Goal: Information Seeking & Learning: Learn about a topic

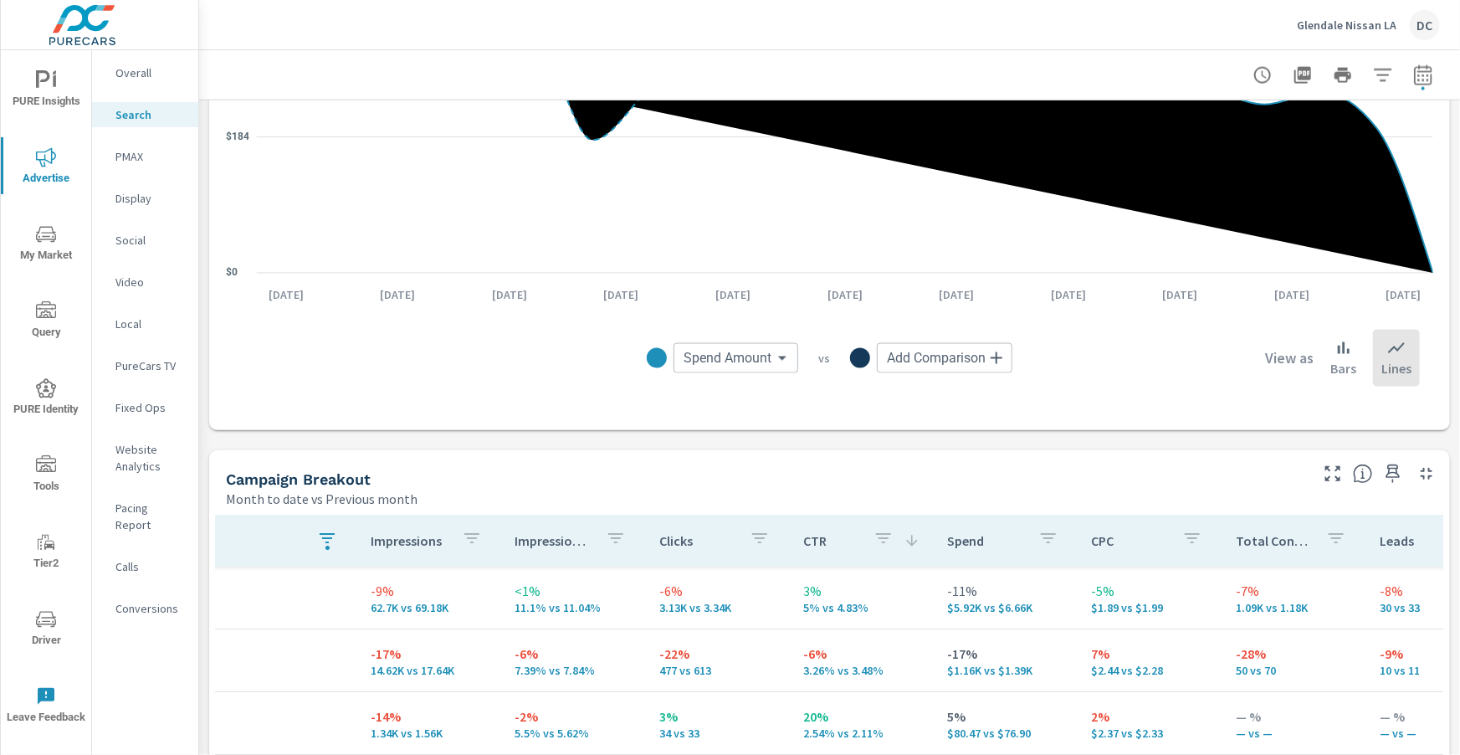
scroll to position [1263, 0]
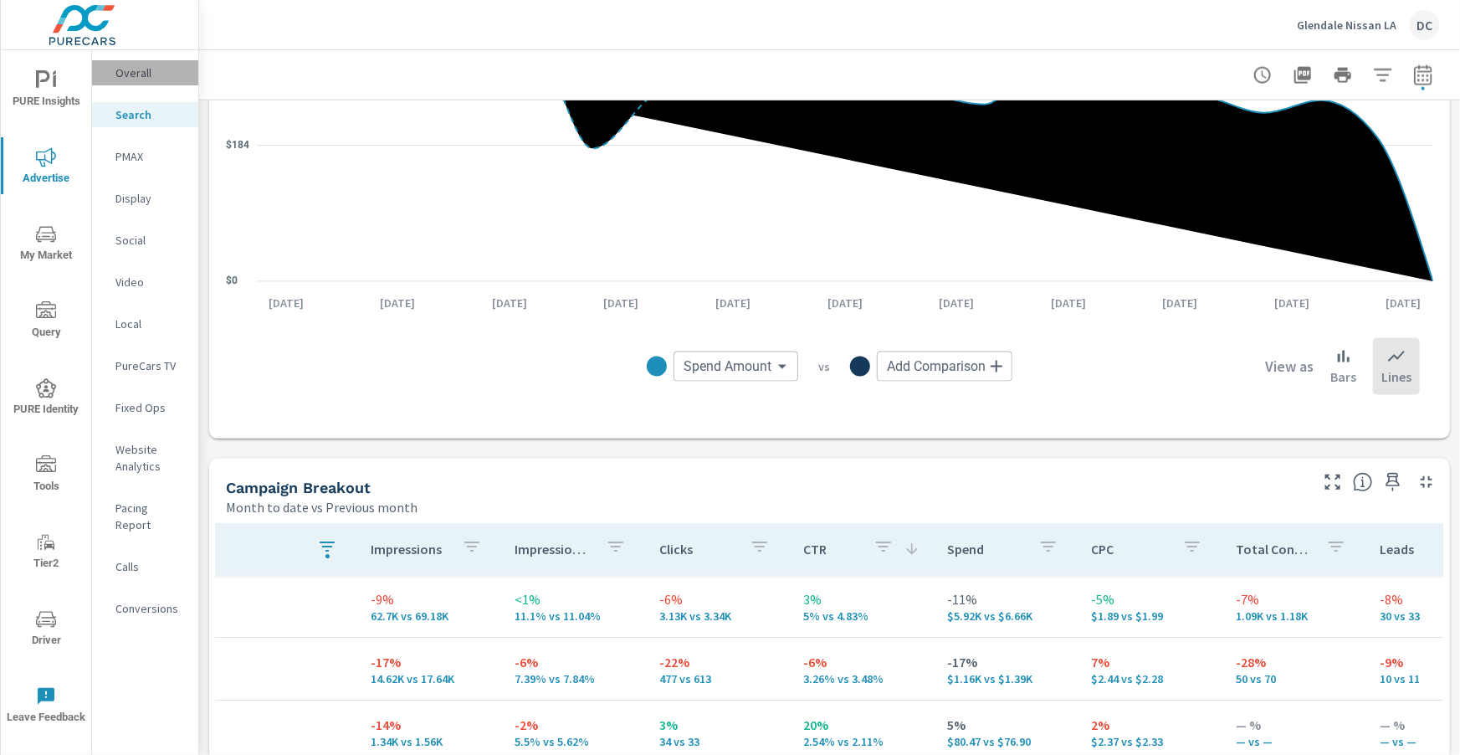
click at [142, 79] on p "Overall" at bounding box center [149, 72] width 69 height 17
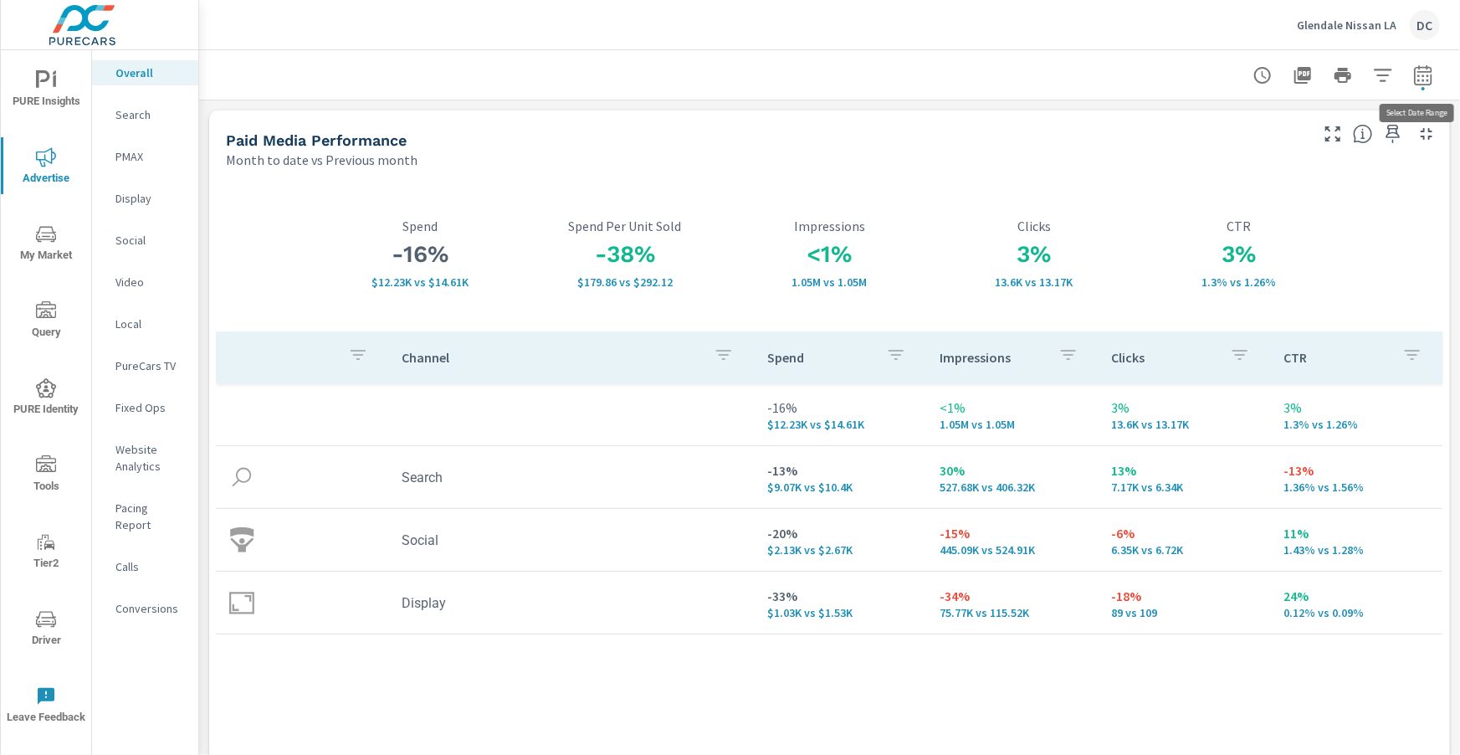
click at [1422, 79] on icon "button" at bounding box center [1422, 77] width 11 height 7
select select "Month to date"
select select "Previous month"
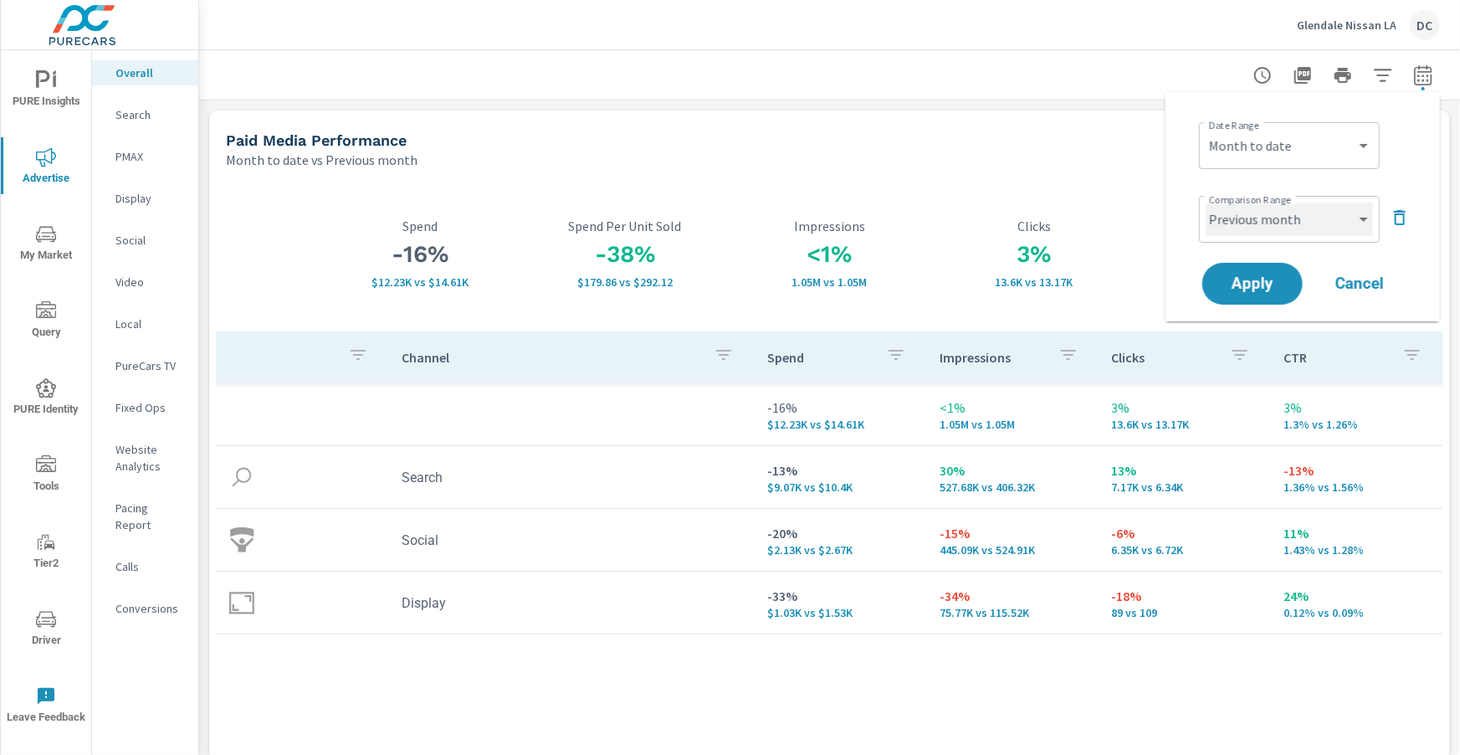
click at [1369, 223] on select "Custom Previous period Previous month Previous year" at bounding box center [1289, 218] width 167 height 33
click at [1404, 225] on icon "button" at bounding box center [1400, 217] width 20 height 20
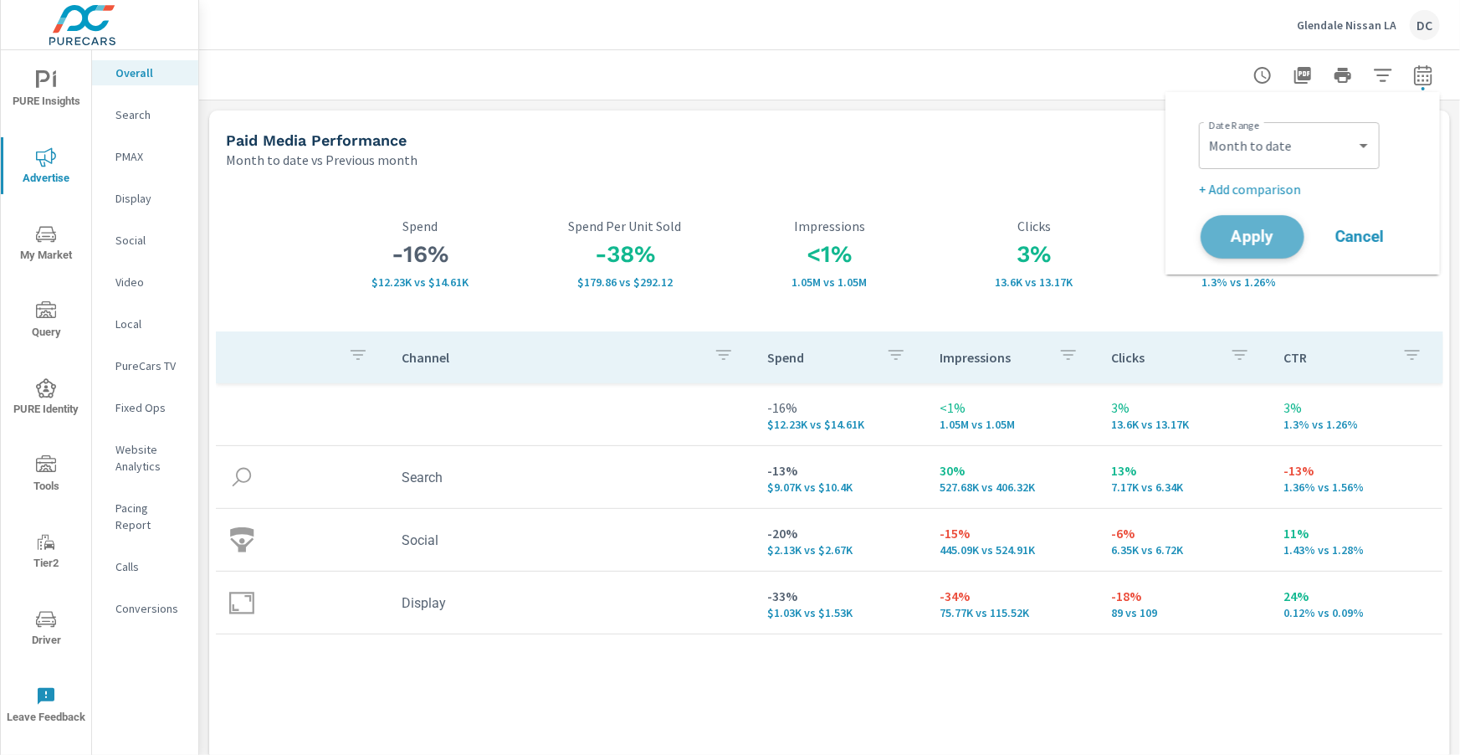
click at [1278, 238] on span "Apply" at bounding box center [1252, 237] width 69 height 16
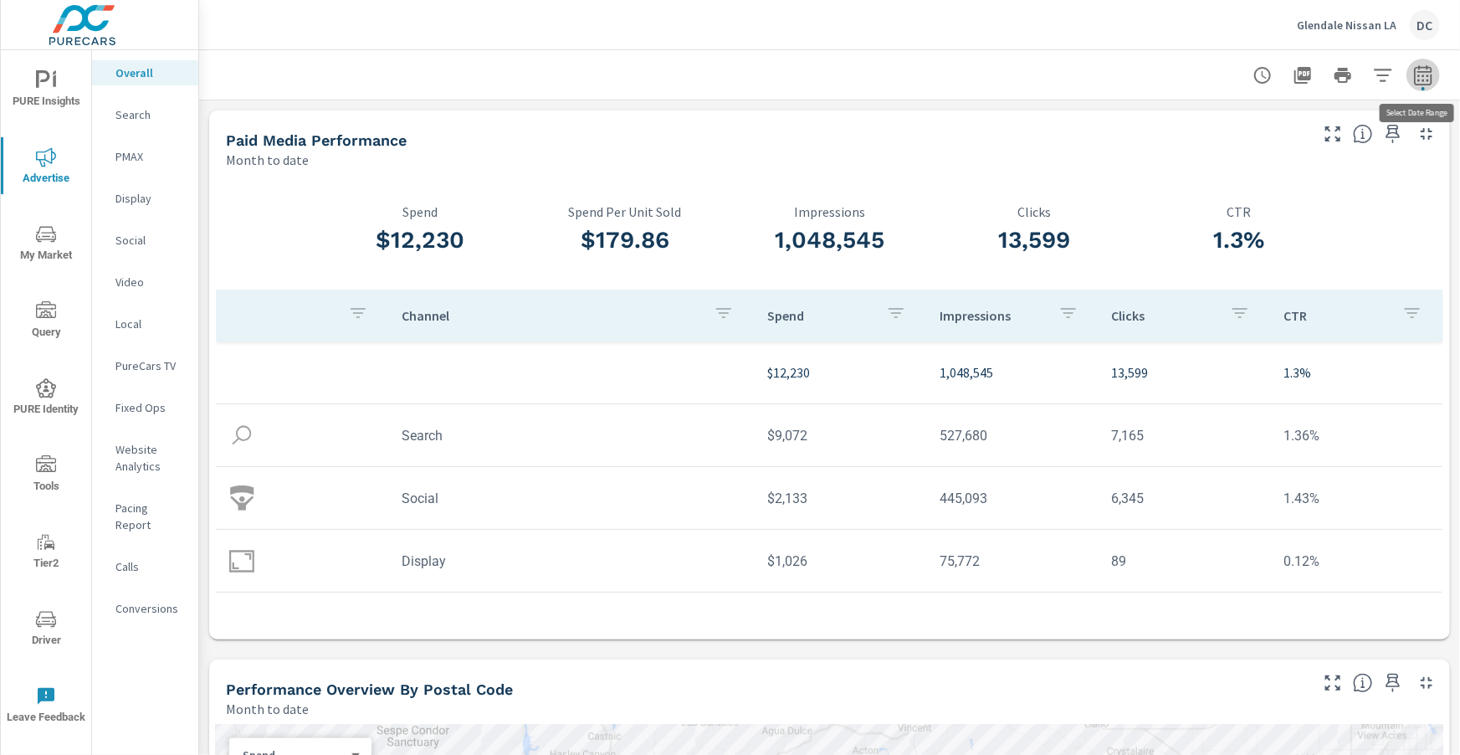
click at [1422, 83] on icon "button" at bounding box center [1423, 74] width 18 height 20
select select "Month to date"
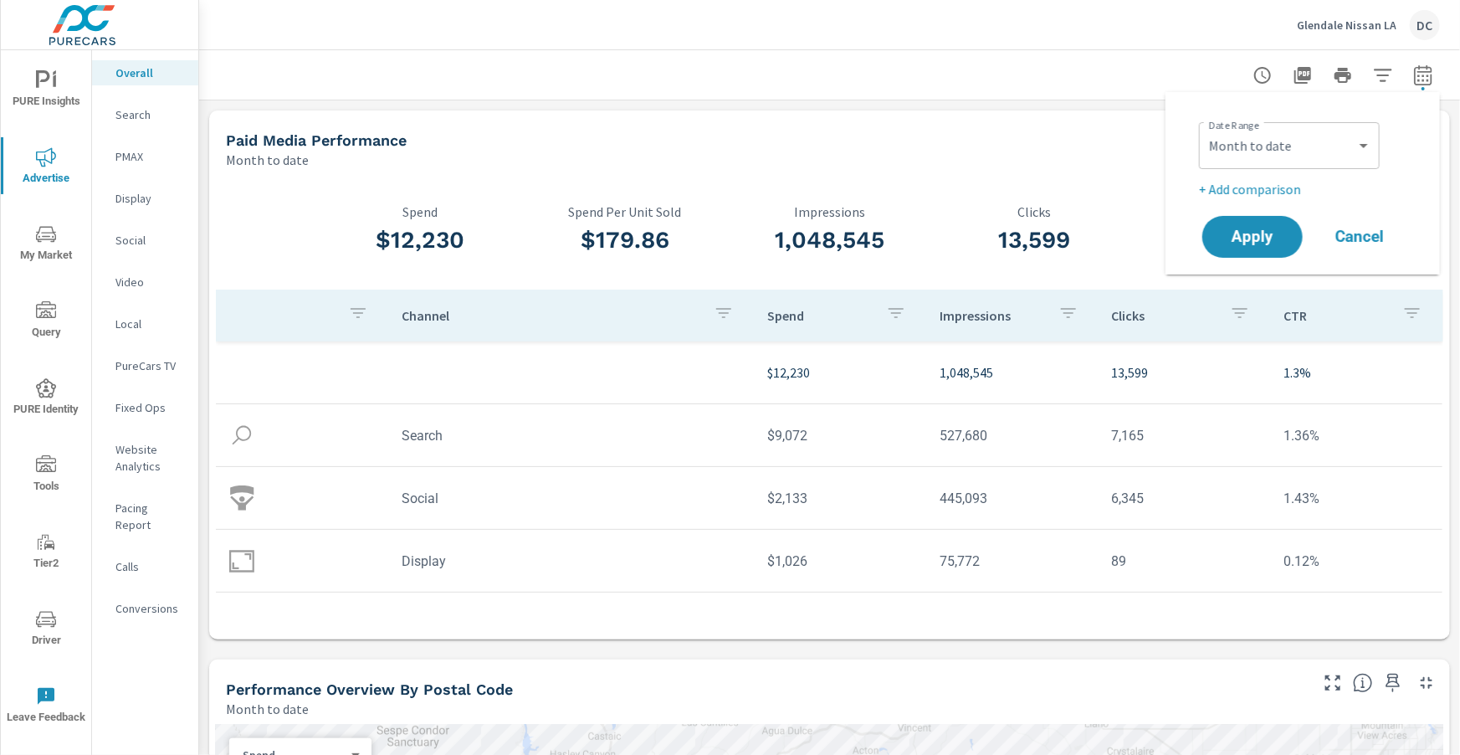
click at [1304, 184] on p "+ Add comparison" at bounding box center [1306, 189] width 214 height 20
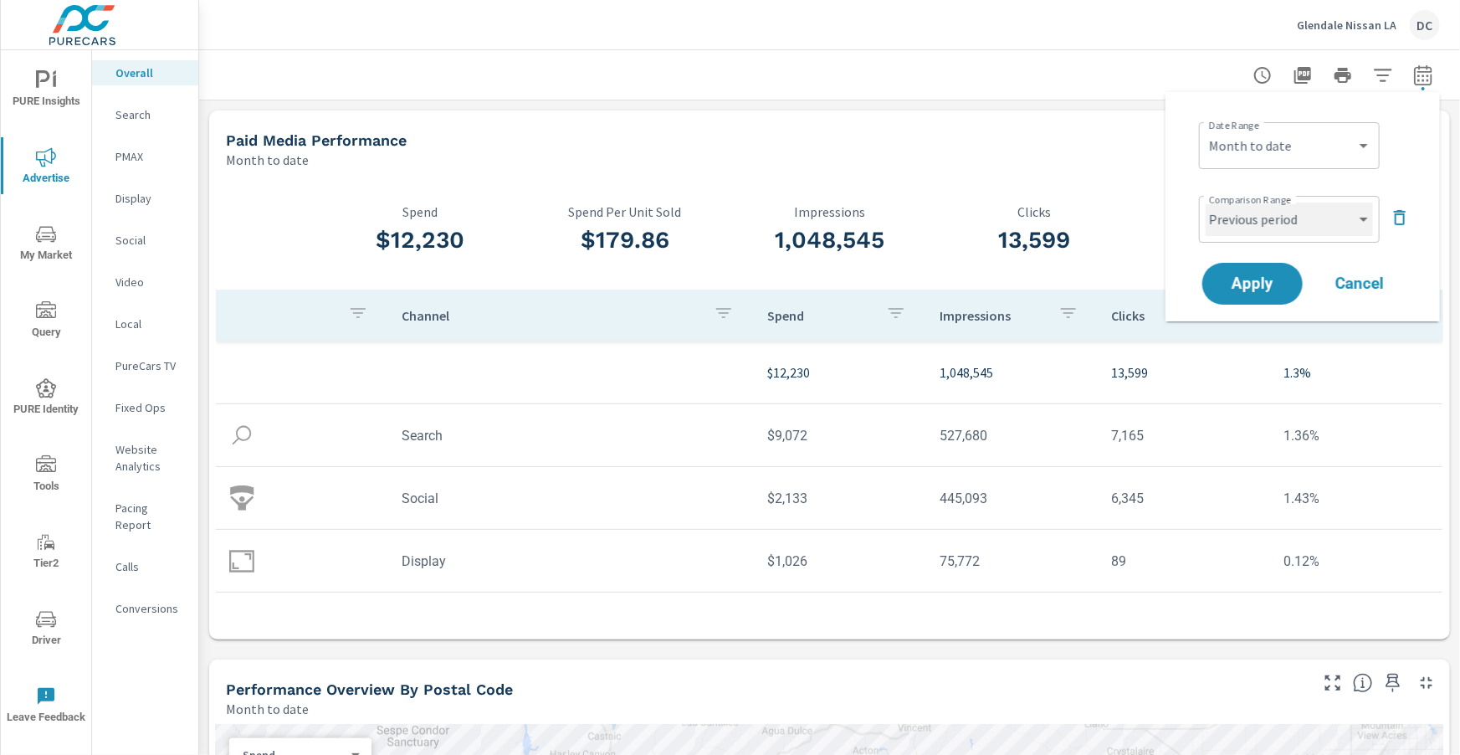
click at [1305, 223] on select "Custom Previous period Previous month Previous year" at bounding box center [1289, 218] width 167 height 33
click at [1206, 202] on select "Custom Previous period Previous month Previous year" at bounding box center [1289, 218] width 167 height 33
select select "Previous month"
click at [1269, 282] on span "Apply" at bounding box center [1252, 284] width 69 height 16
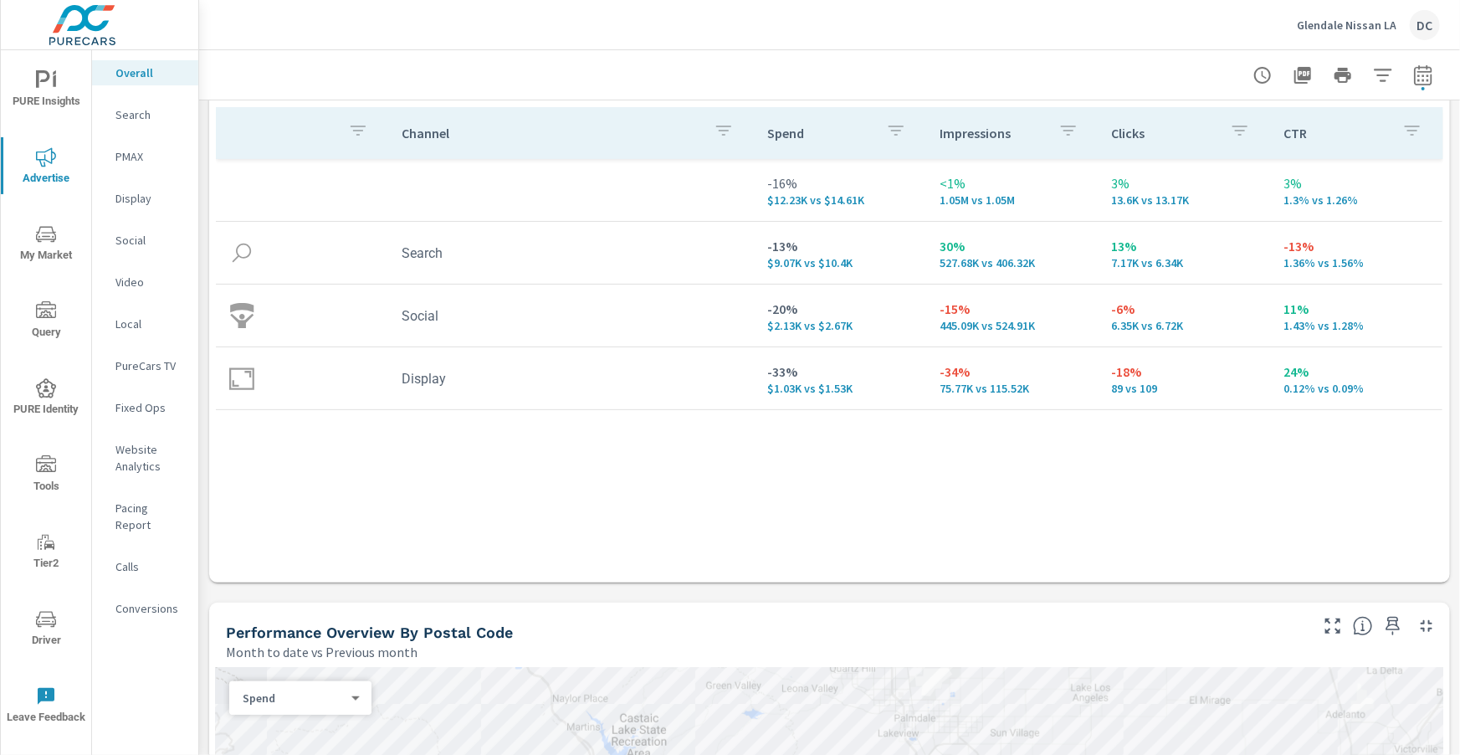
scroll to position [228, 0]
click at [120, 237] on p "Social" at bounding box center [149, 240] width 69 height 17
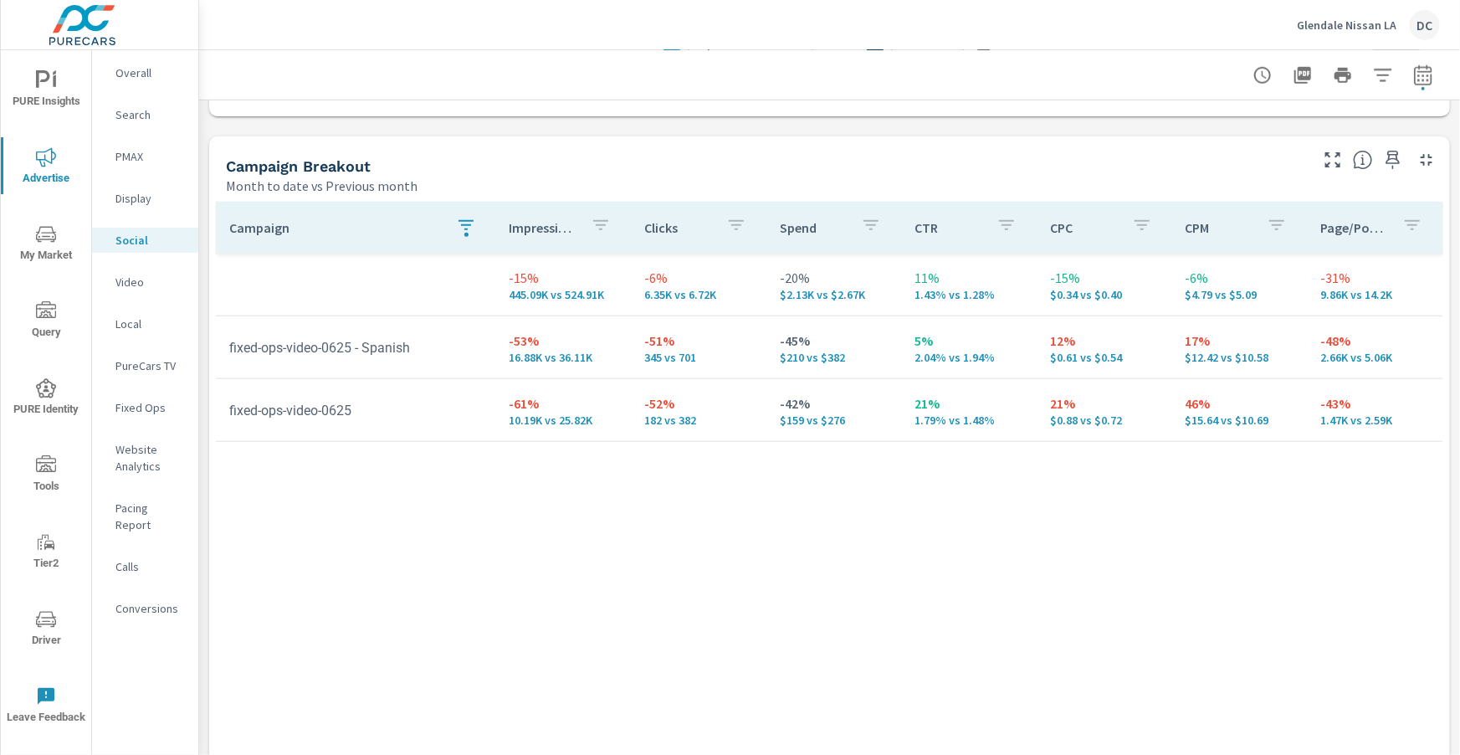
scroll to position [778, 0]
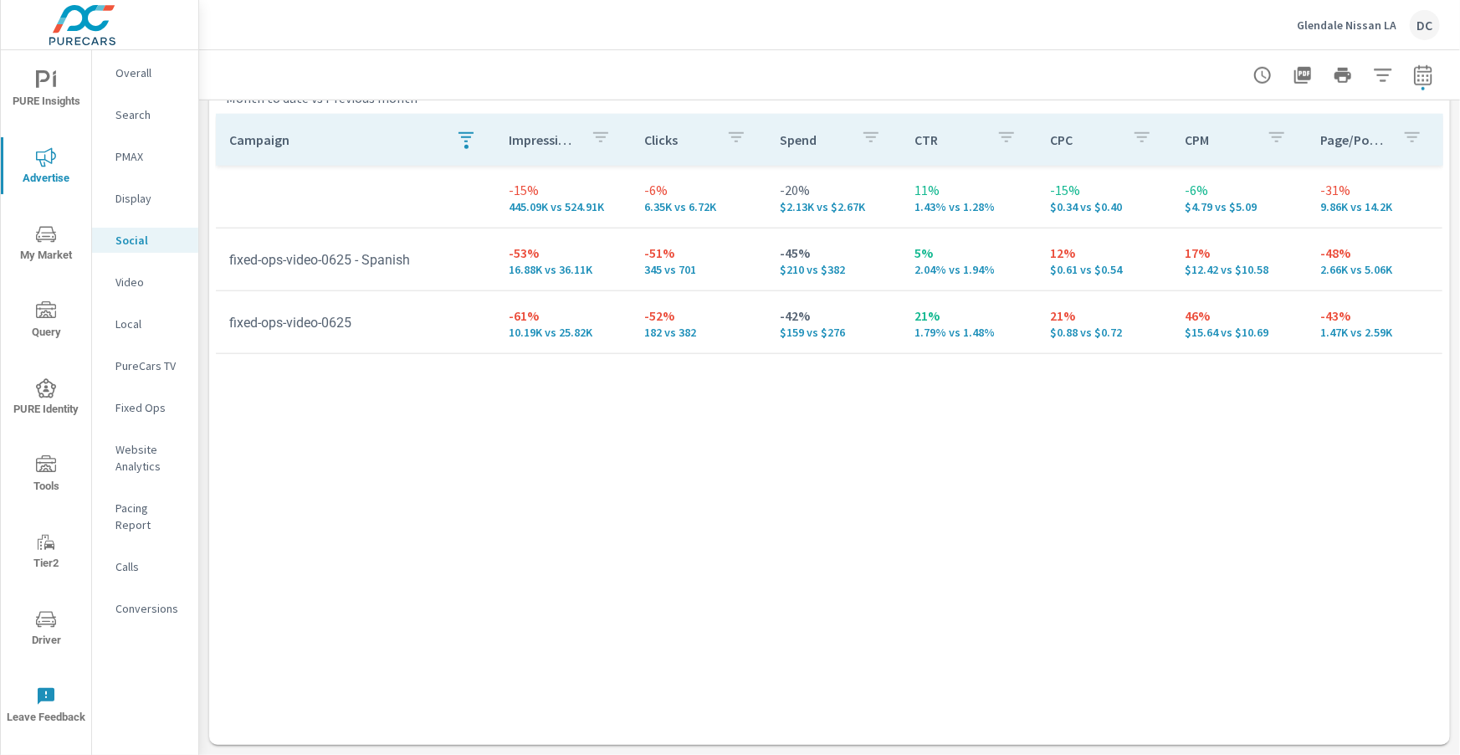
click at [465, 132] on icon "button" at bounding box center [466, 137] width 15 height 10
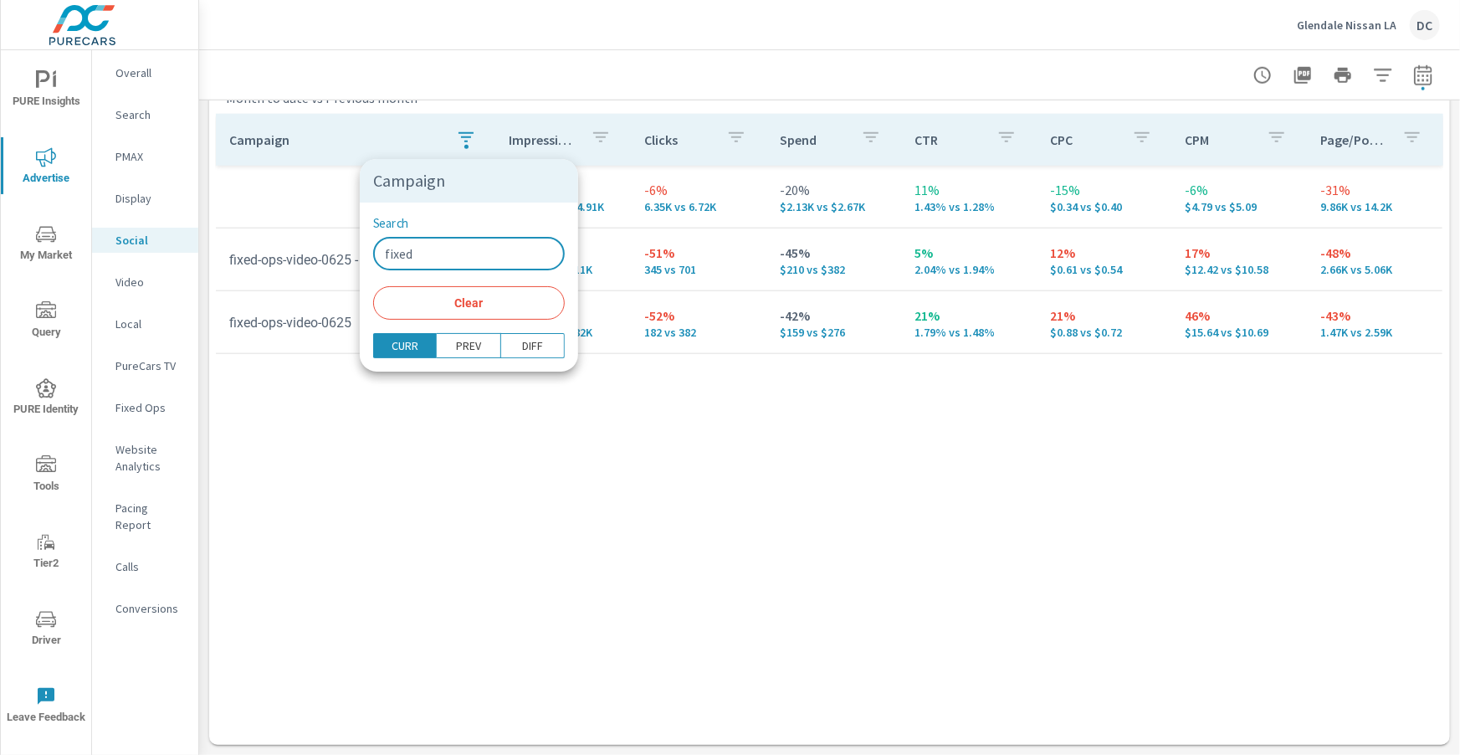
click at [455, 244] on input "fixed" at bounding box center [469, 253] width 192 height 33
click at [455, 245] on input "fixed" at bounding box center [469, 253] width 192 height 33
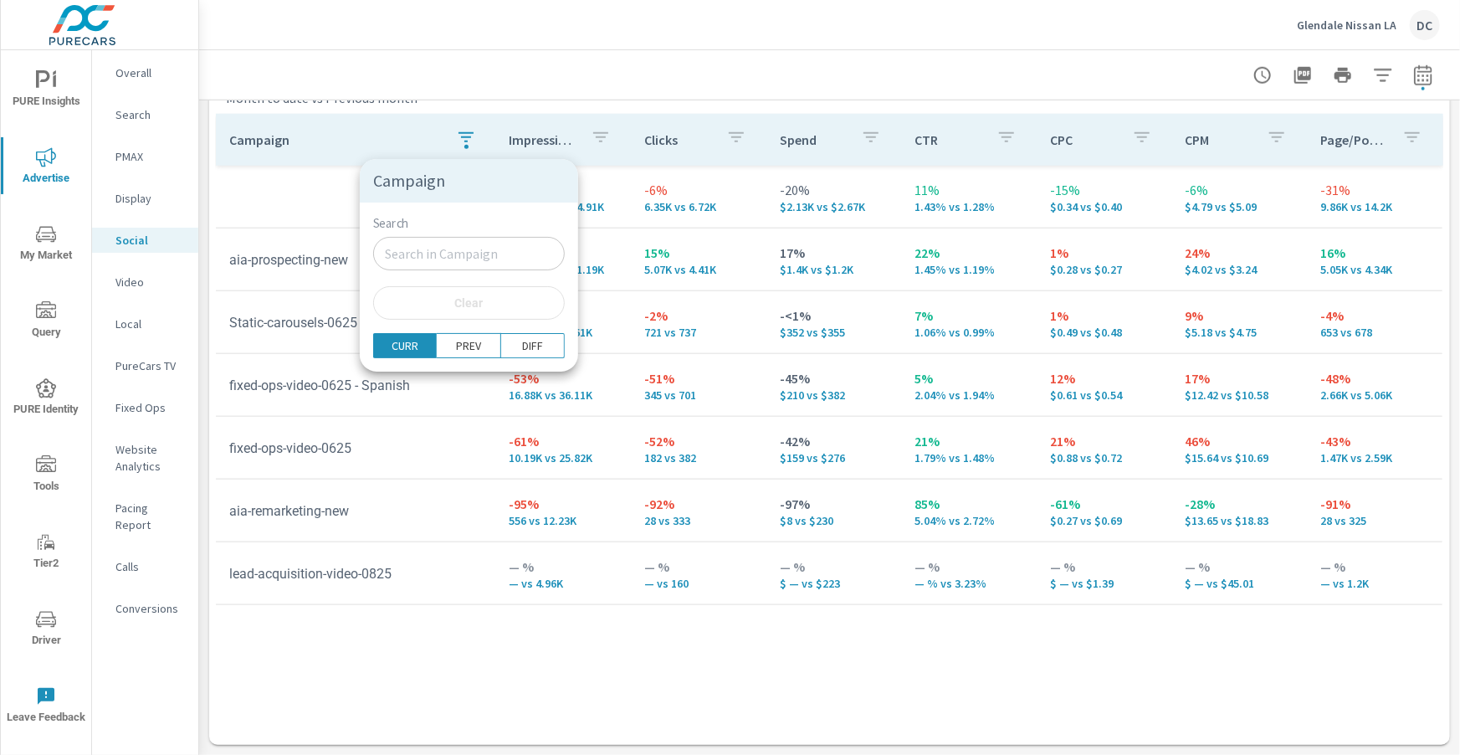
click at [289, 228] on div at bounding box center [730, 377] width 1460 height 755
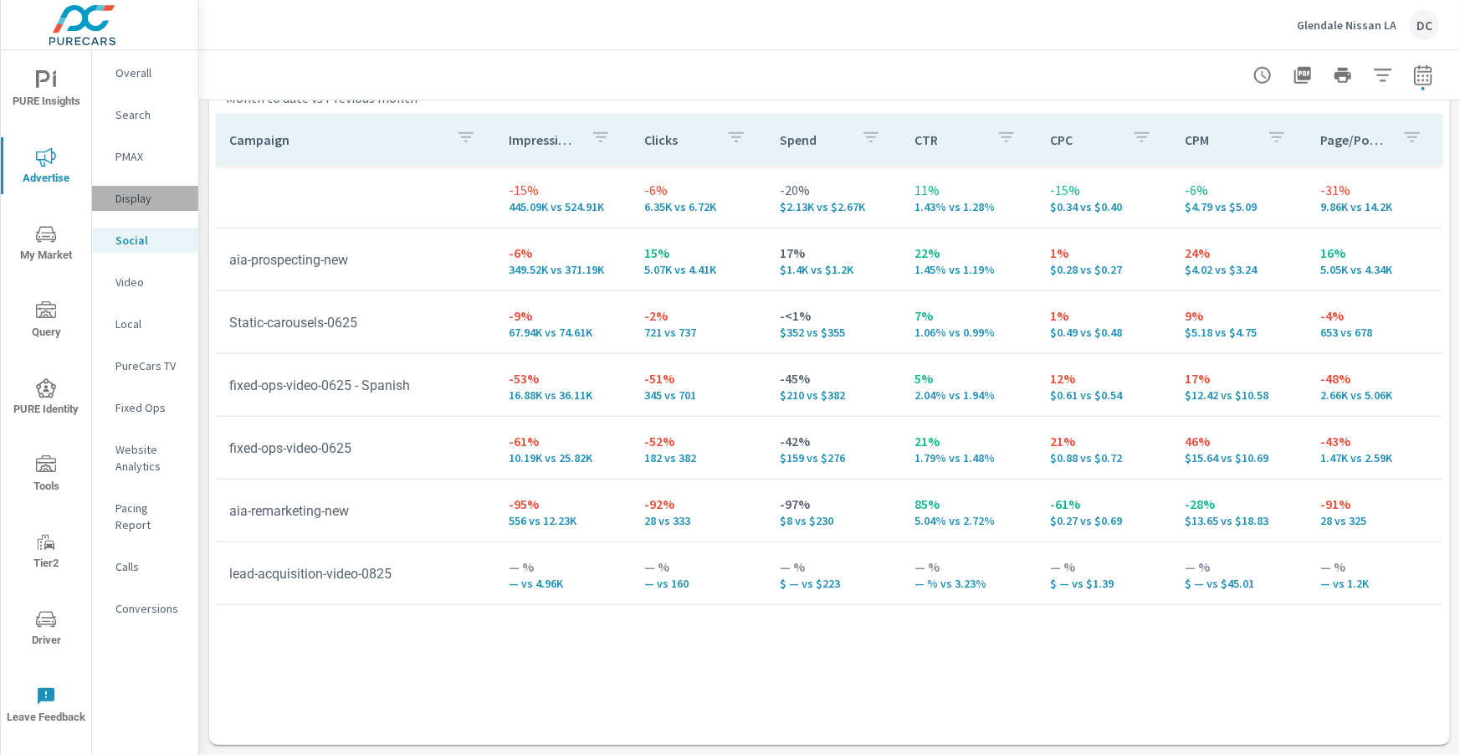
click at [150, 197] on p "Display" at bounding box center [149, 198] width 69 height 17
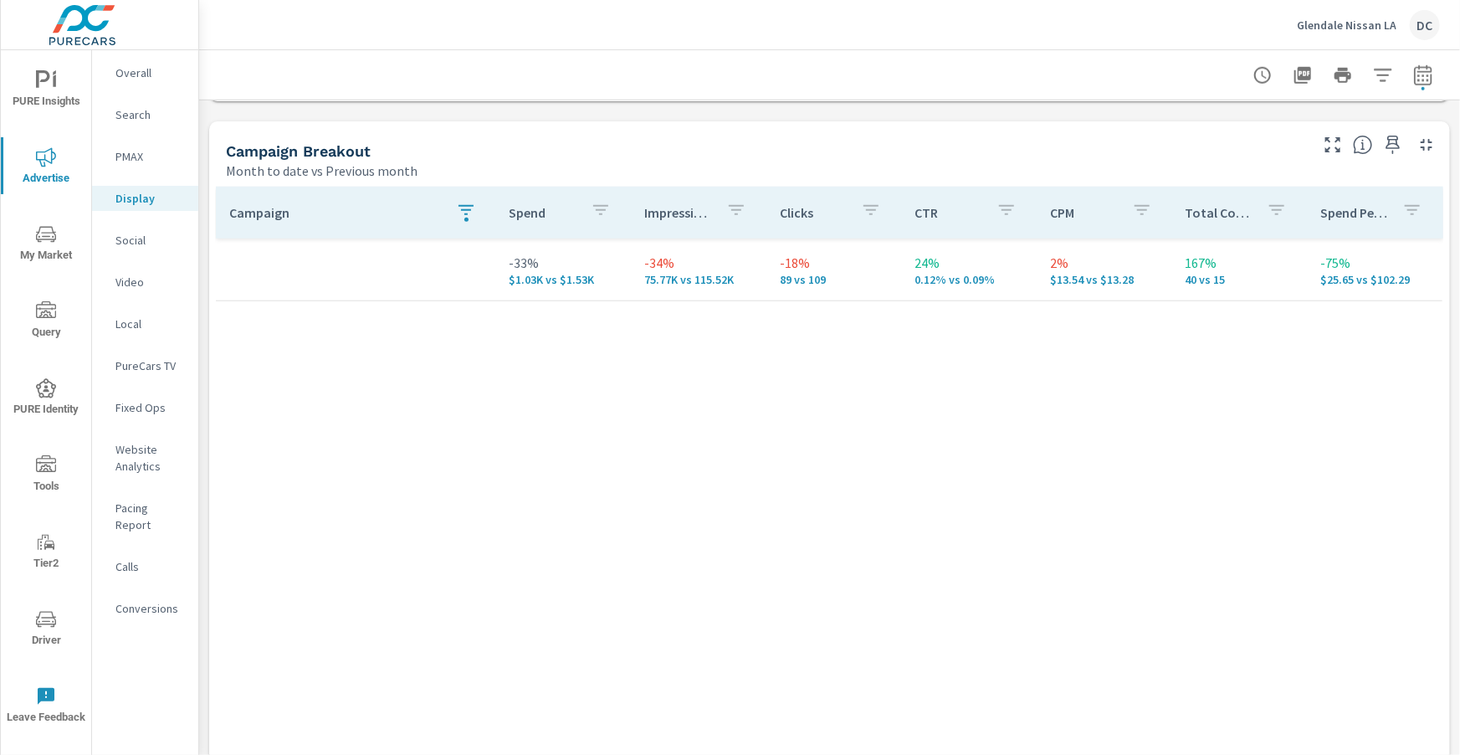
scroll to position [730, 0]
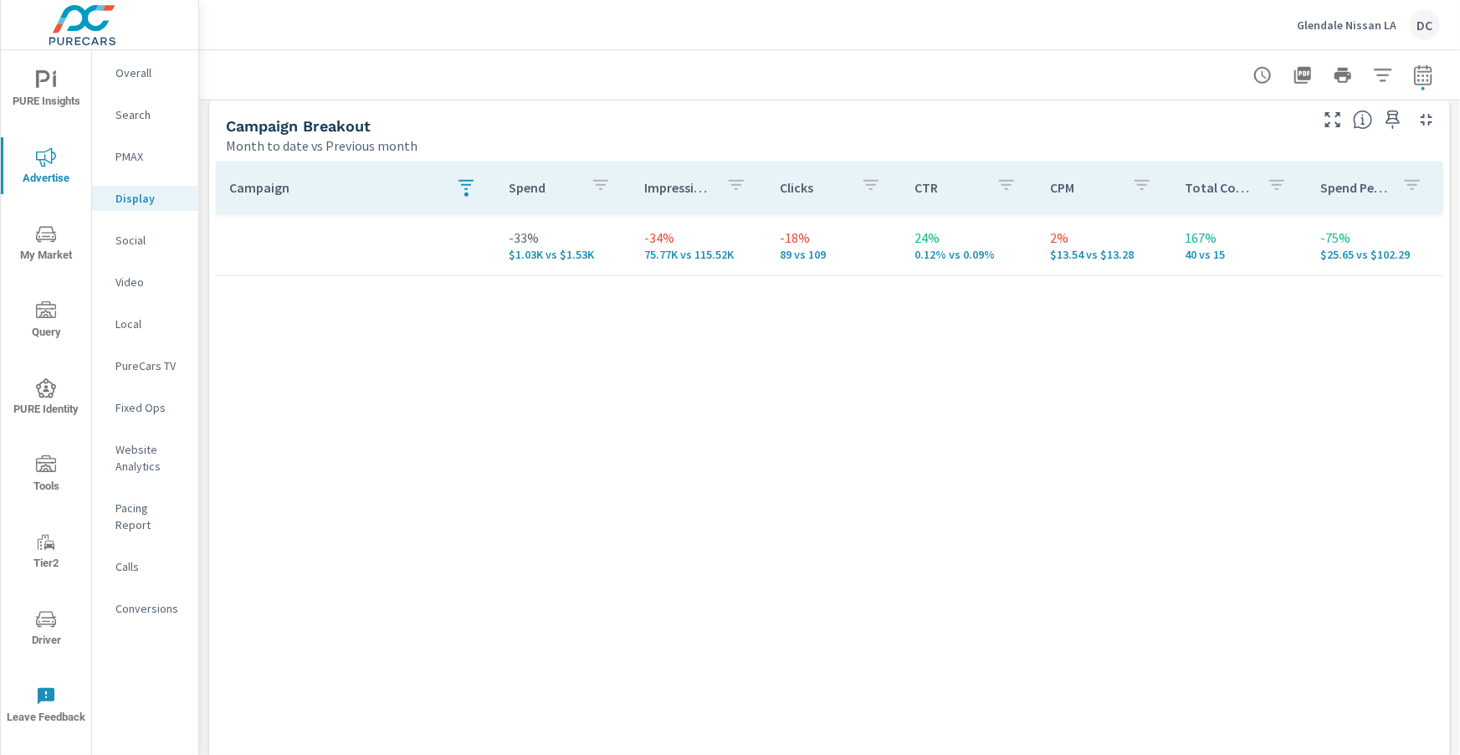
click at [470, 193] on icon "button" at bounding box center [466, 185] width 20 height 20
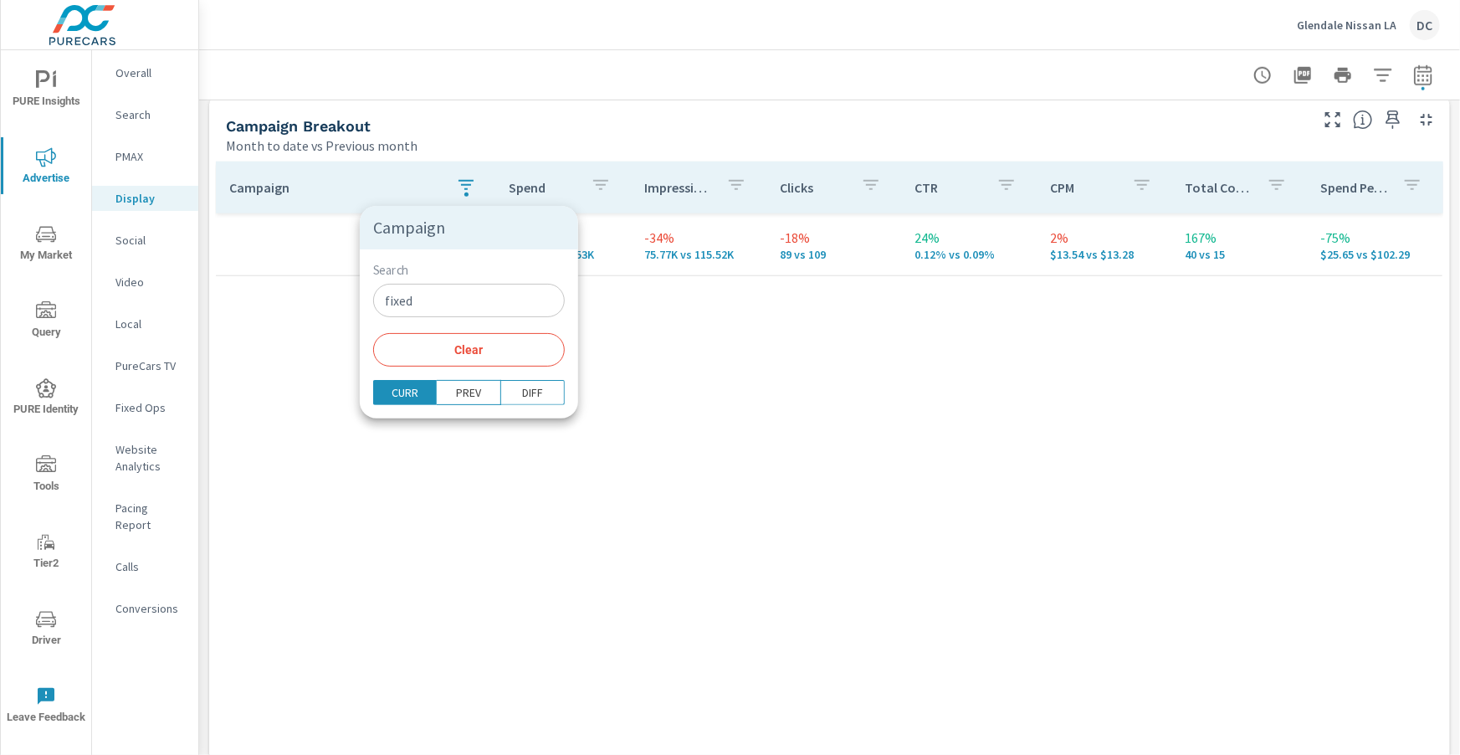
click at [473, 307] on input "fixed" at bounding box center [469, 300] width 192 height 33
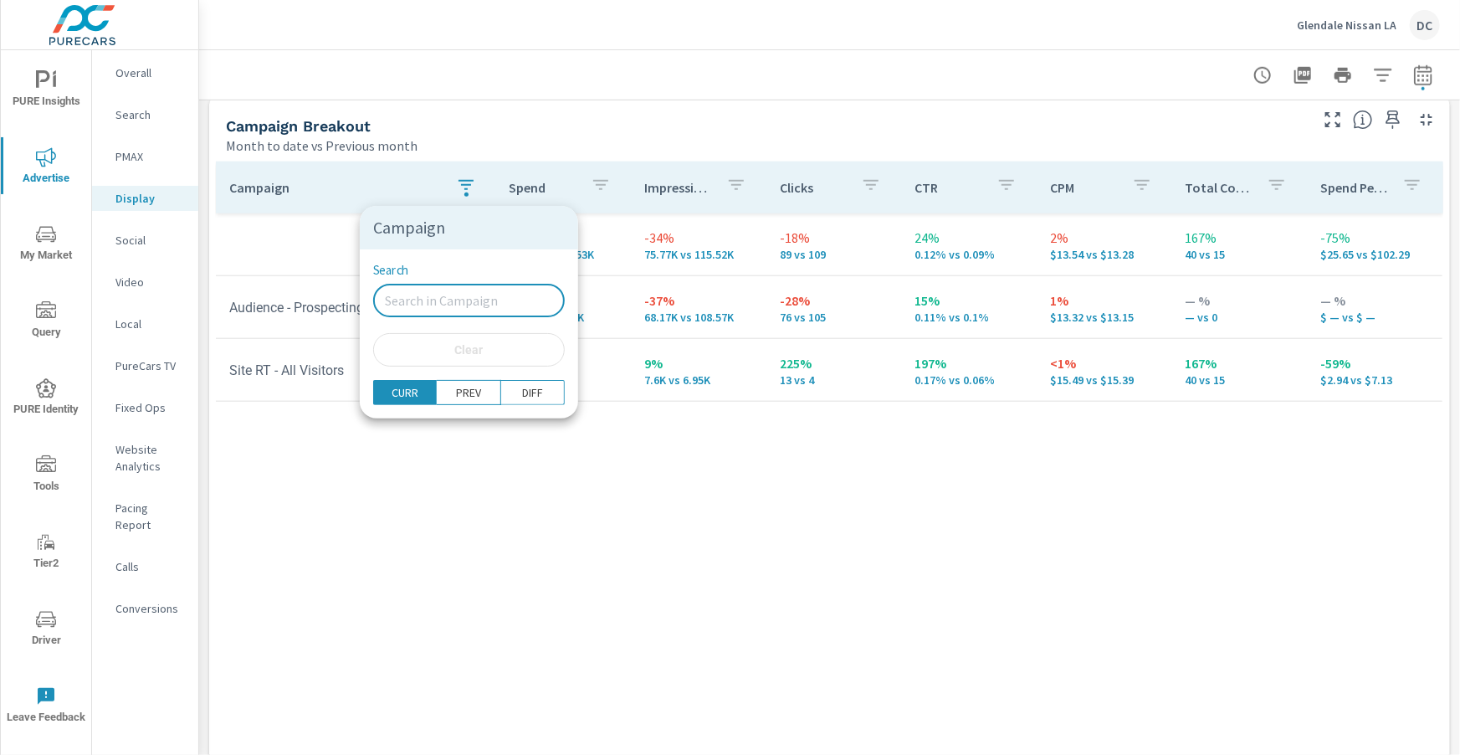
click at [198, 251] on div at bounding box center [730, 377] width 1460 height 755
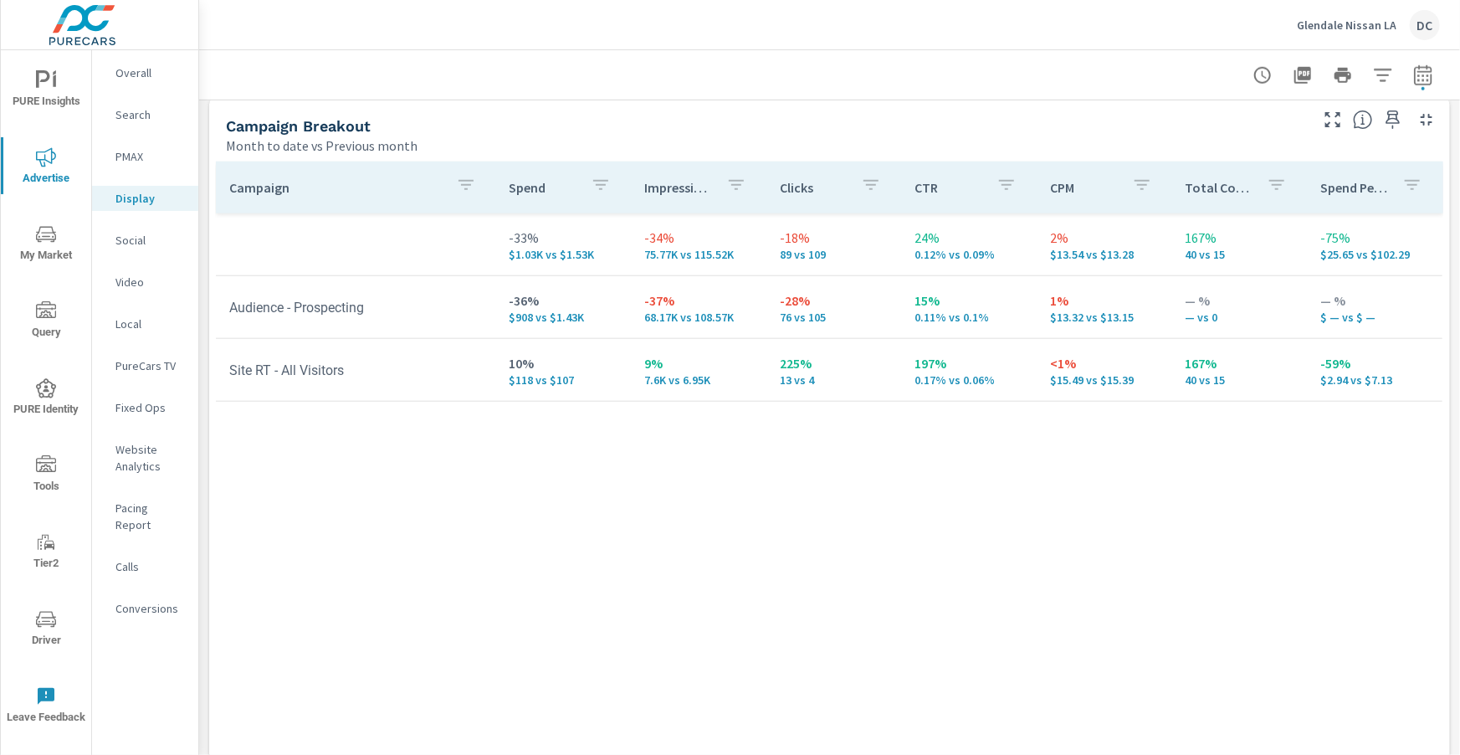
click at [135, 149] on p "PMAX" at bounding box center [149, 156] width 69 height 17
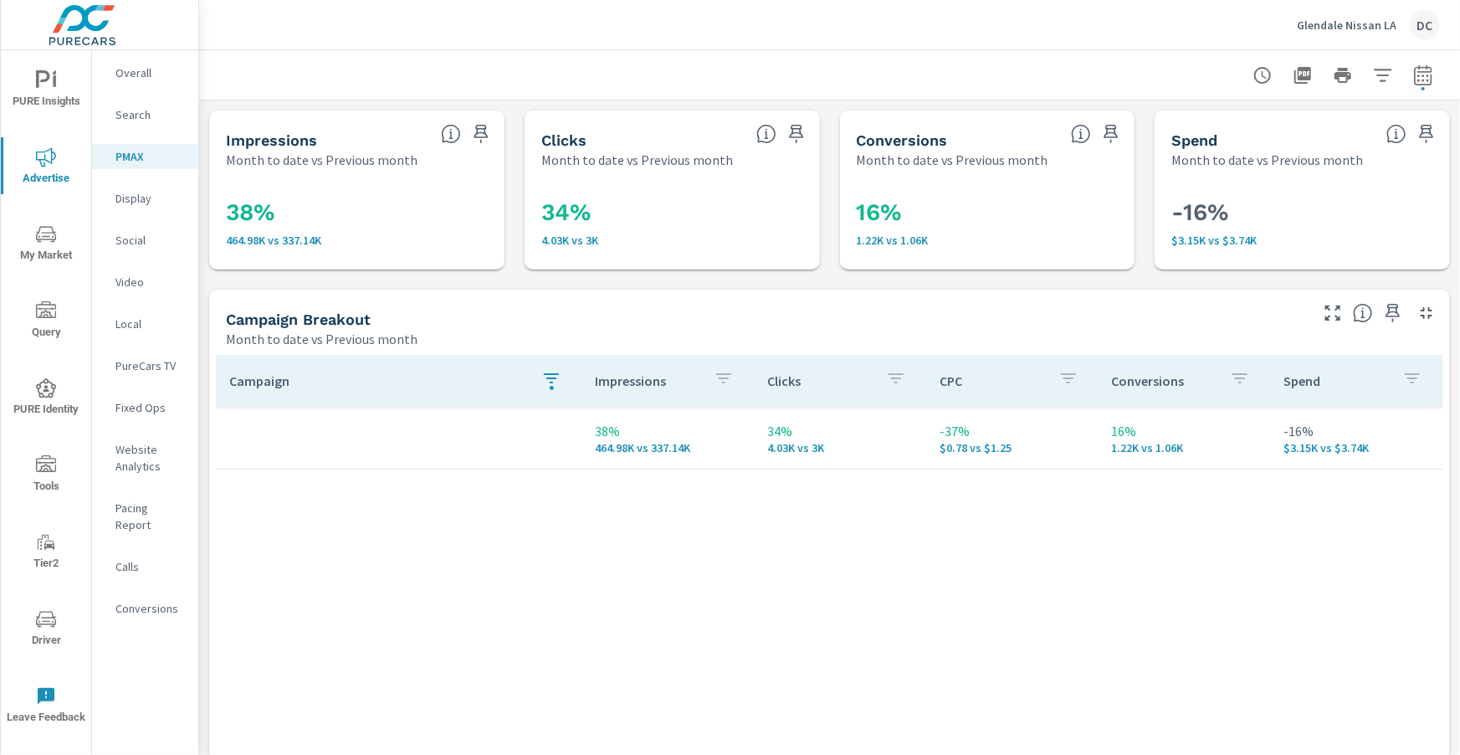
click at [546, 373] on icon "button" at bounding box center [551, 378] width 15 height 10
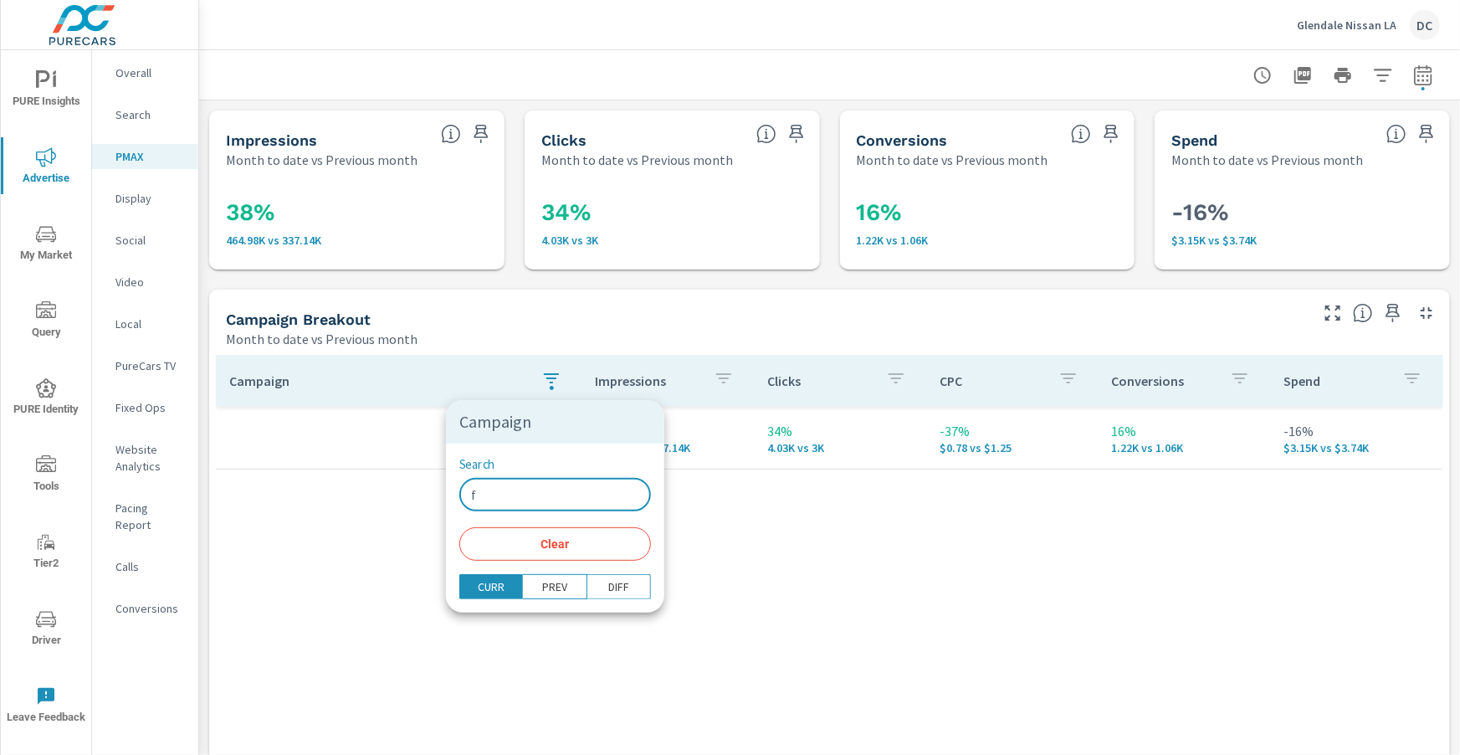
click at [523, 498] on input "f" at bounding box center [555, 494] width 192 height 33
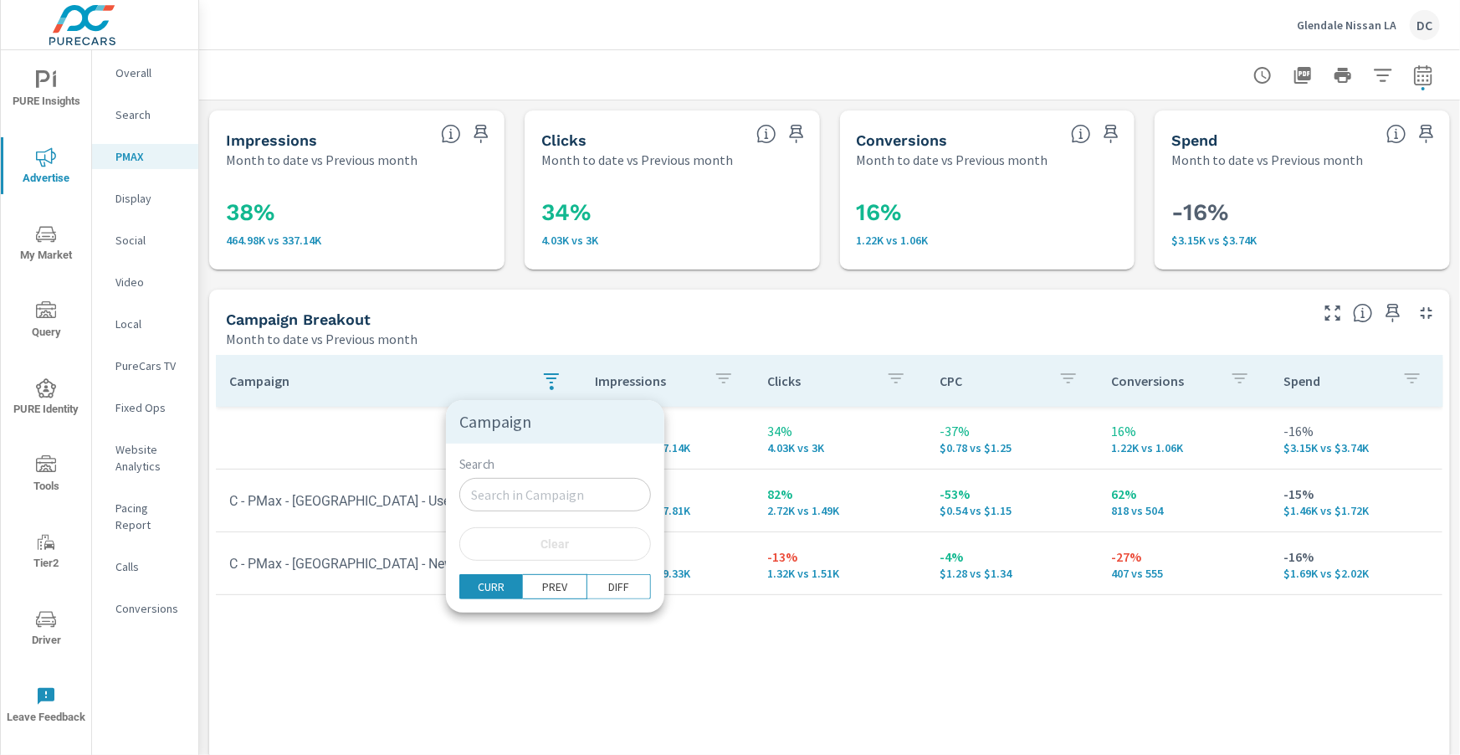
click at [421, 358] on div at bounding box center [730, 377] width 1460 height 755
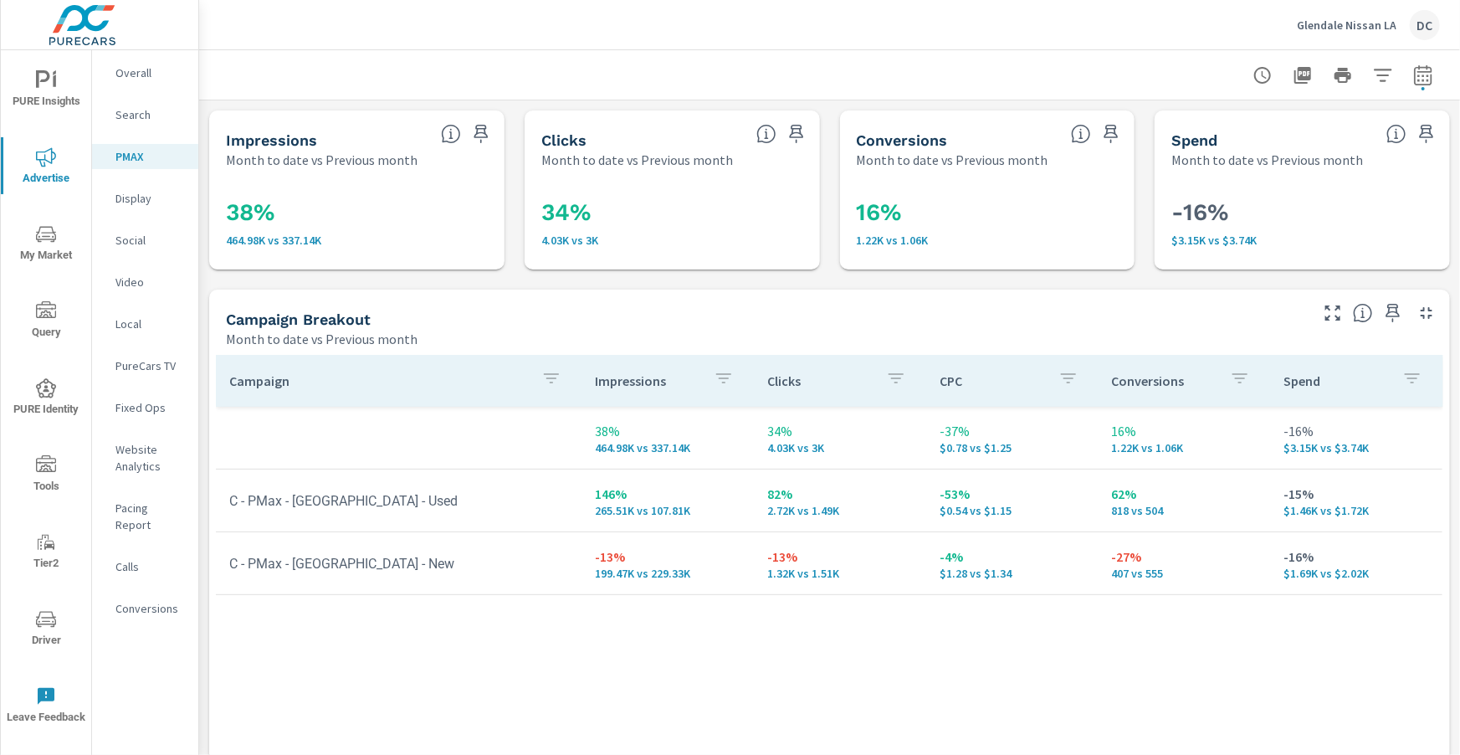
scroll to position [124, 0]
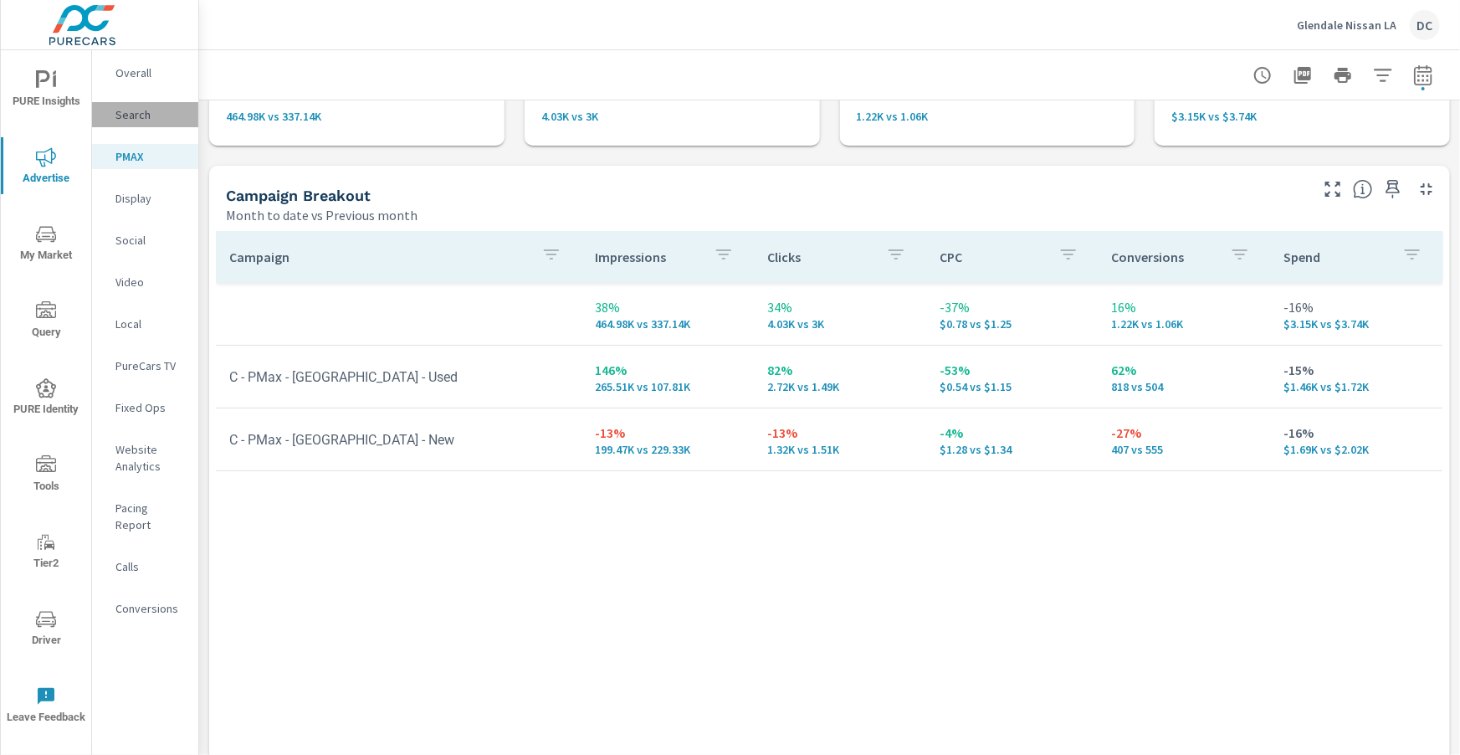
click at [131, 110] on p "Search" at bounding box center [149, 114] width 69 height 17
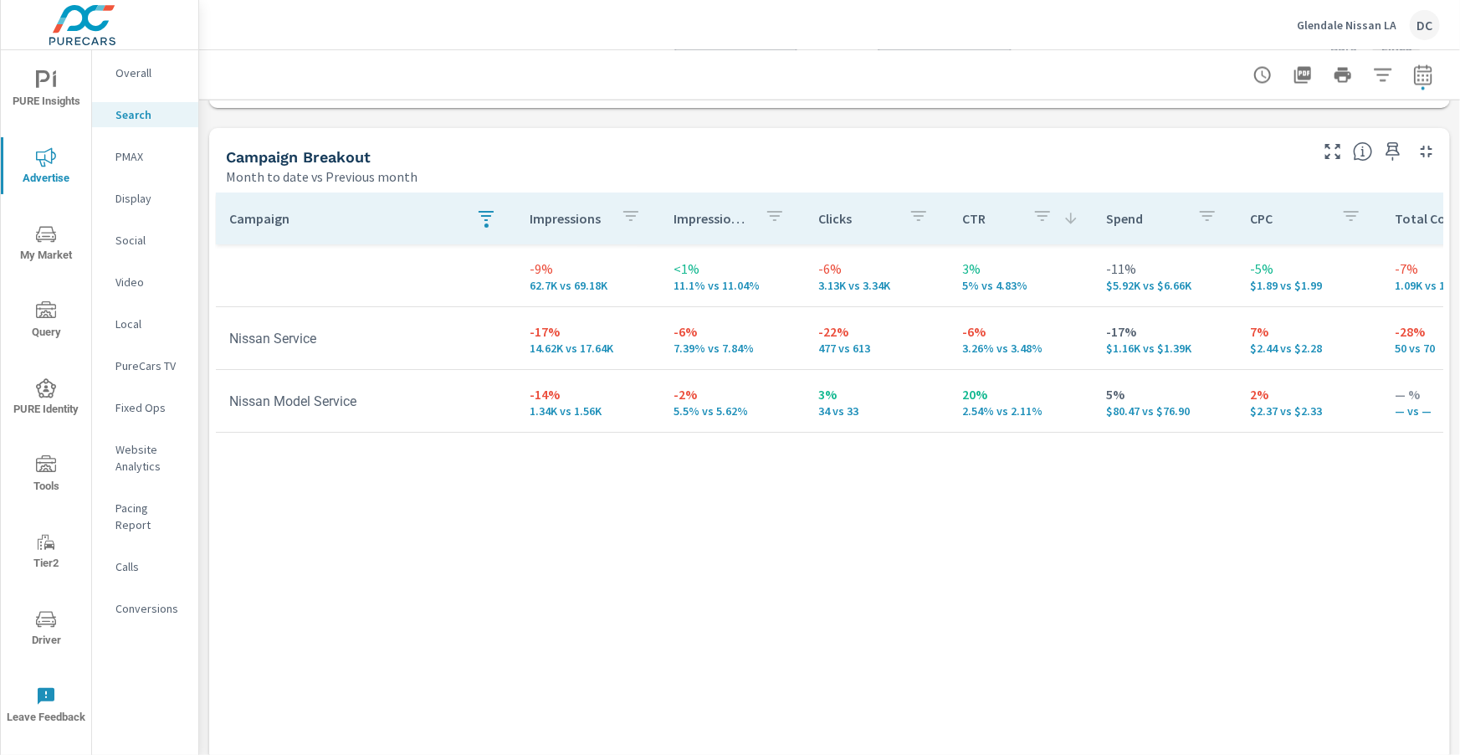
scroll to position [1595, 0]
click at [483, 219] on icon "button" at bounding box center [486, 216] width 15 height 10
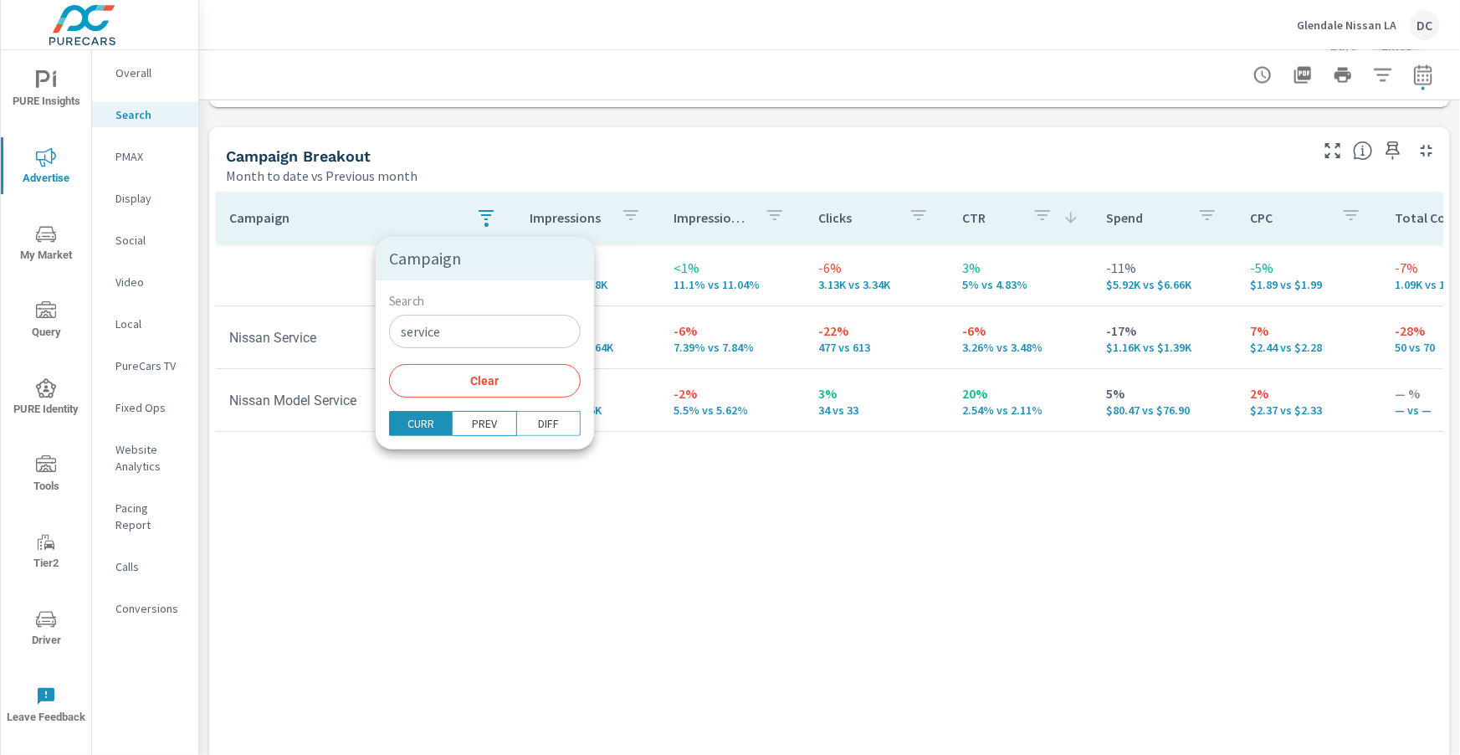
click at [470, 332] on input "service" at bounding box center [485, 331] width 192 height 33
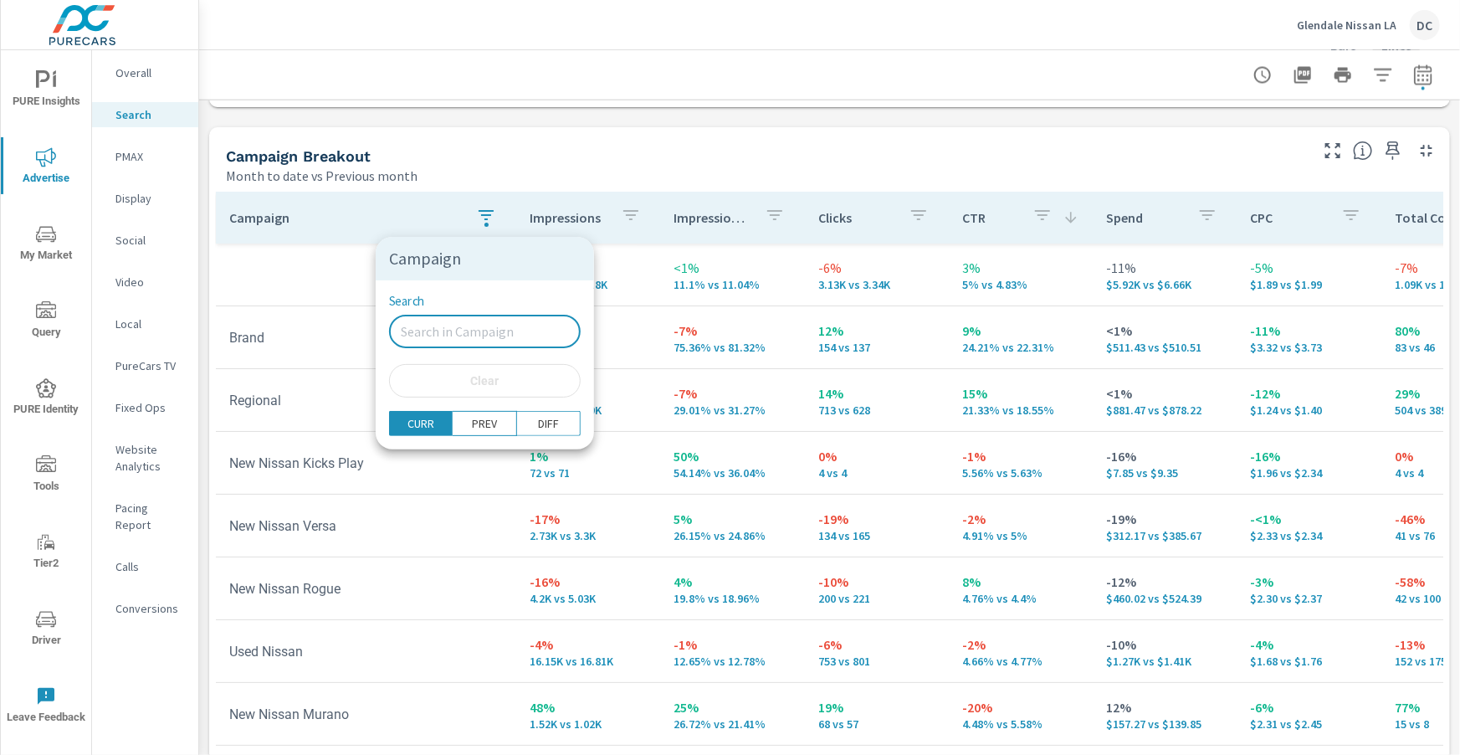
click at [206, 294] on div at bounding box center [730, 377] width 1460 height 755
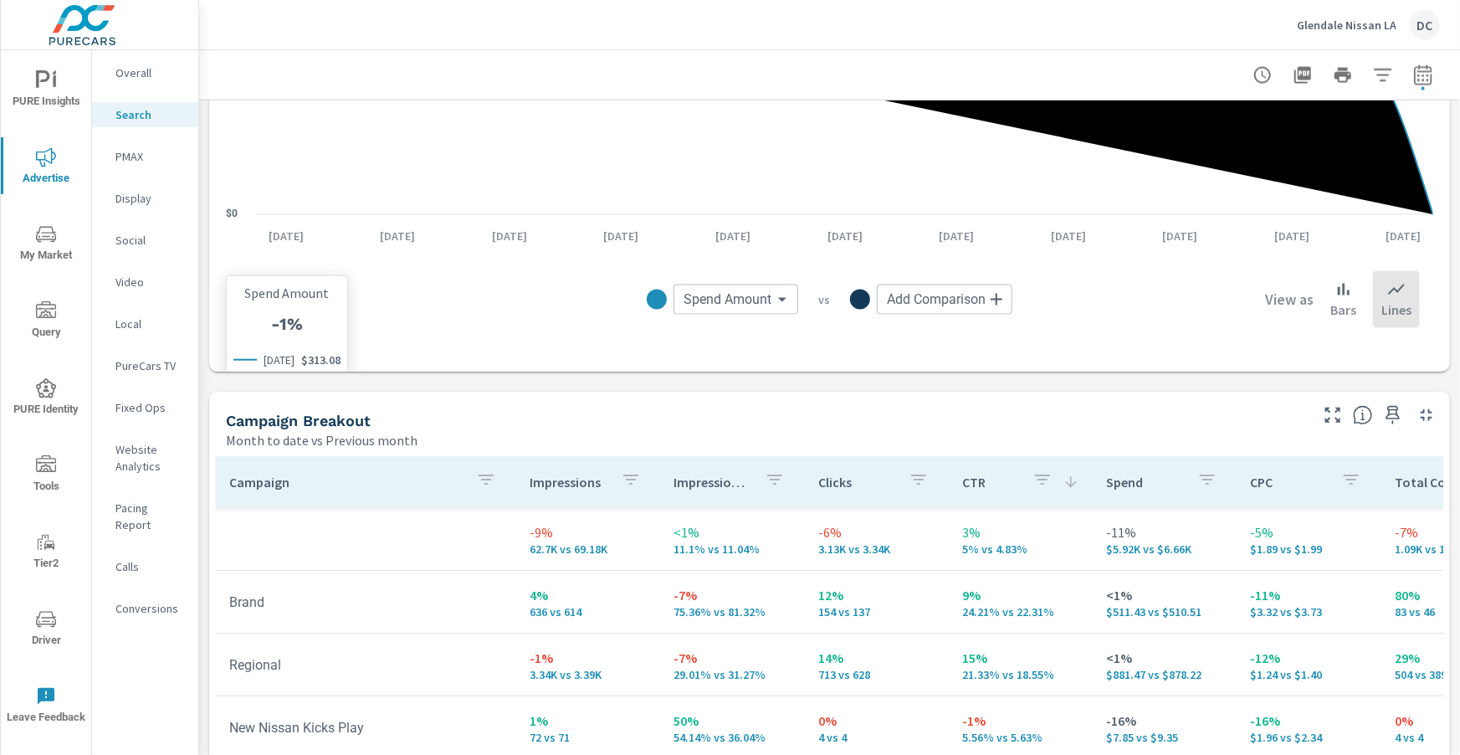
scroll to position [1330, 0]
click at [144, 75] on p "Overall" at bounding box center [149, 72] width 69 height 17
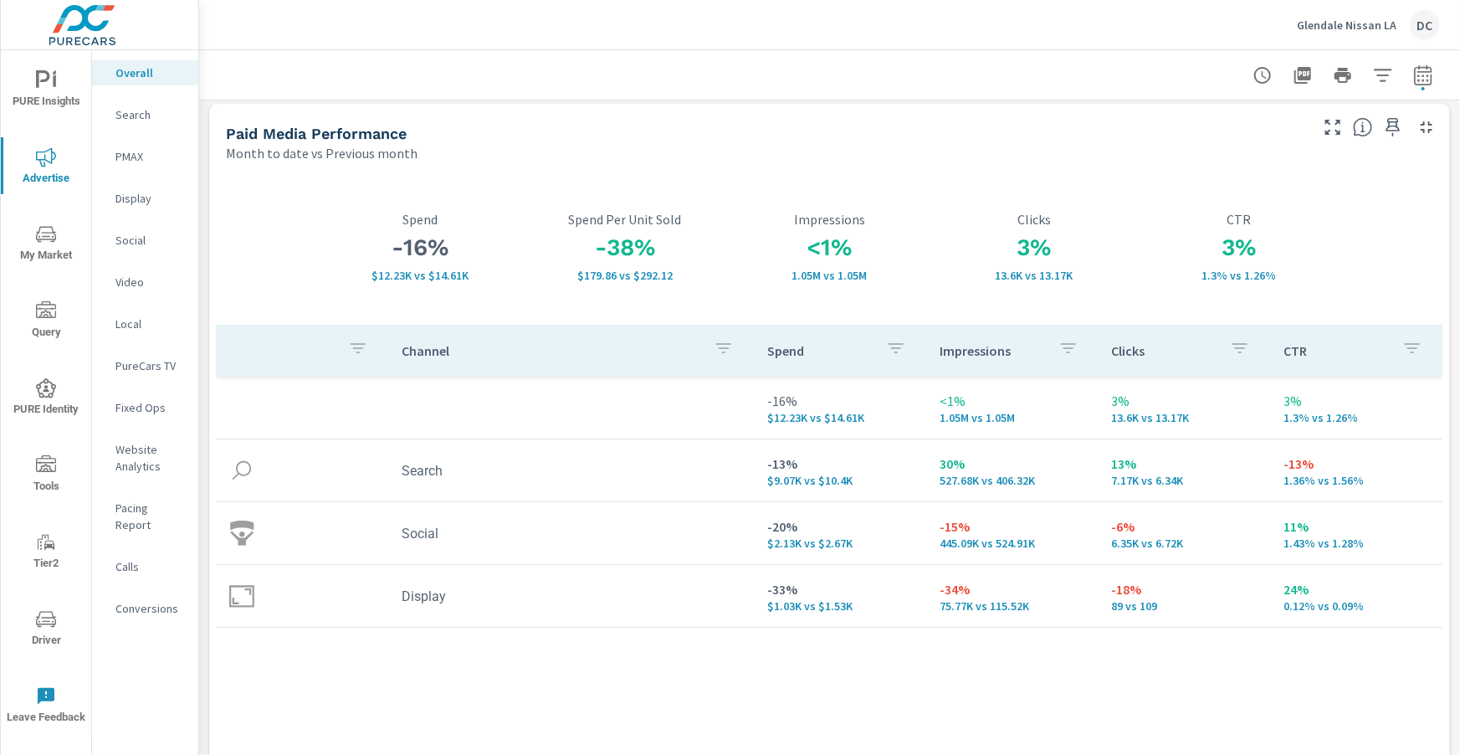
scroll to position [9, 0]
click at [139, 110] on p "Search" at bounding box center [149, 114] width 69 height 17
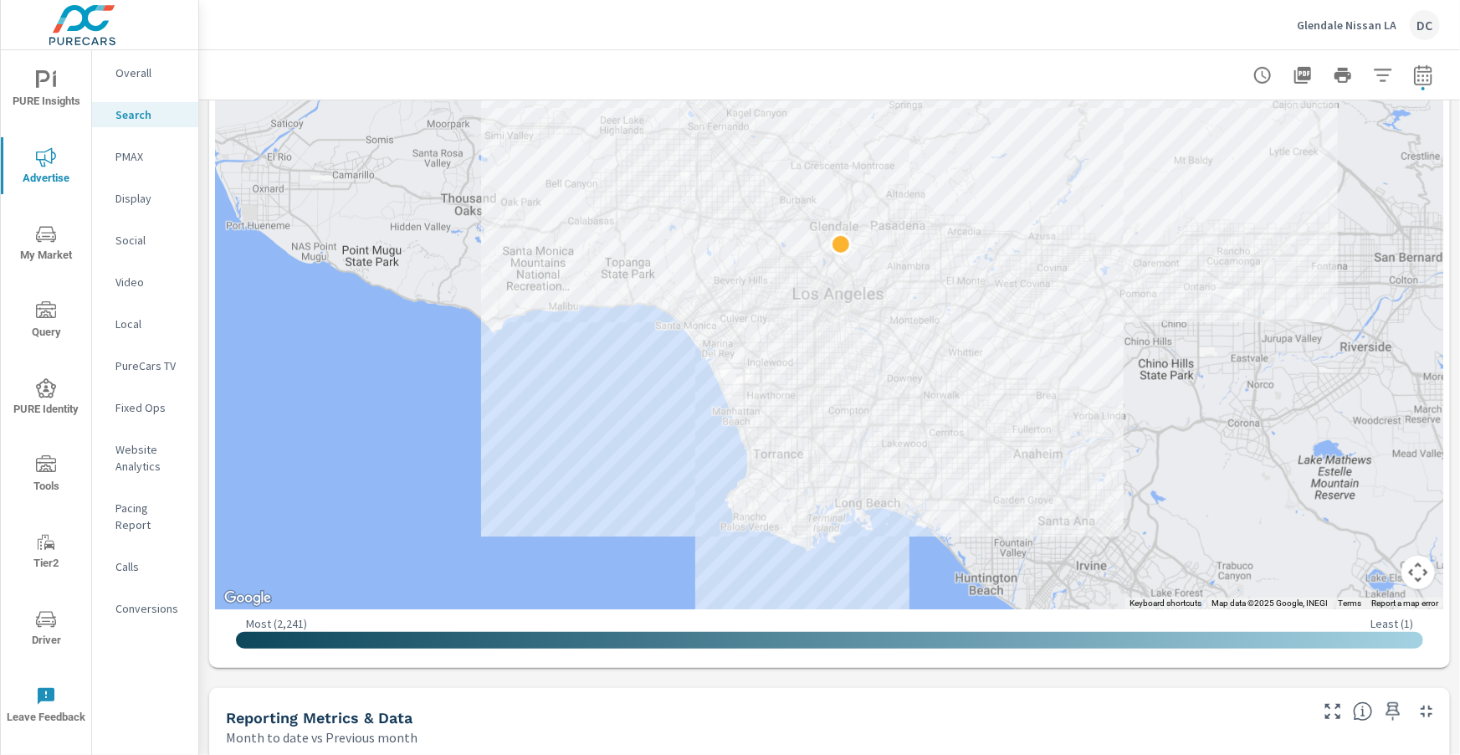
scroll to position [510, 0]
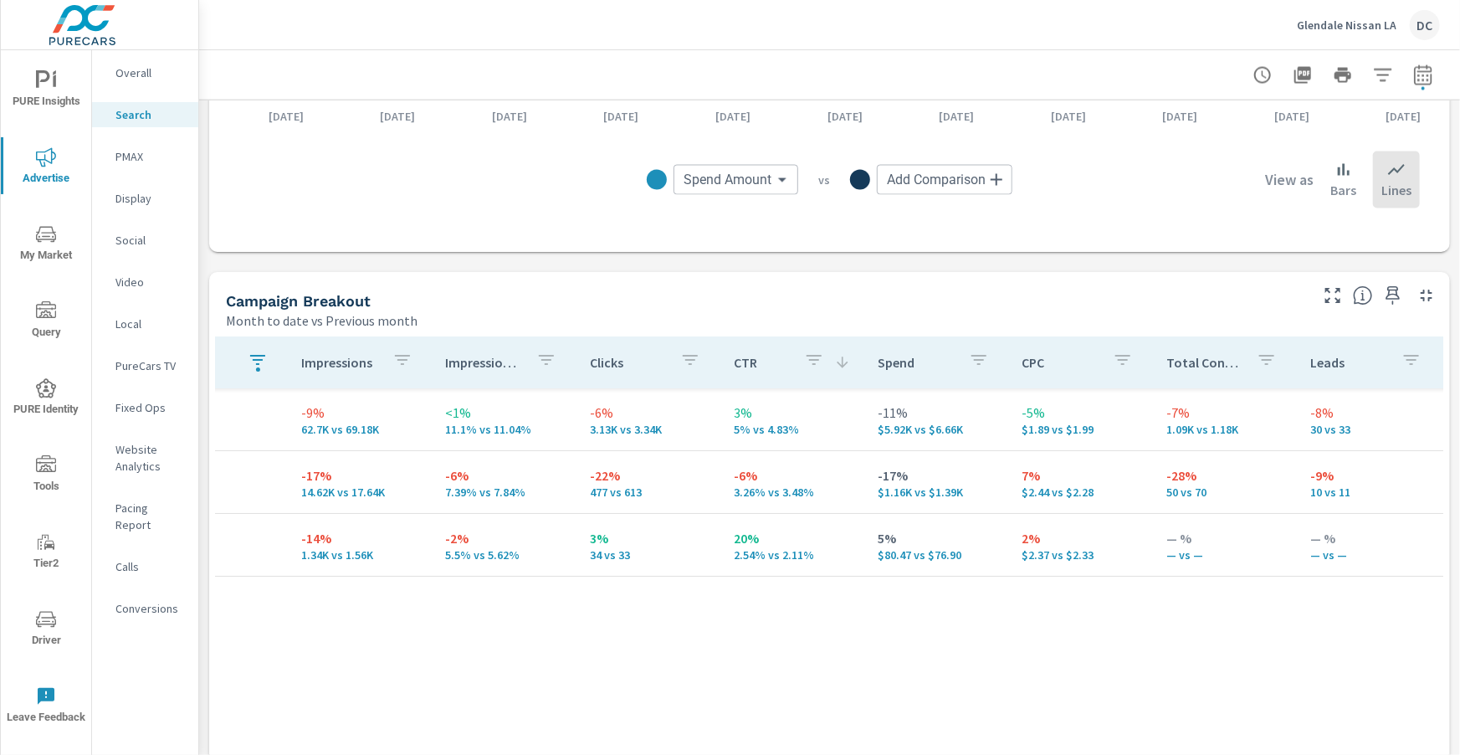
scroll to position [0, 258]
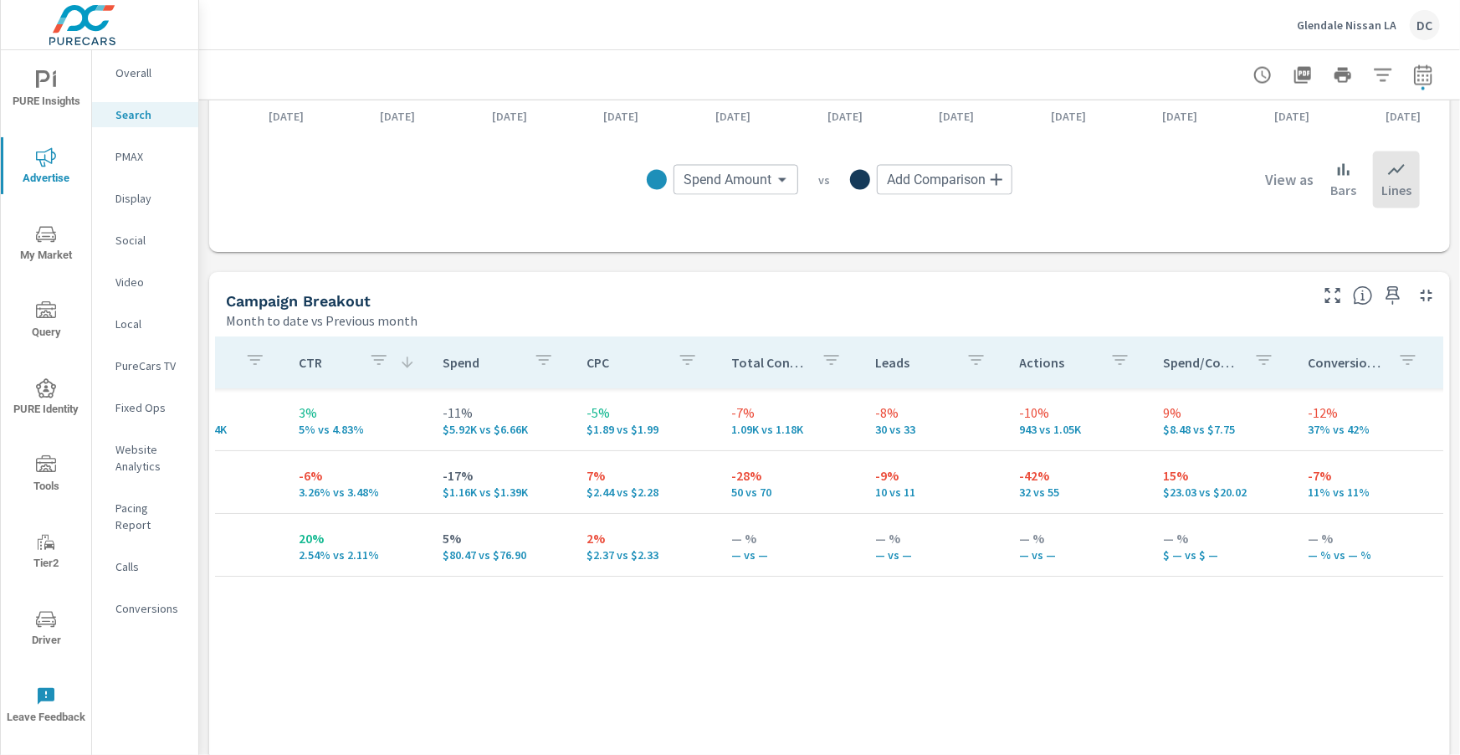
click at [1072, 506] on td "-42% 32 vs 55" at bounding box center [1079, 483] width 144 height 60
click at [139, 72] on p "Overall" at bounding box center [149, 72] width 69 height 17
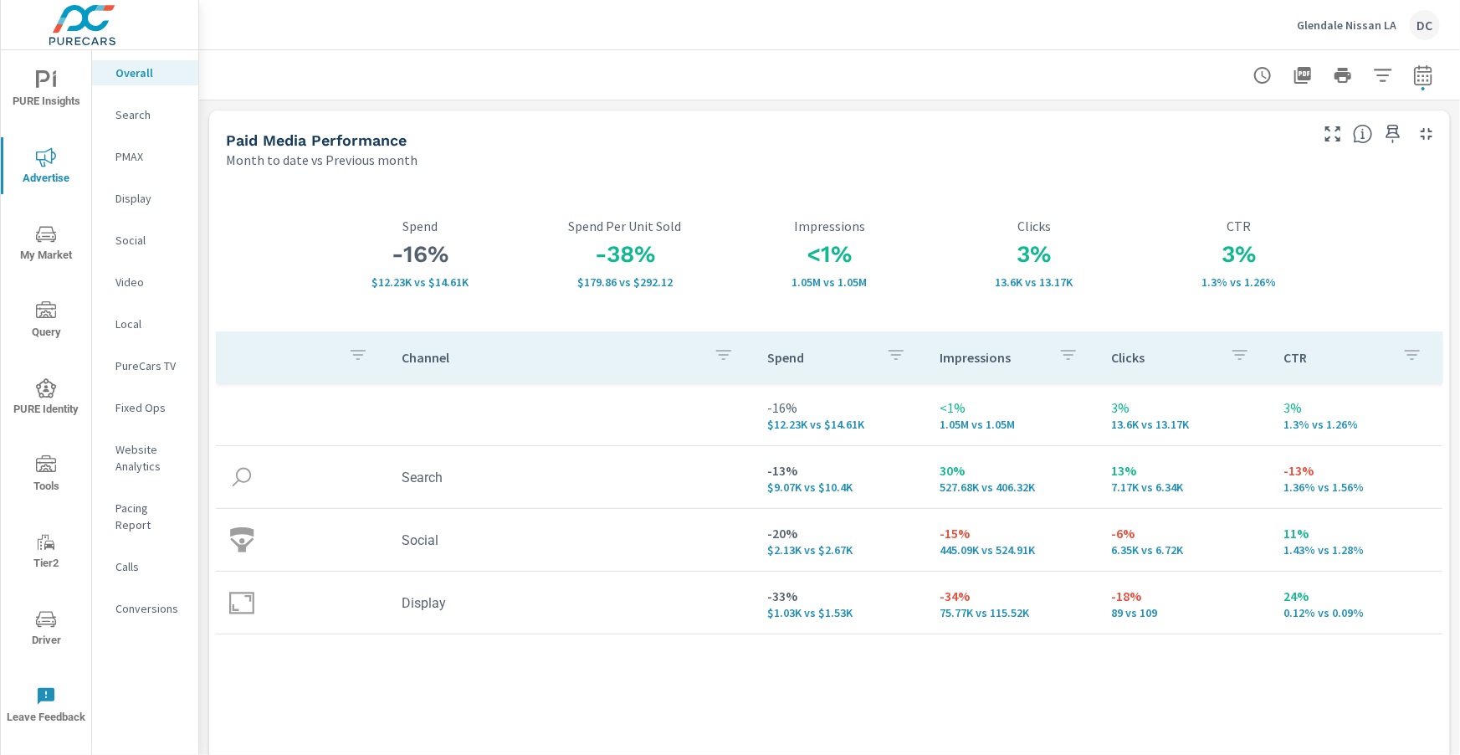
click at [136, 112] on p "Search" at bounding box center [149, 114] width 69 height 17
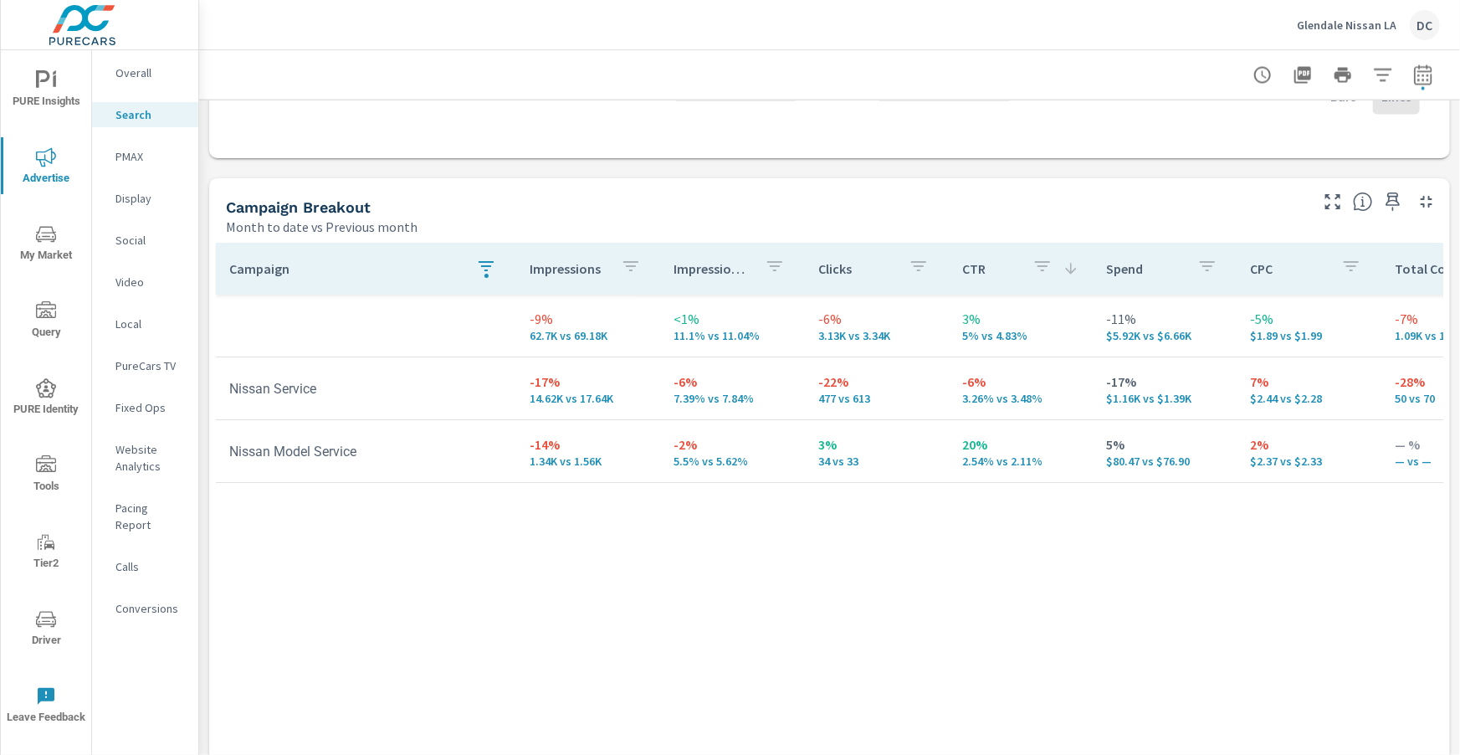
scroll to position [1544, 0]
click at [1362, 23] on p "Glendale Nissan LA" at bounding box center [1347, 25] width 100 height 15
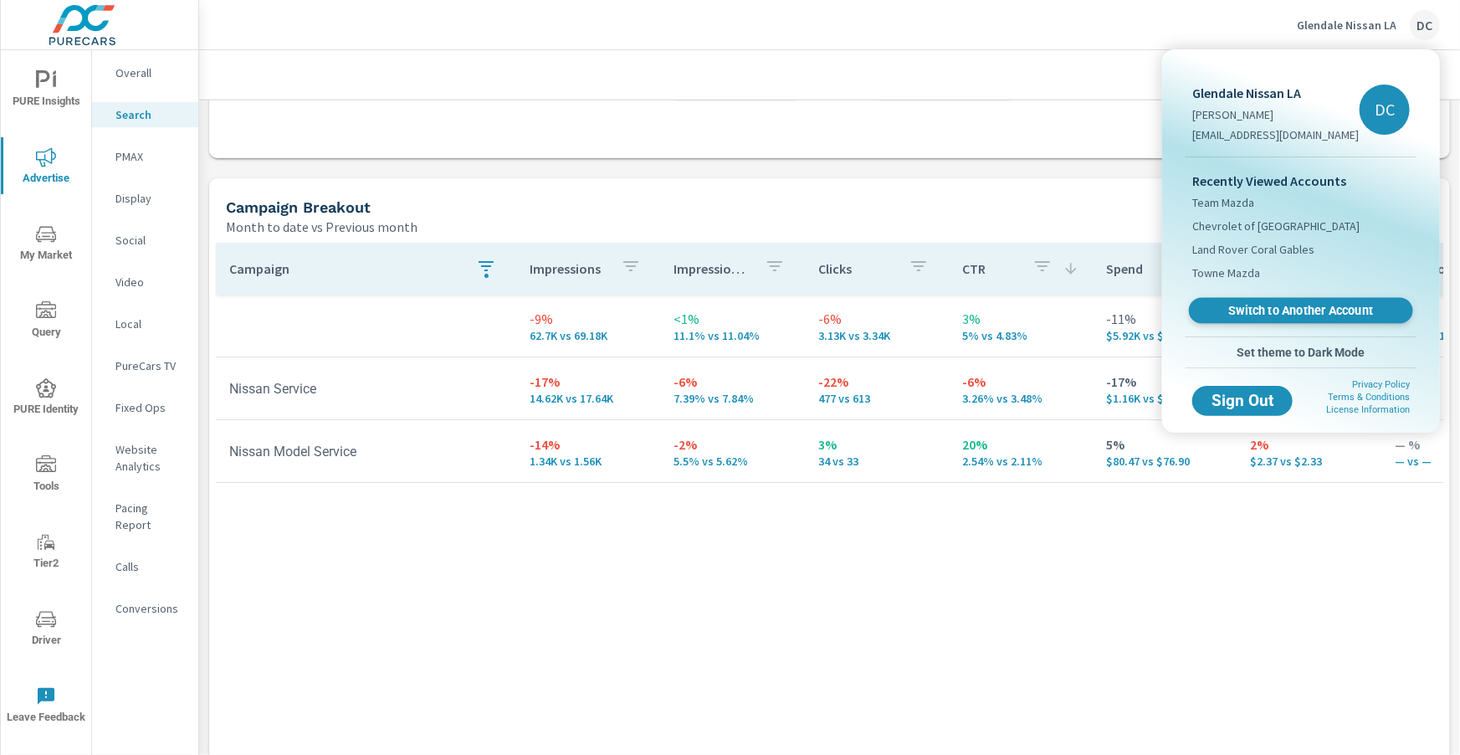
click at [1271, 305] on span "Switch to Another Account" at bounding box center [1300, 311] width 205 height 16
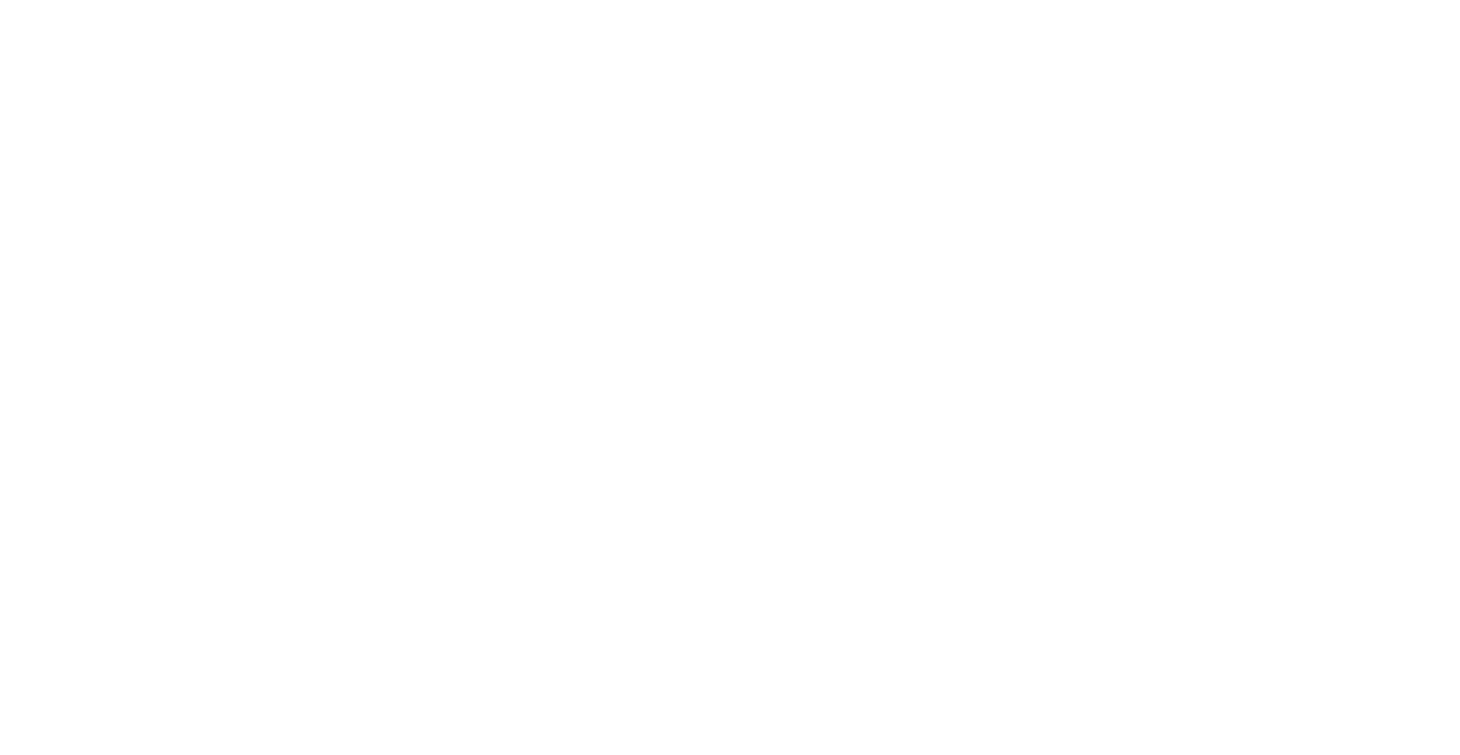
click at [535, 0] on html at bounding box center [730, 0] width 1460 height 0
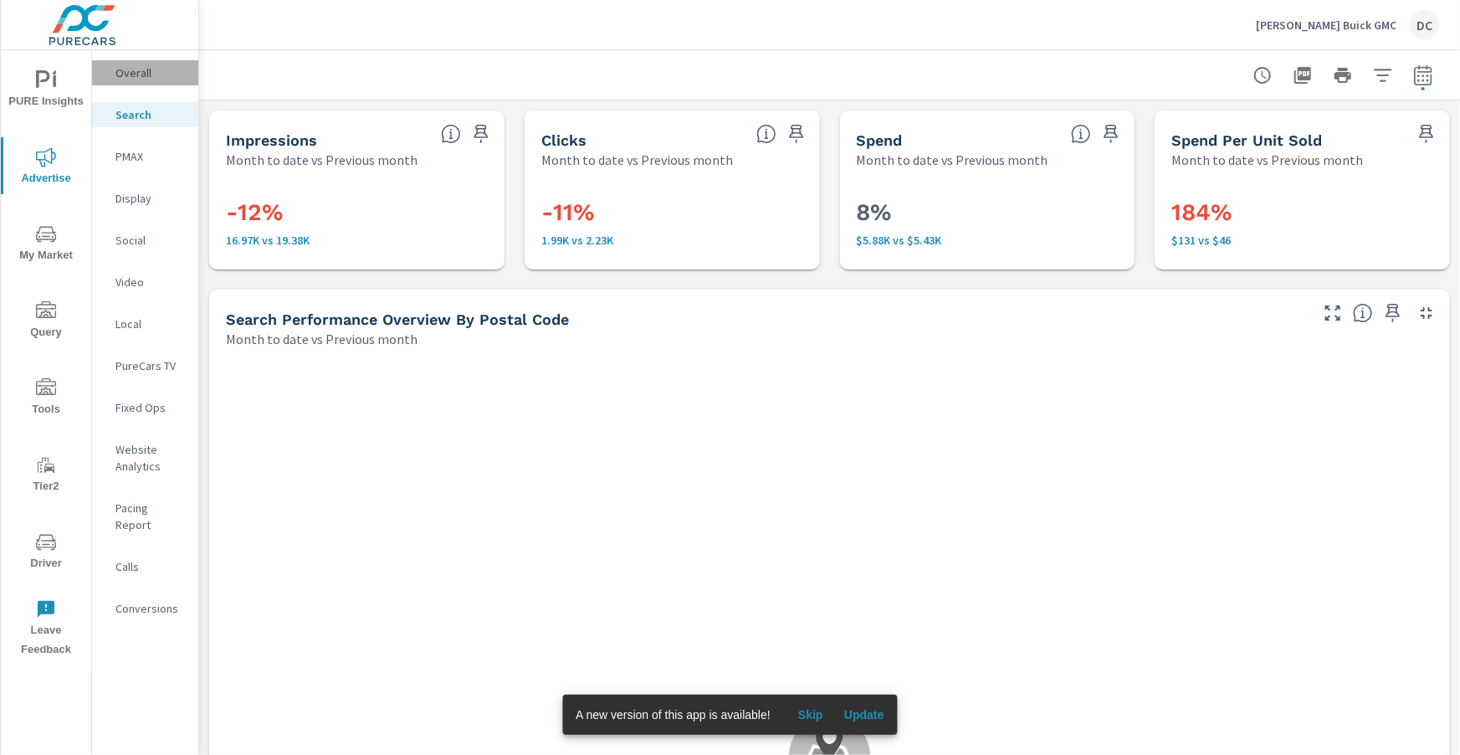
click at [158, 80] on p "Overall" at bounding box center [149, 72] width 69 height 17
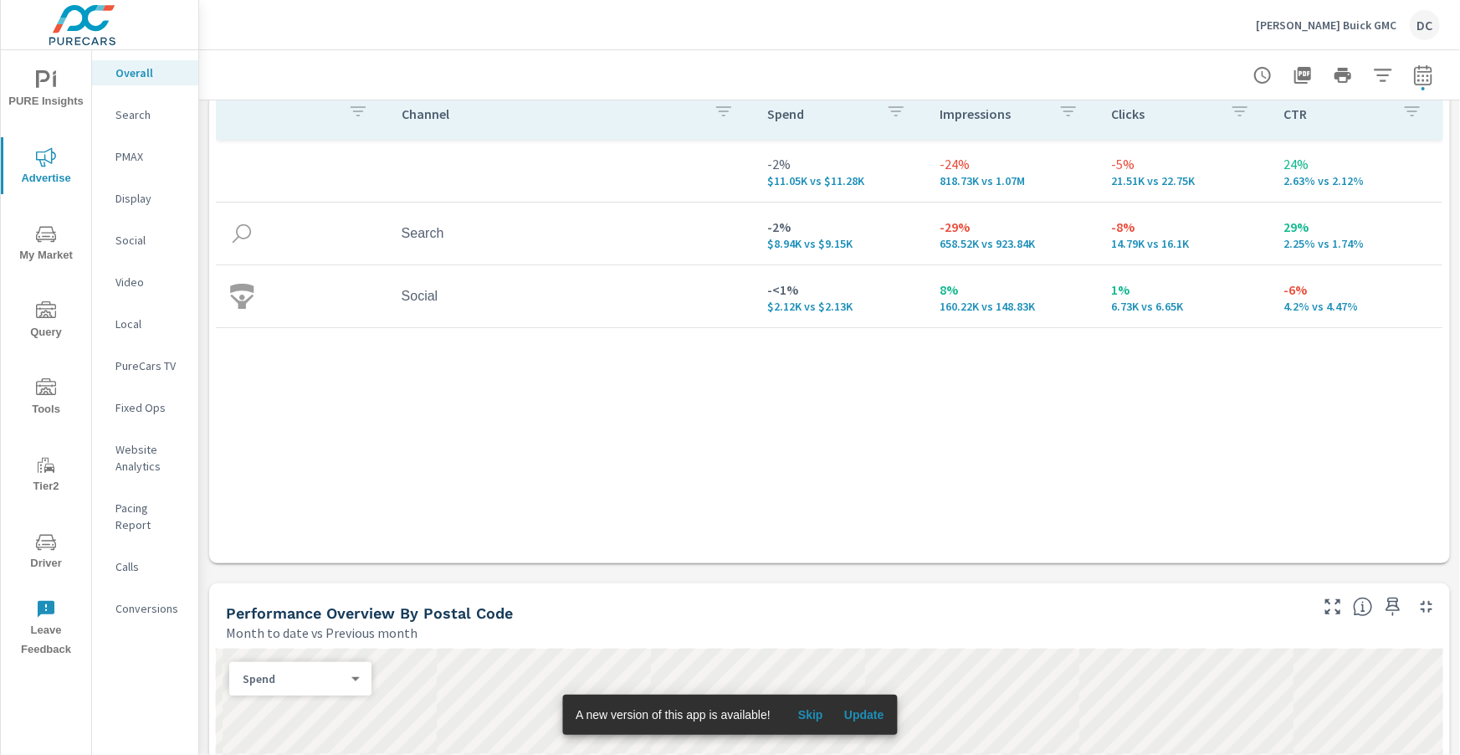
scroll to position [308, 0]
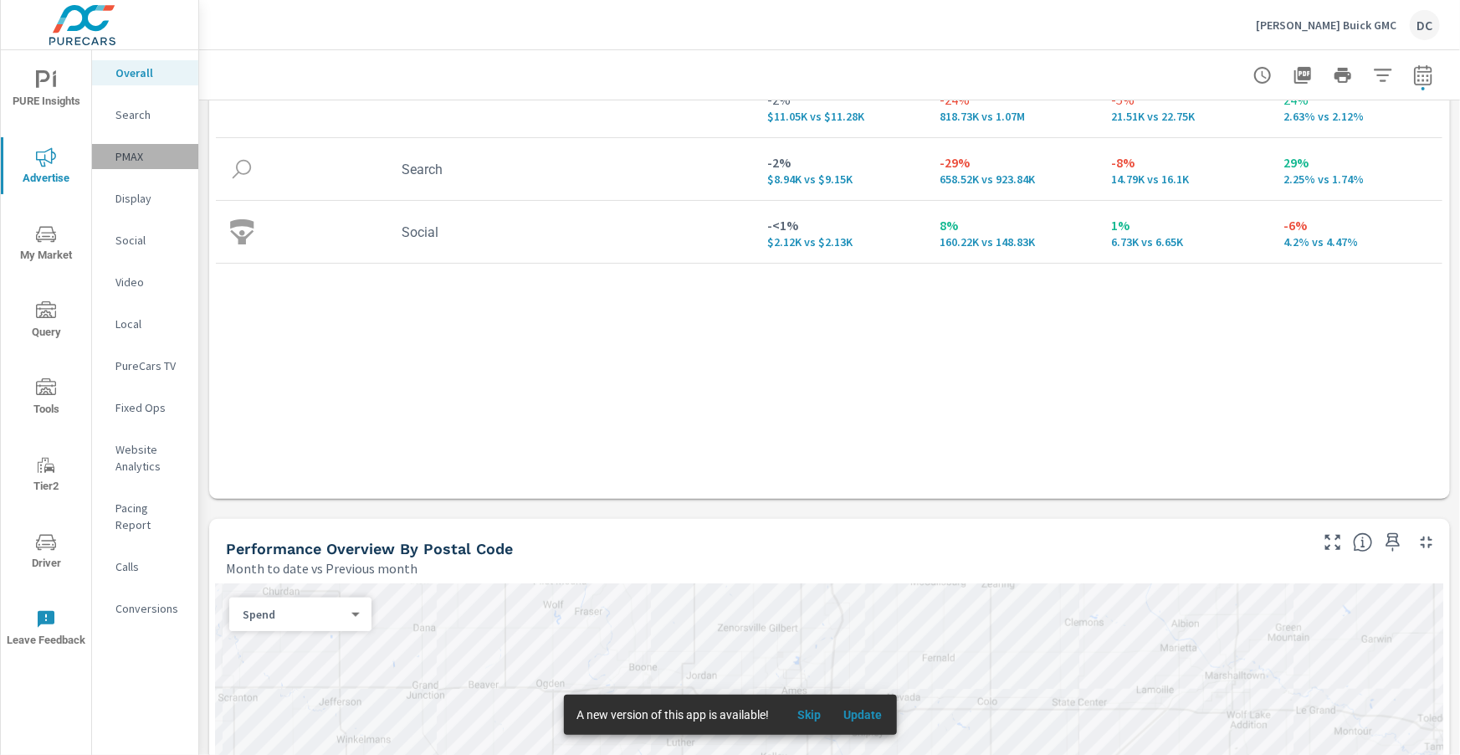
click at [140, 165] on div "PMAX" at bounding box center [145, 156] width 106 height 25
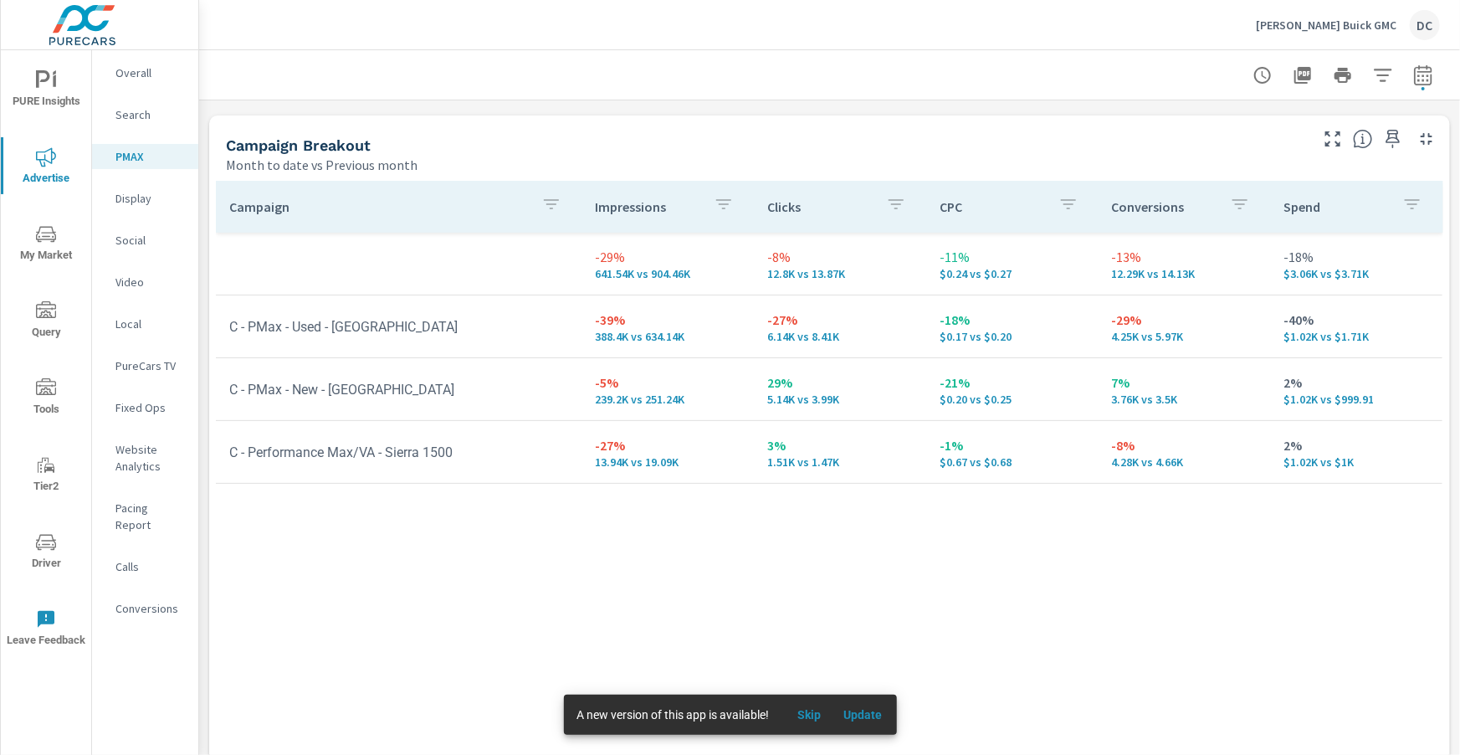
scroll to position [187, 0]
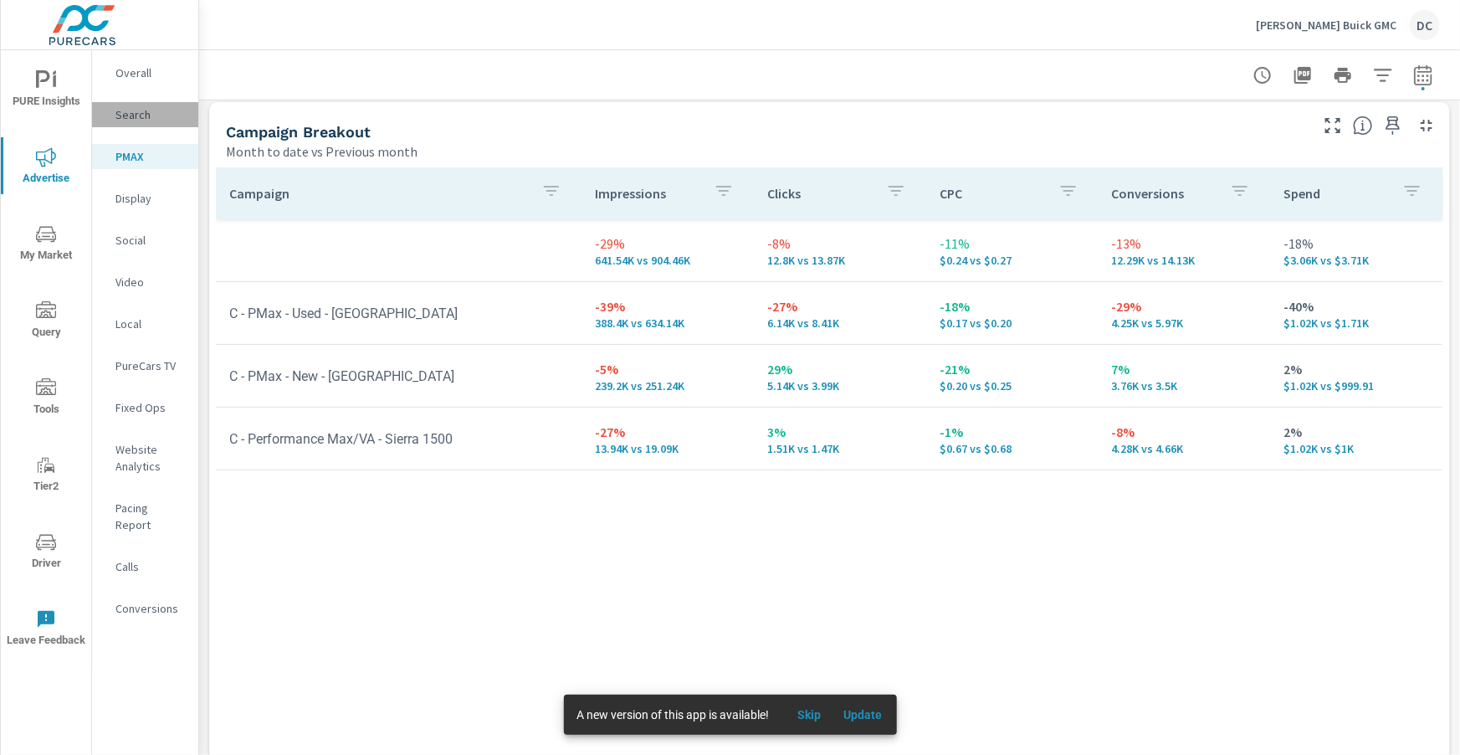
click at [118, 118] on p "Search" at bounding box center [149, 114] width 69 height 17
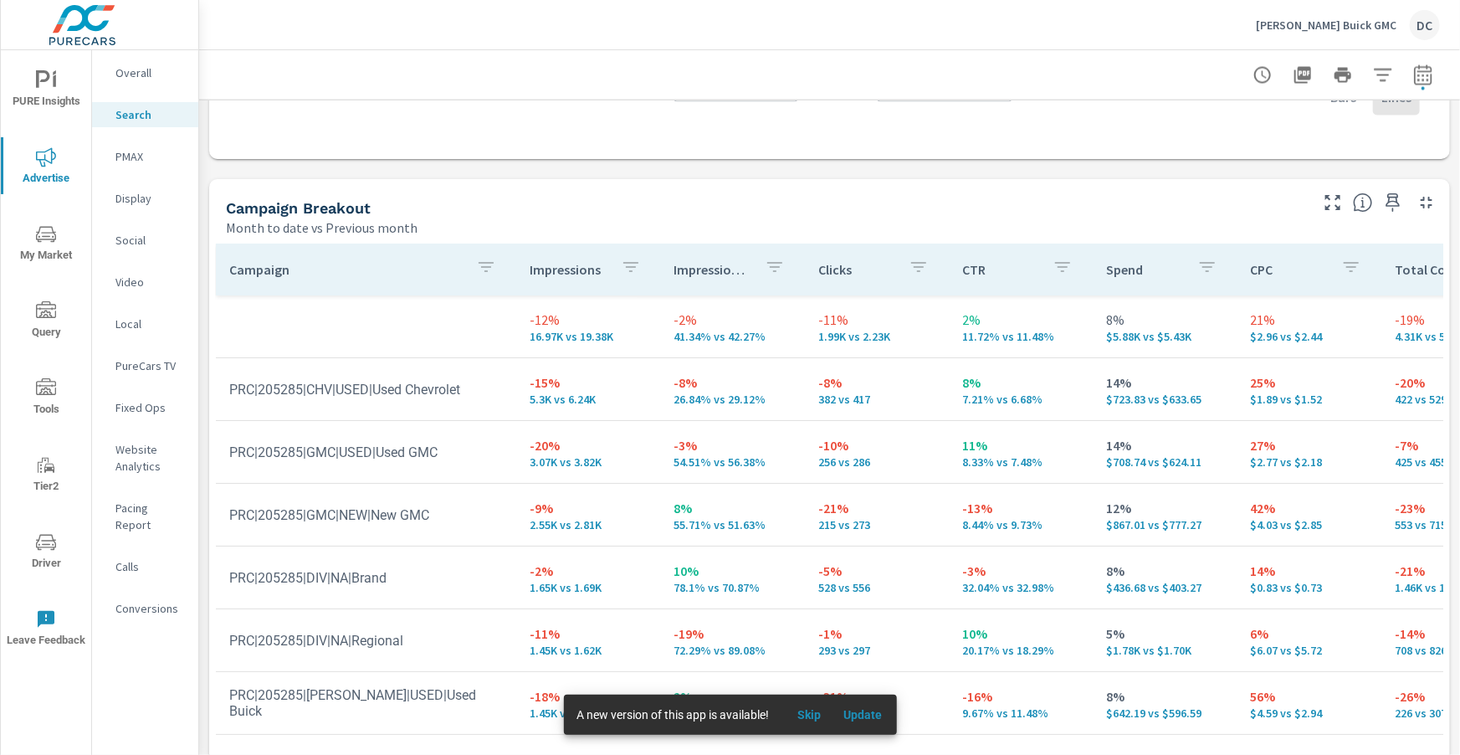
scroll to position [1673, 0]
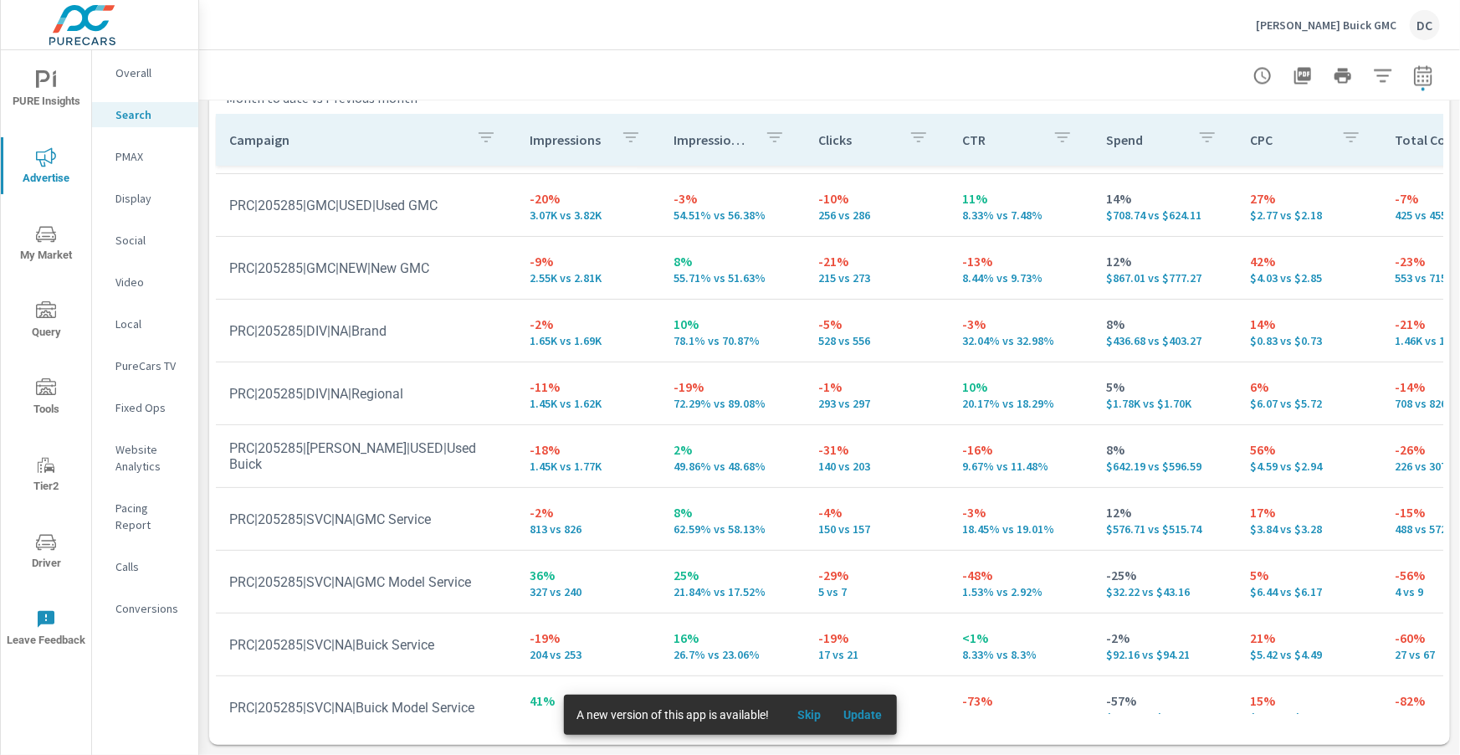
scroll to position [142, 0]
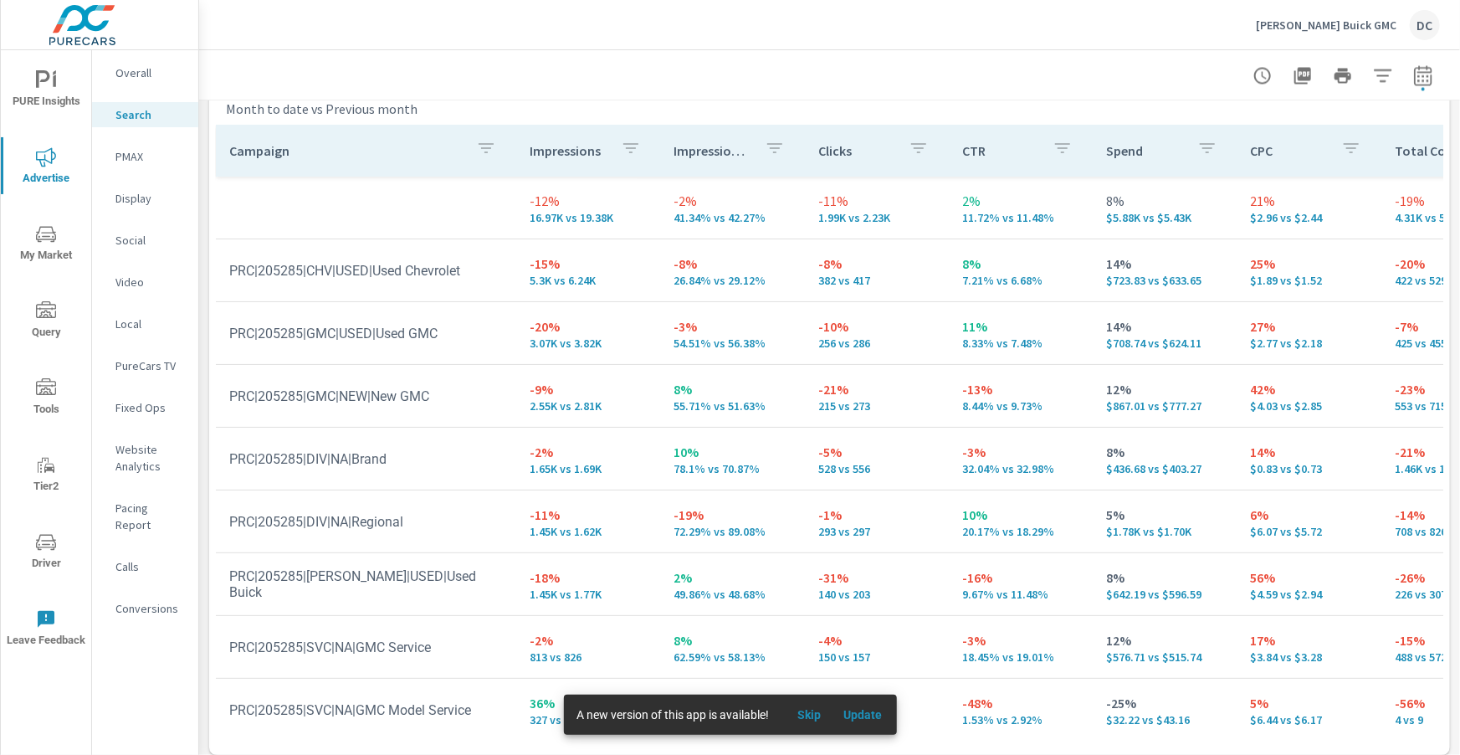
scroll to position [34, 0]
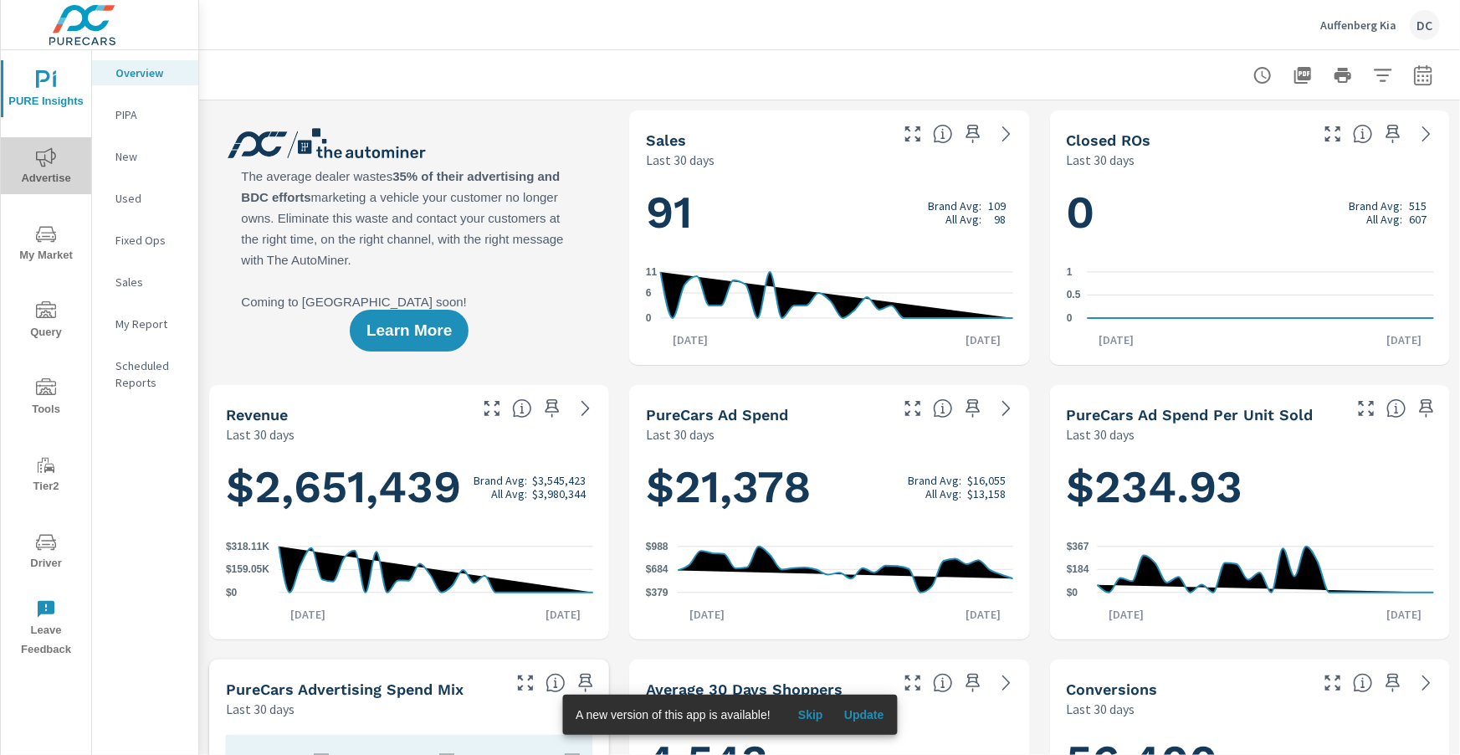
click at [49, 166] on icon "nav menu" at bounding box center [46, 157] width 20 height 20
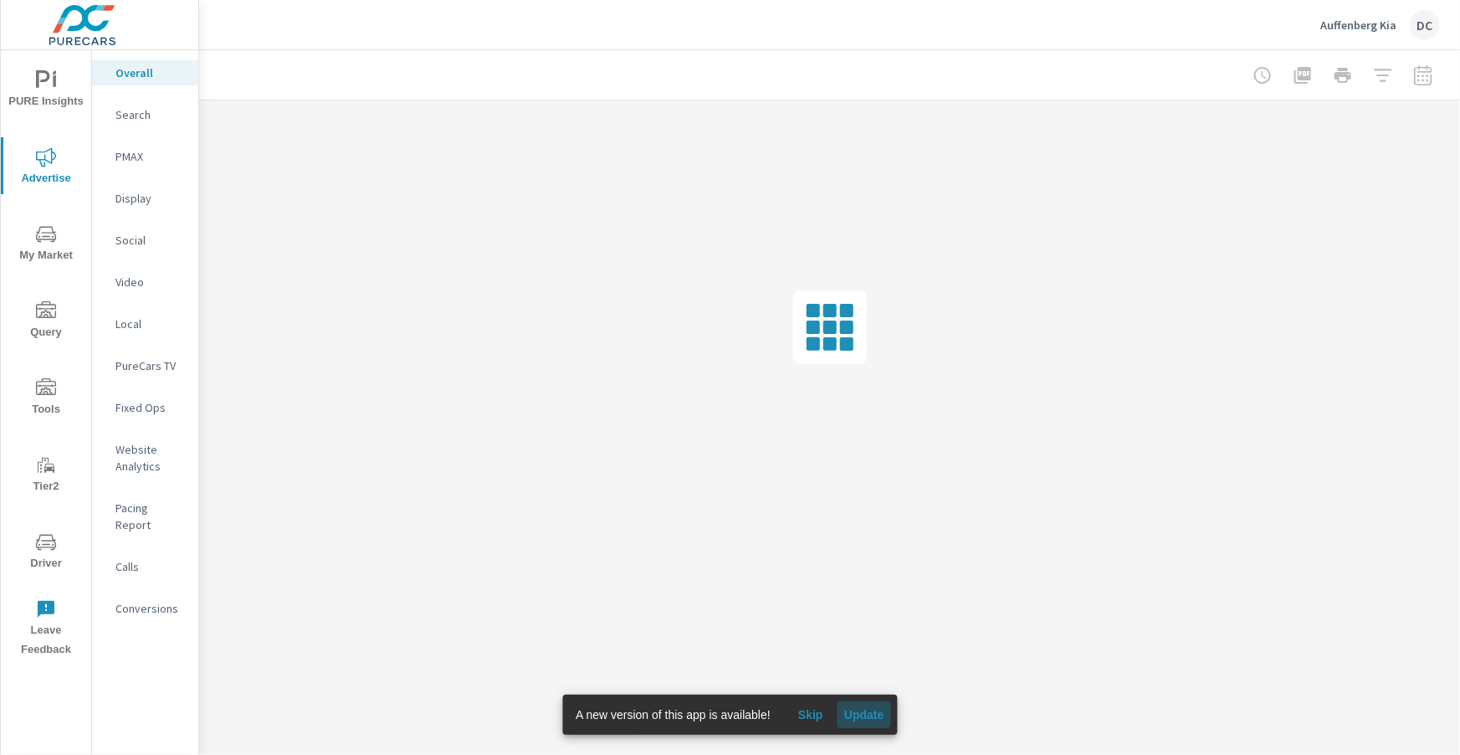
click at [882, 710] on span "Update" at bounding box center [864, 714] width 40 height 15
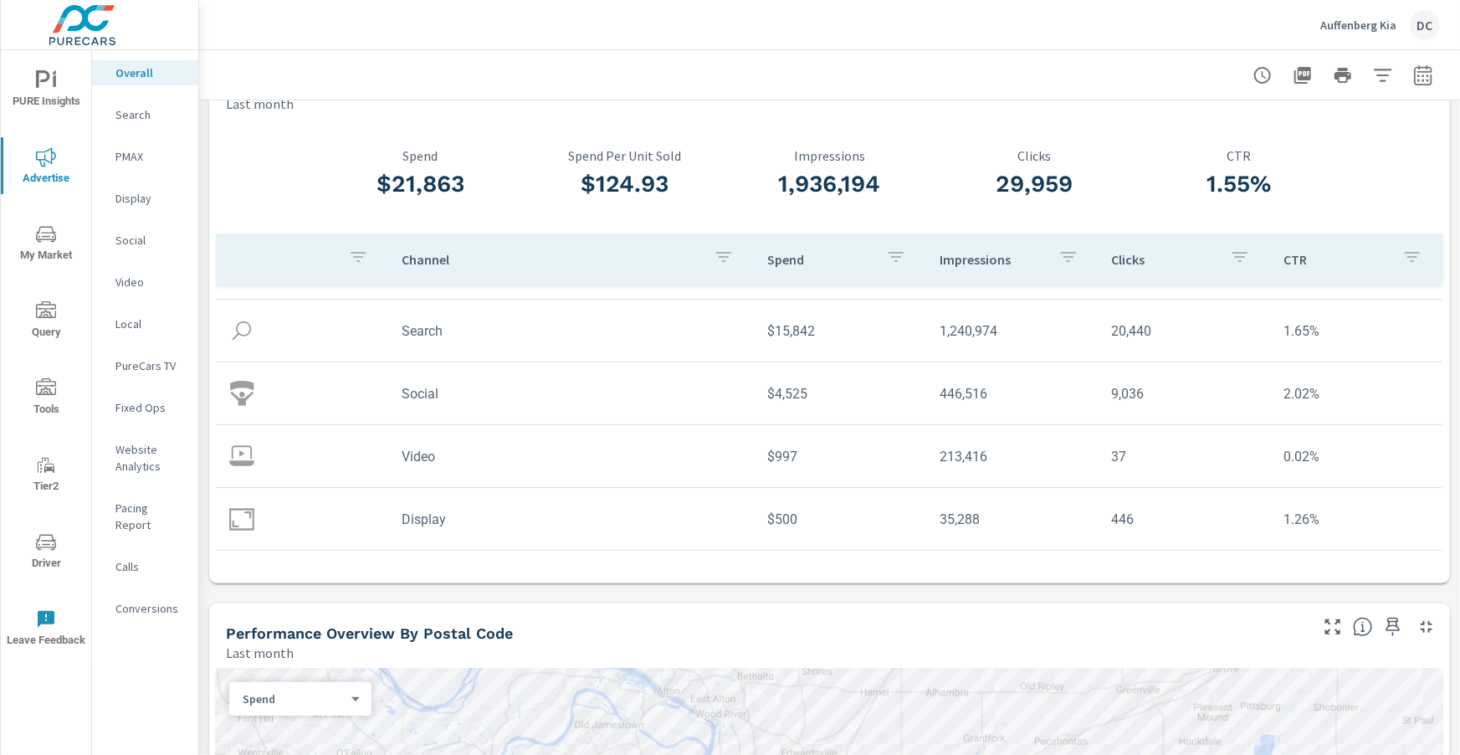
scroll to position [58, 0]
click at [131, 282] on p "Video" at bounding box center [149, 282] width 69 height 17
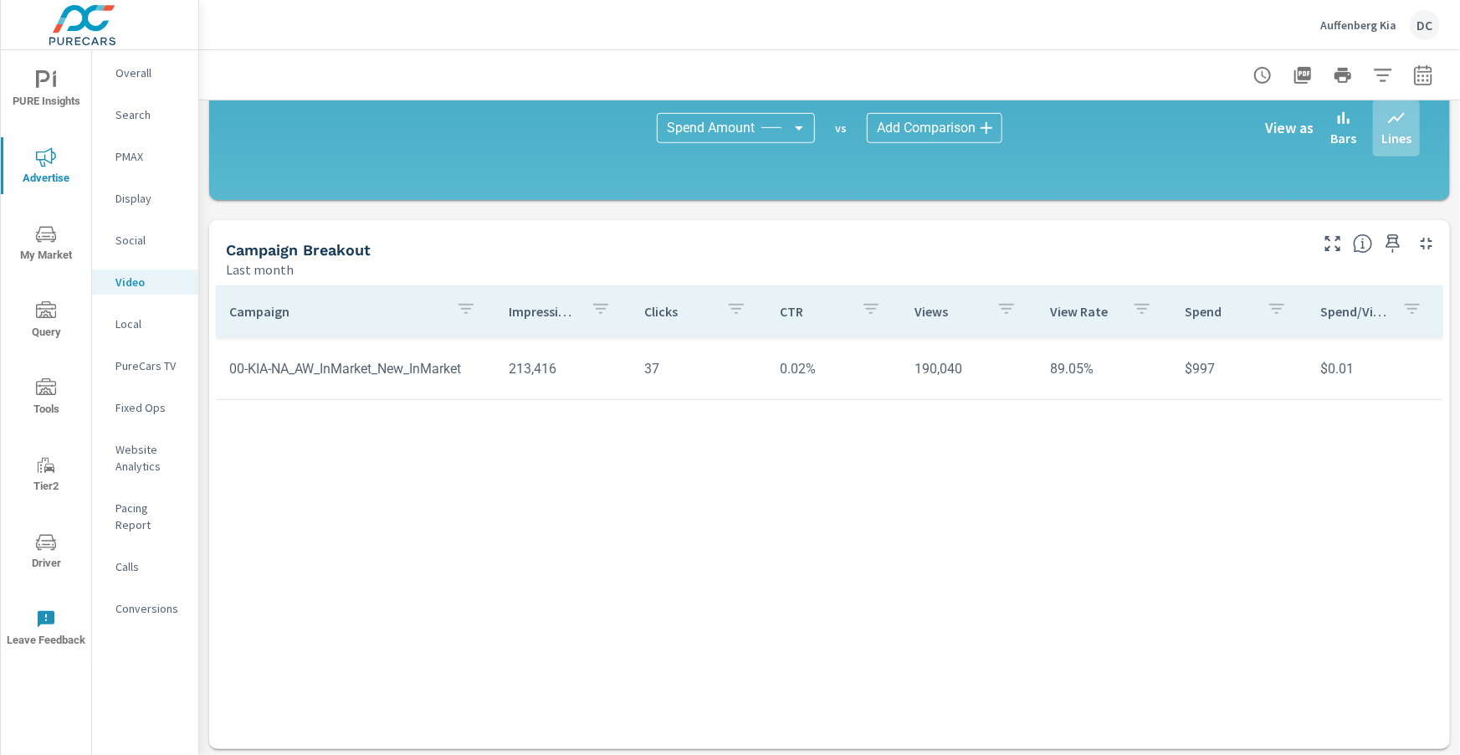
scroll to position [443, 0]
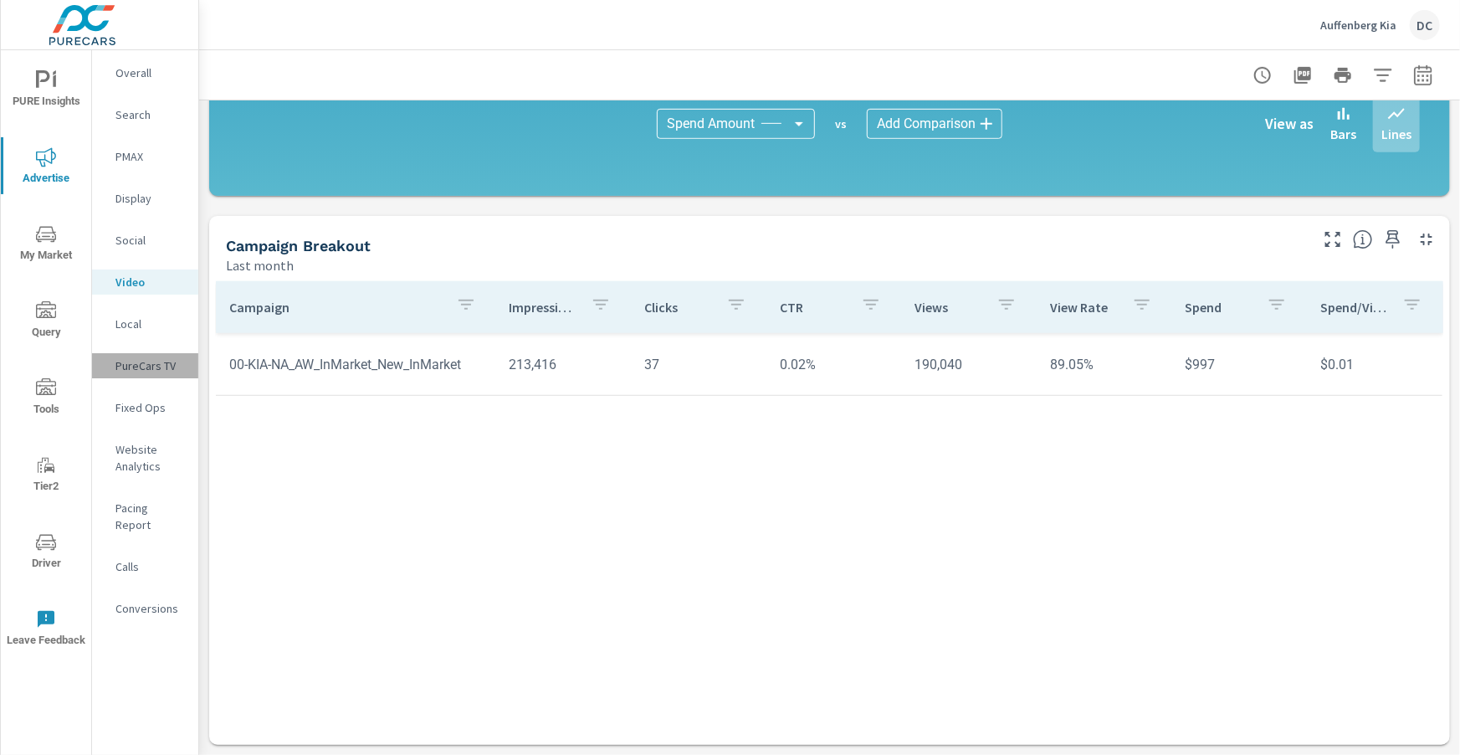
click at [146, 357] on p "PureCars TV" at bounding box center [149, 365] width 69 height 17
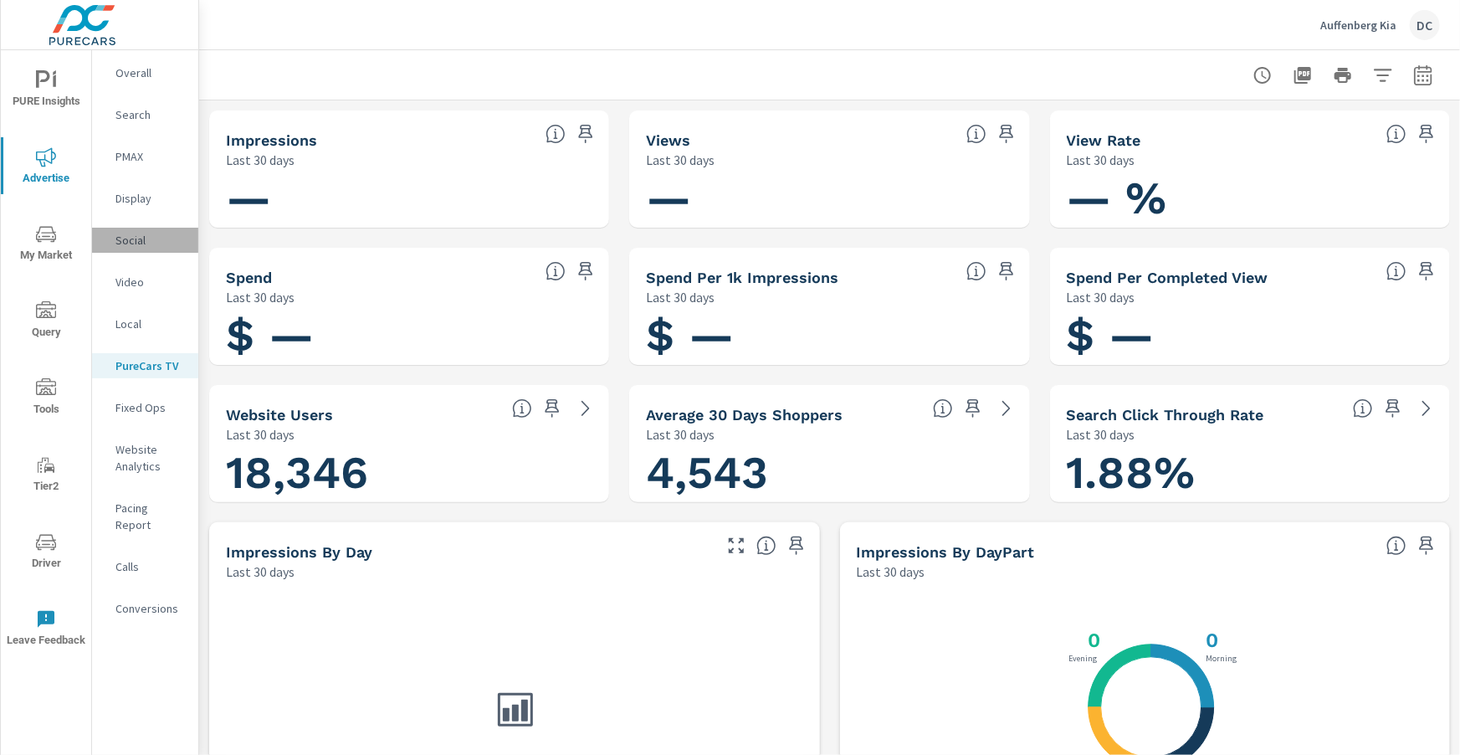
click at [141, 241] on p "Social" at bounding box center [149, 240] width 69 height 17
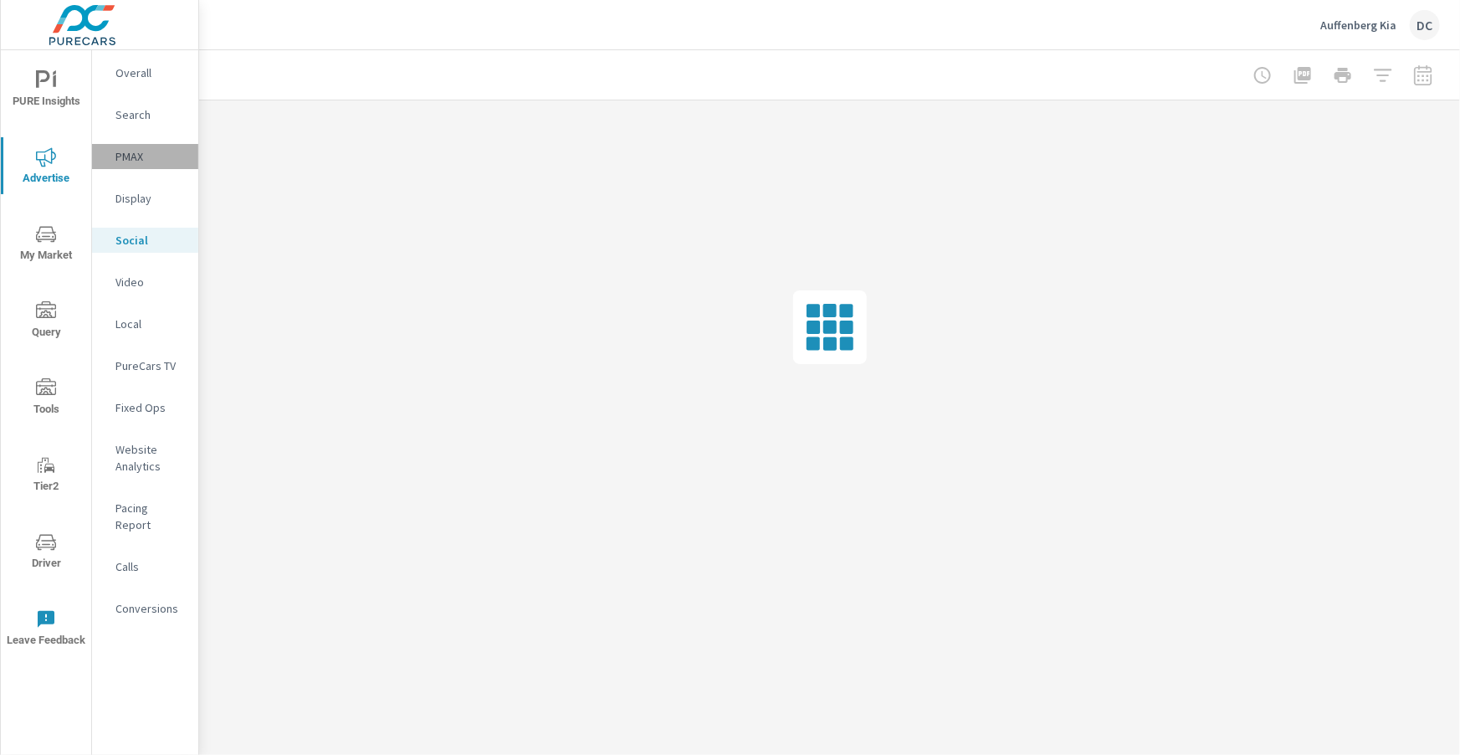
click at [135, 158] on p "PMAX" at bounding box center [149, 156] width 69 height 17
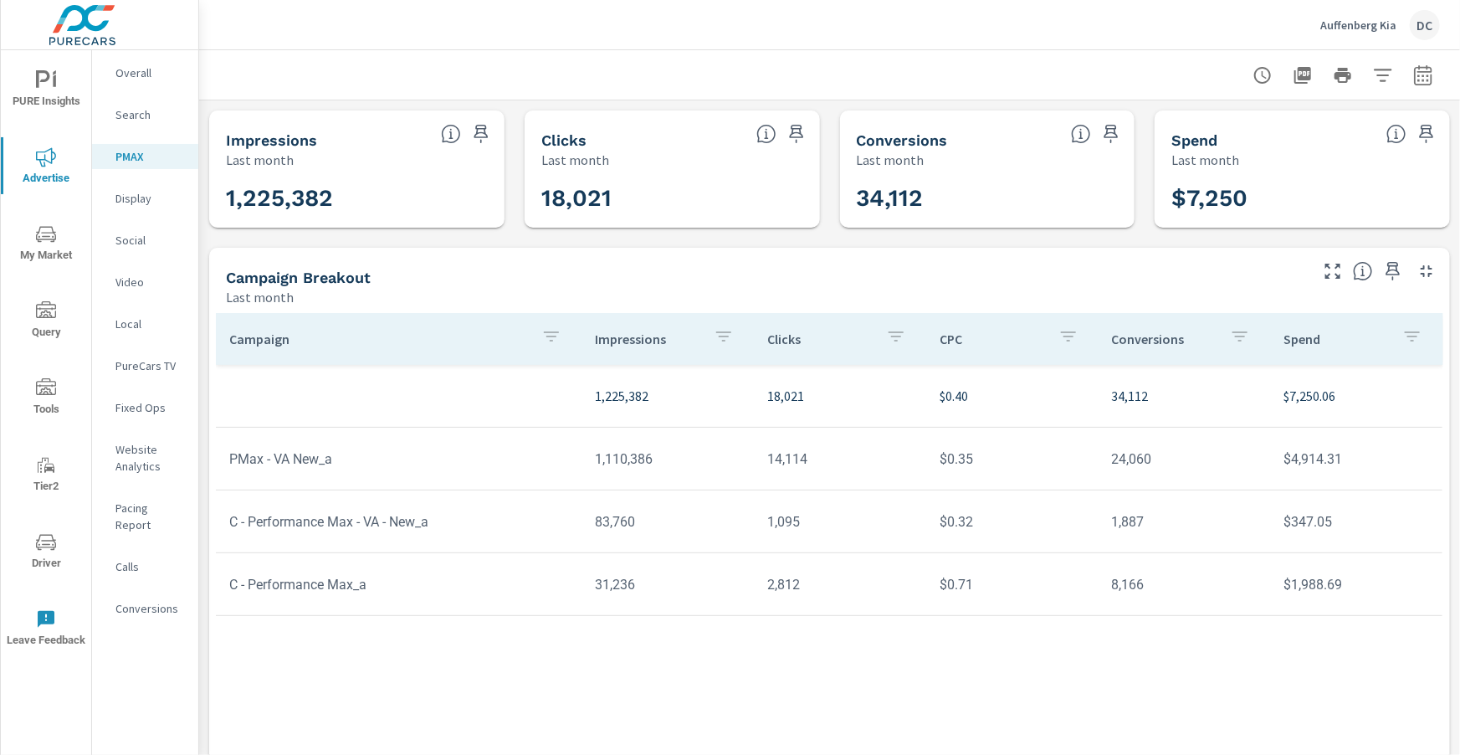
scroll to position [32, 0]
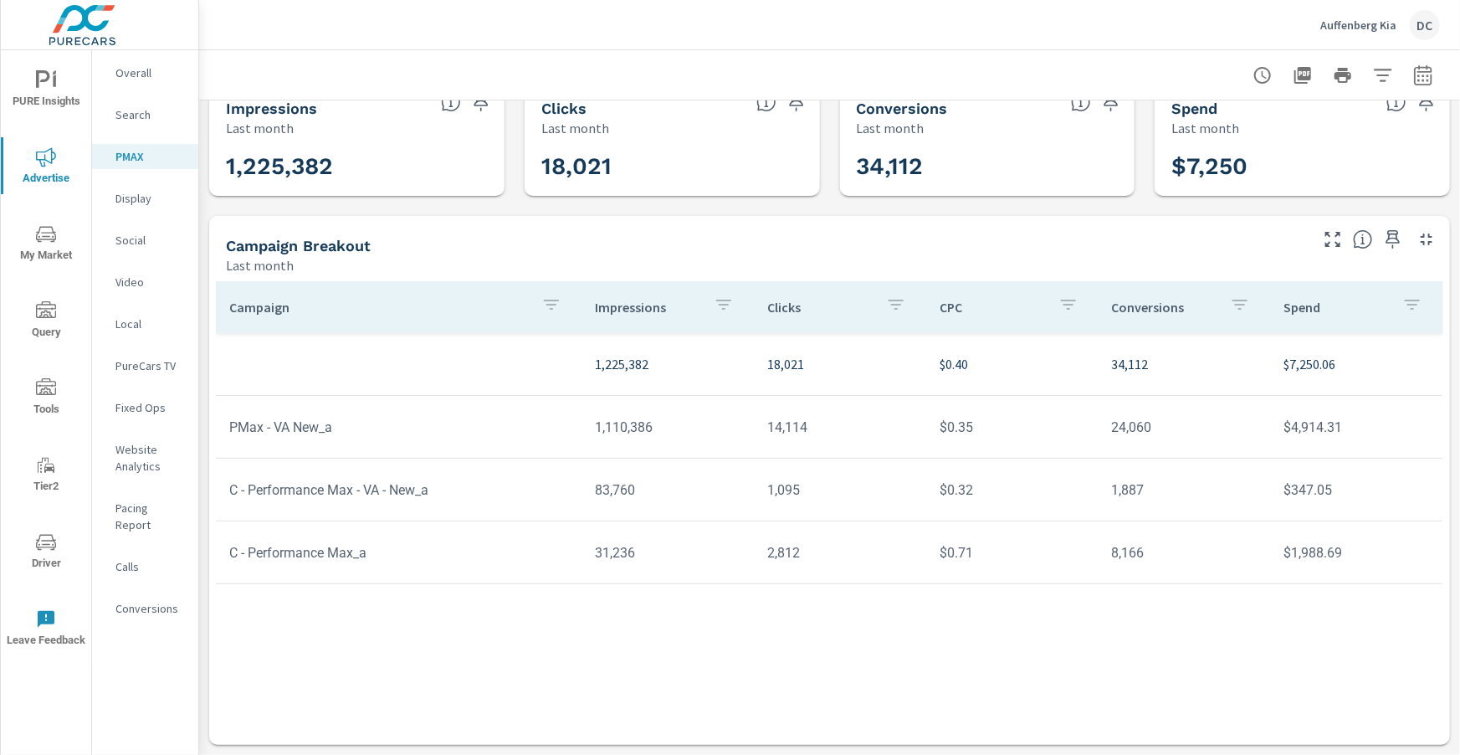
click at [136, 71] on p "Overall" at bounding box center [149, 72] width 69 height 17
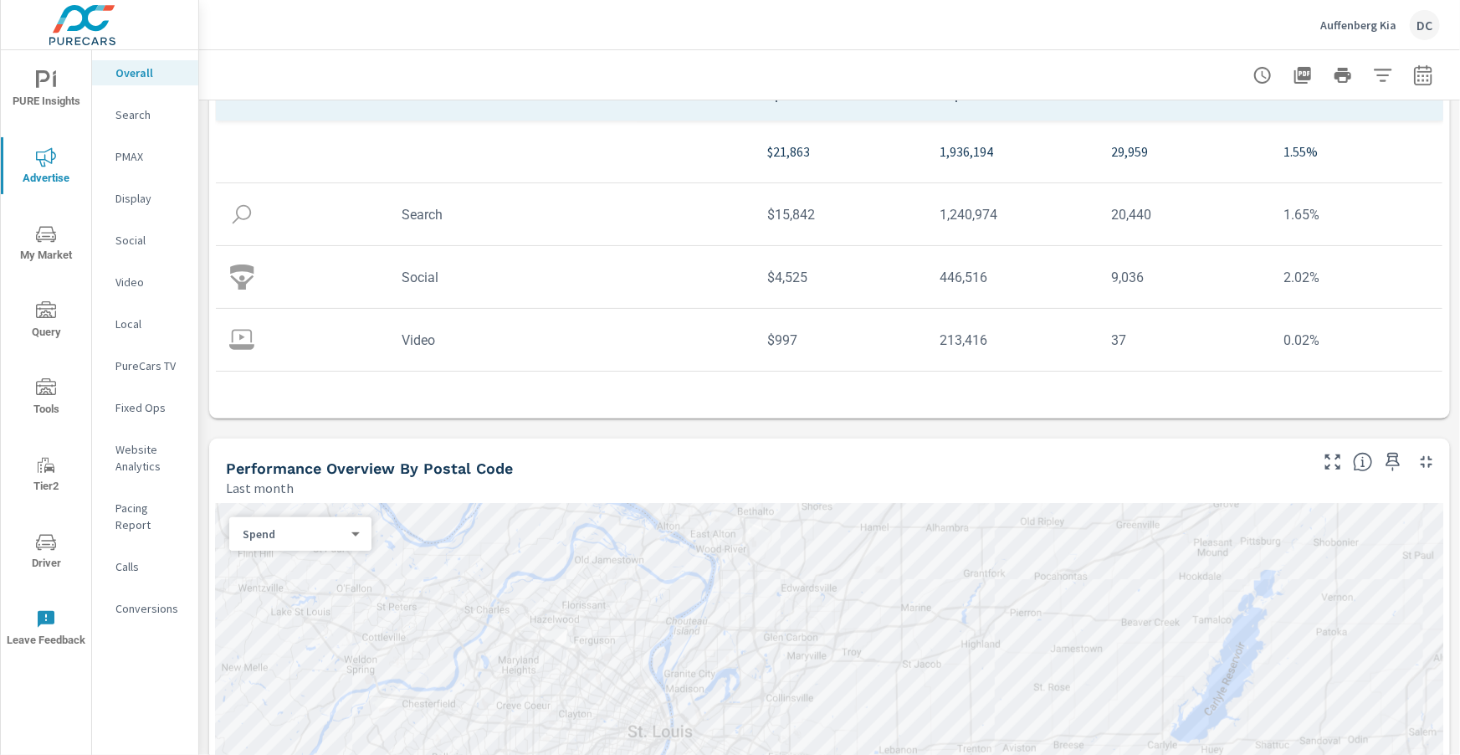
scroll to position [120, 0]
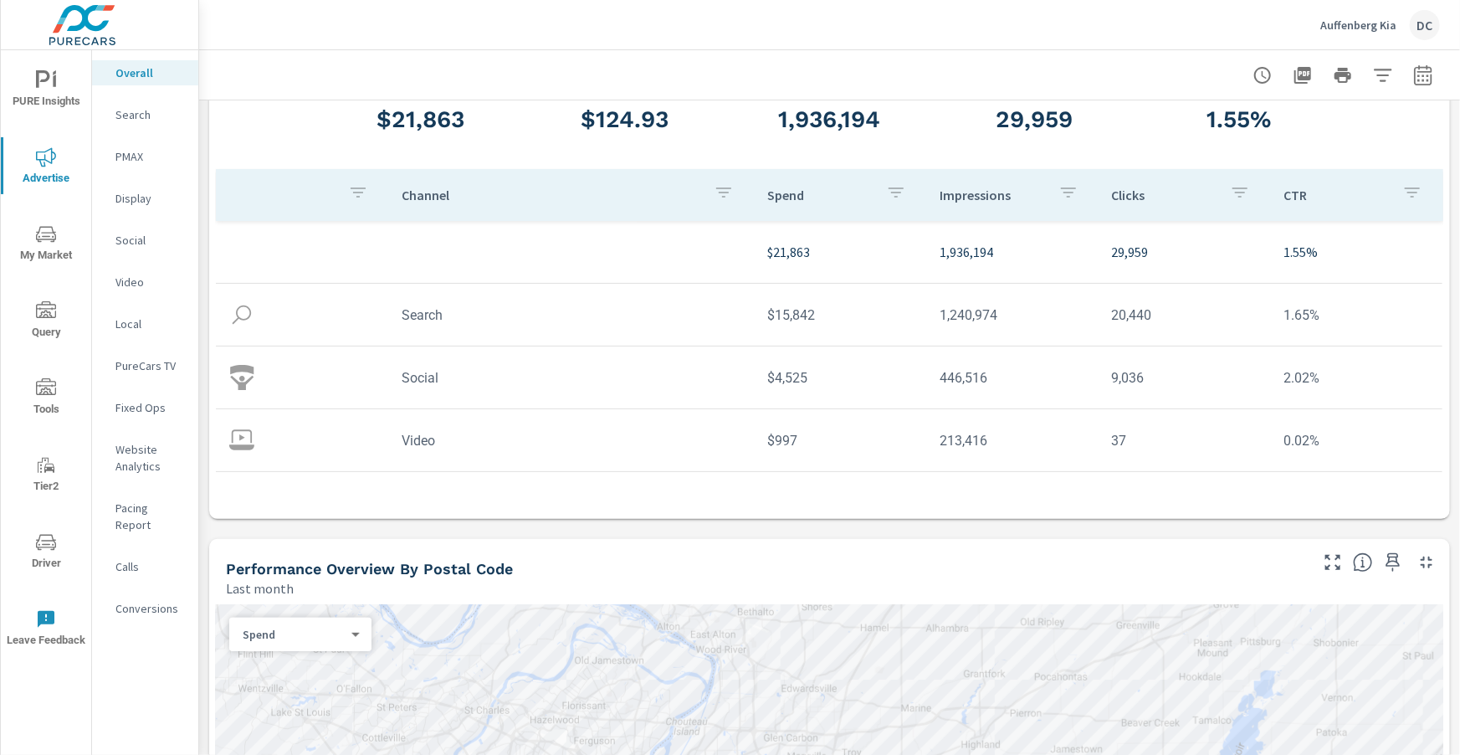
click at [136, 115] on p "Search" at bounding box center [149, 114] width 69 height 17
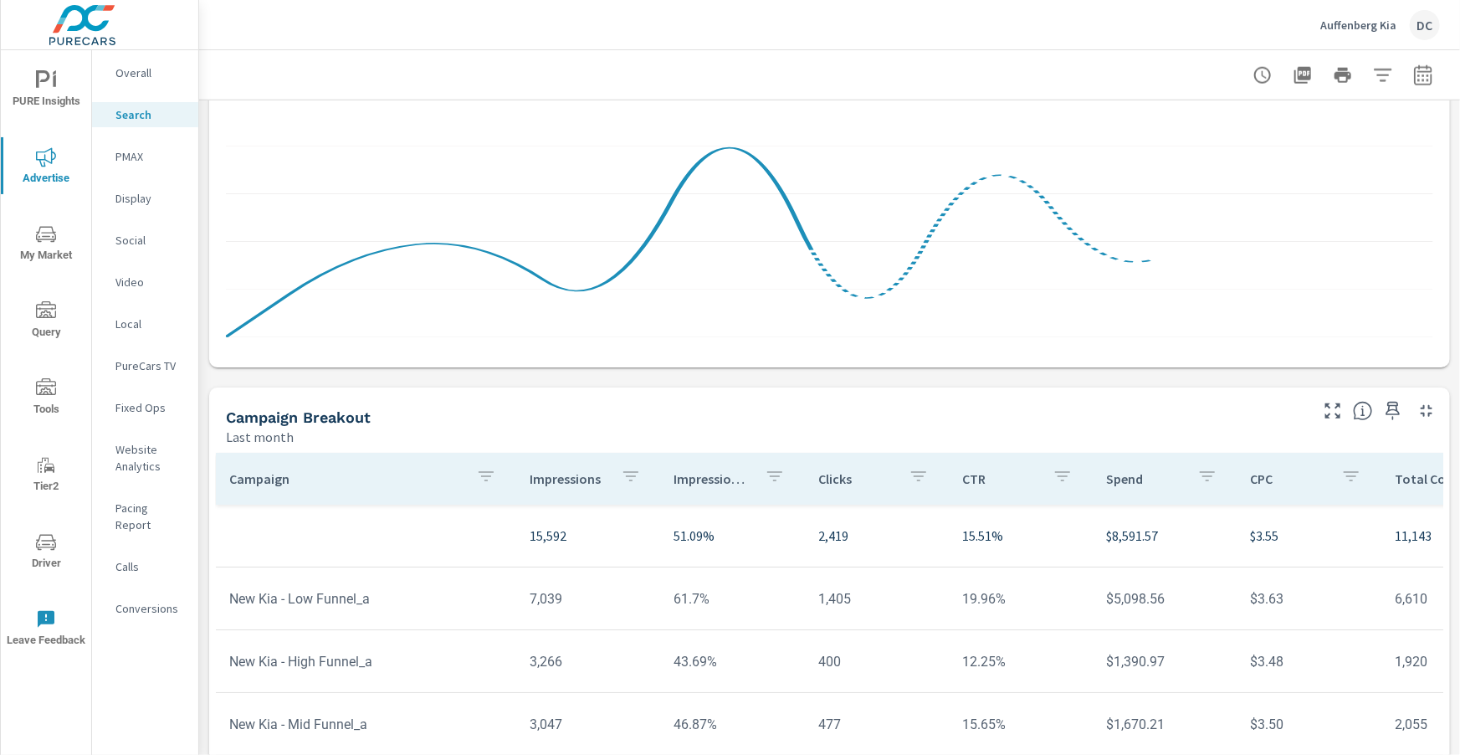
scroll to position [1130, 0]
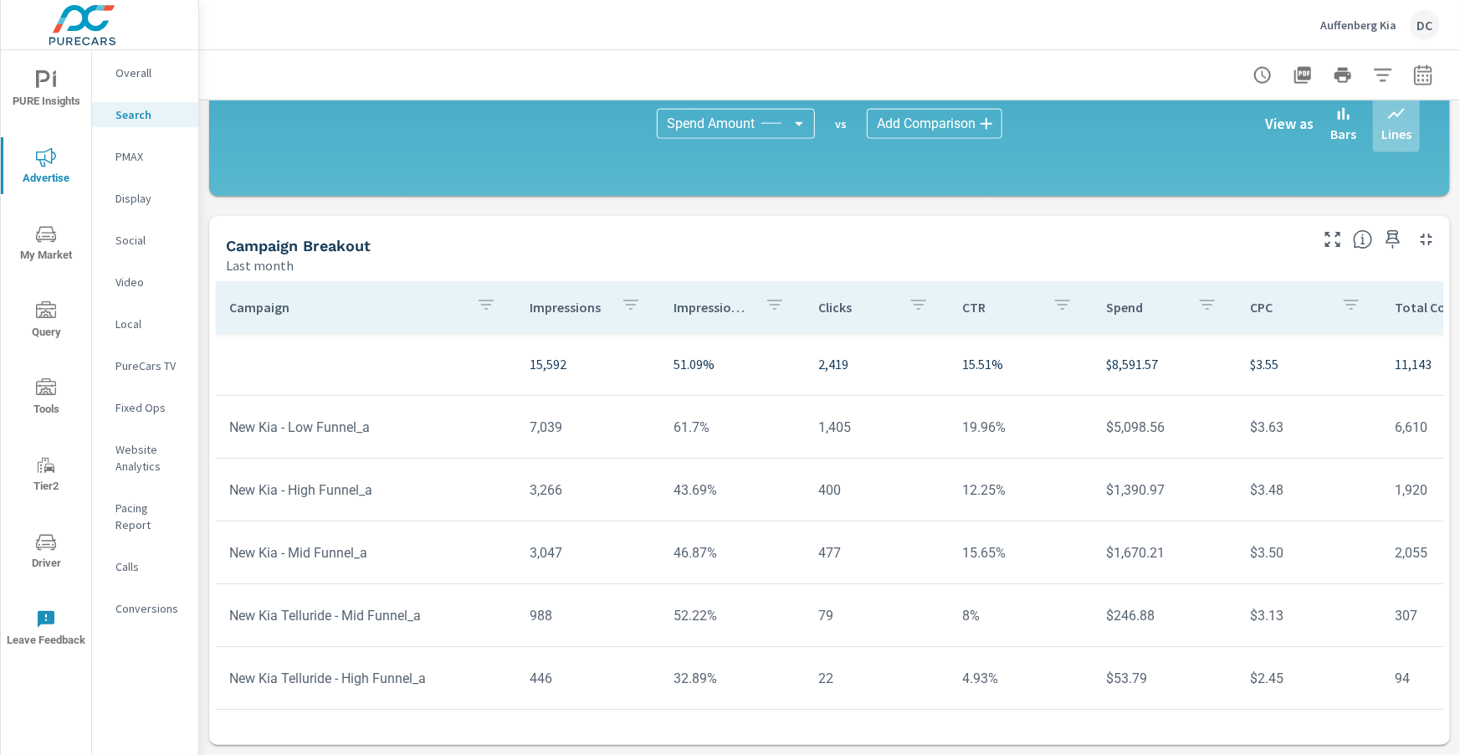
scroll to position [247, 0]
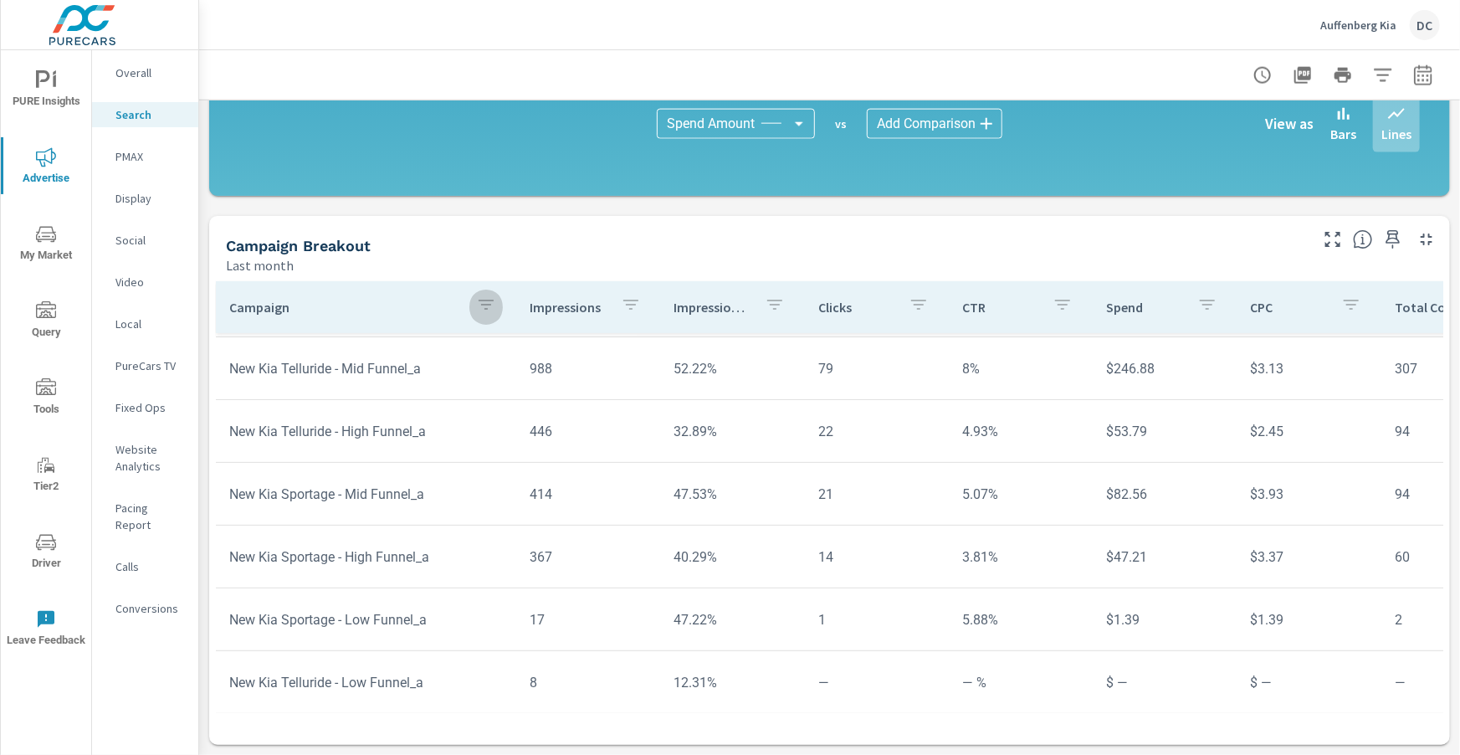
click at [484, 310] on icon "button" at bounding box center [486, 305] width 20 height 20
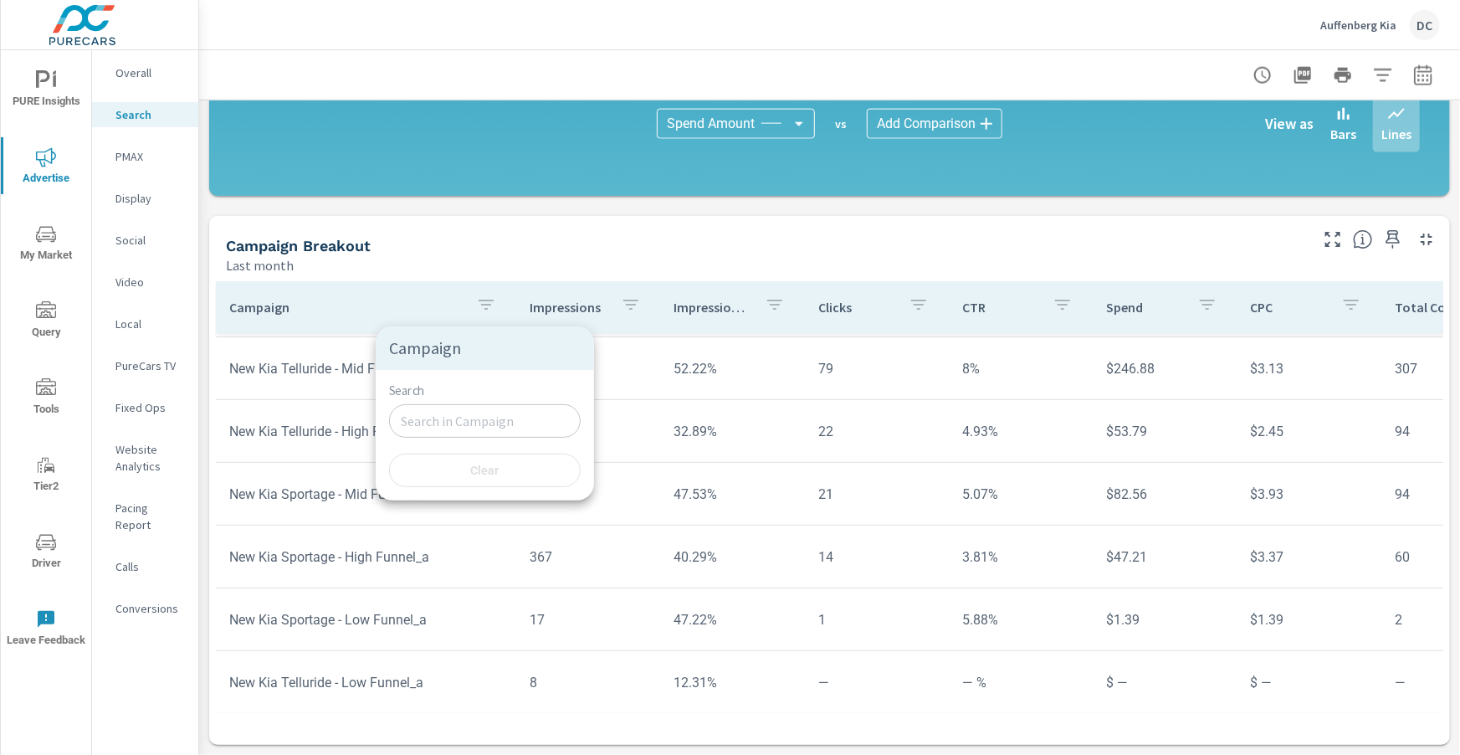
click at [212, 412] on div at bounding box center [730, 377] width 1460 height 755
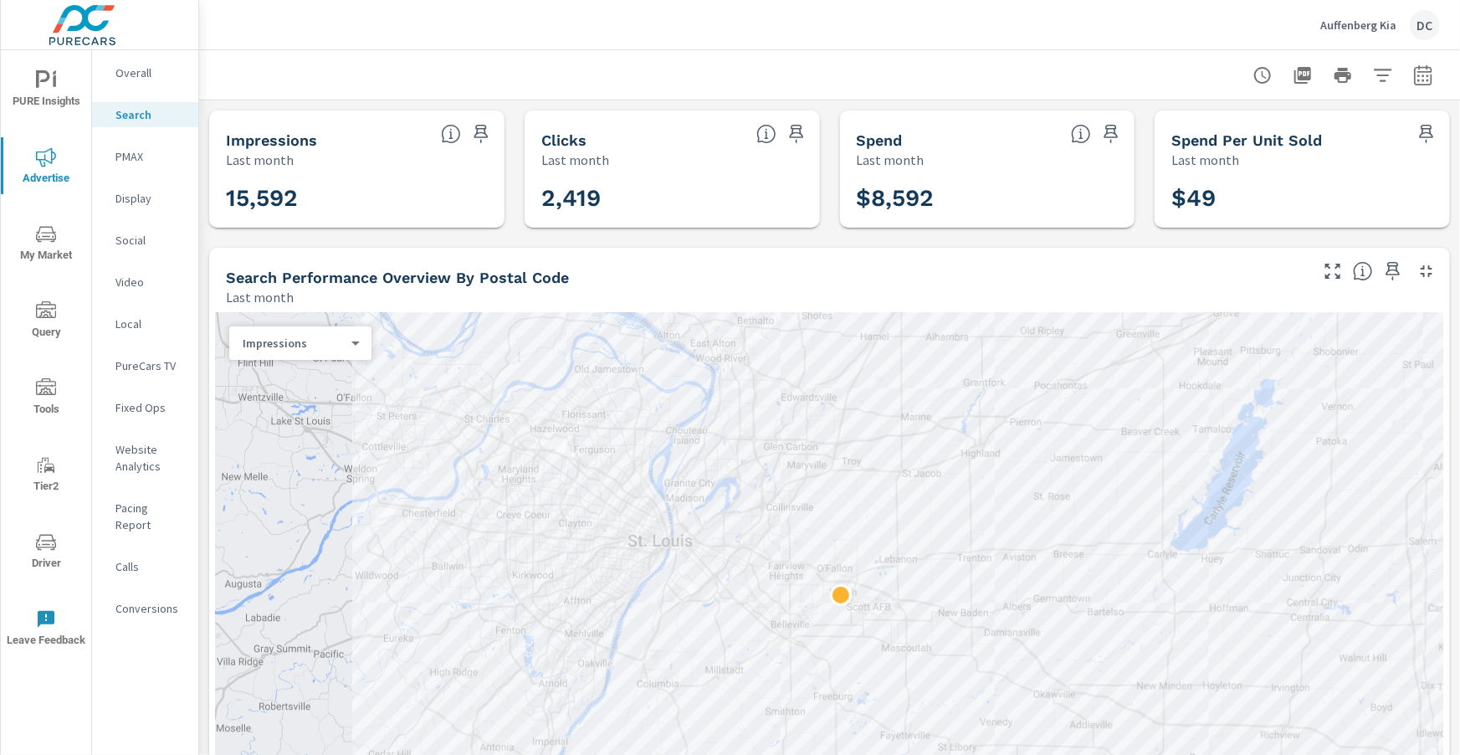
click at [167, 410] on p "Fixed Ops" at bounding box center [149, 407] width 69 height 17
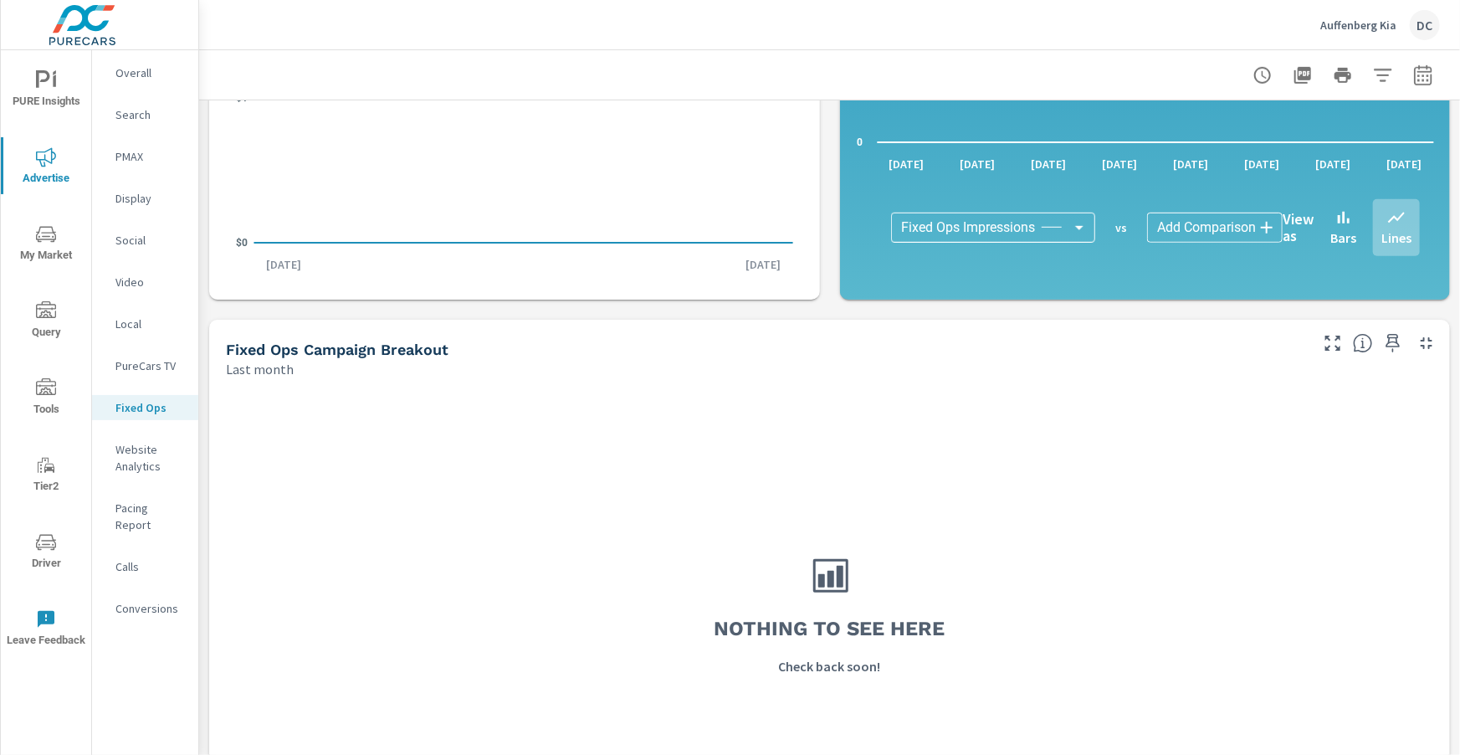
scroll to position [581, 0]
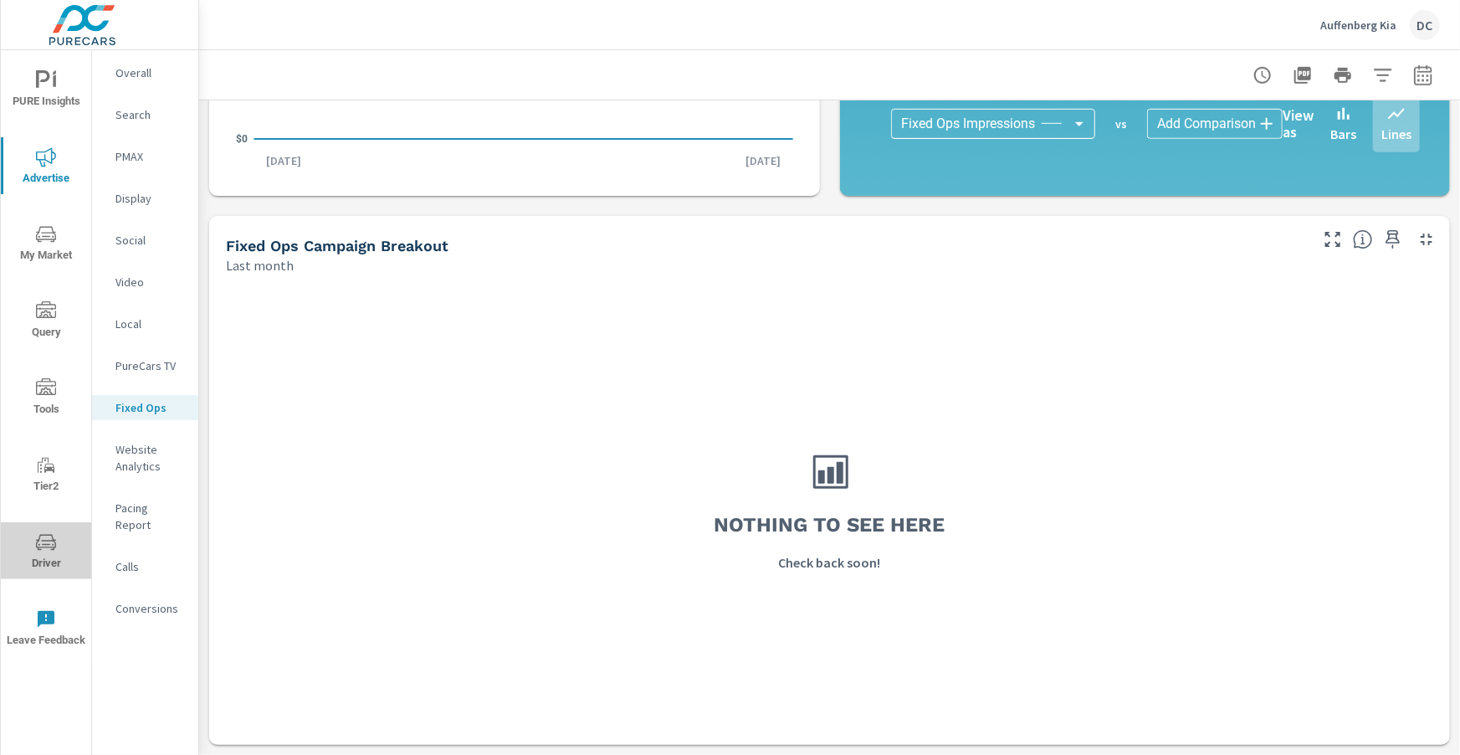
click at [49, 546] on icon "nav menu" at bounding box center [46, 542] width 20 height 16
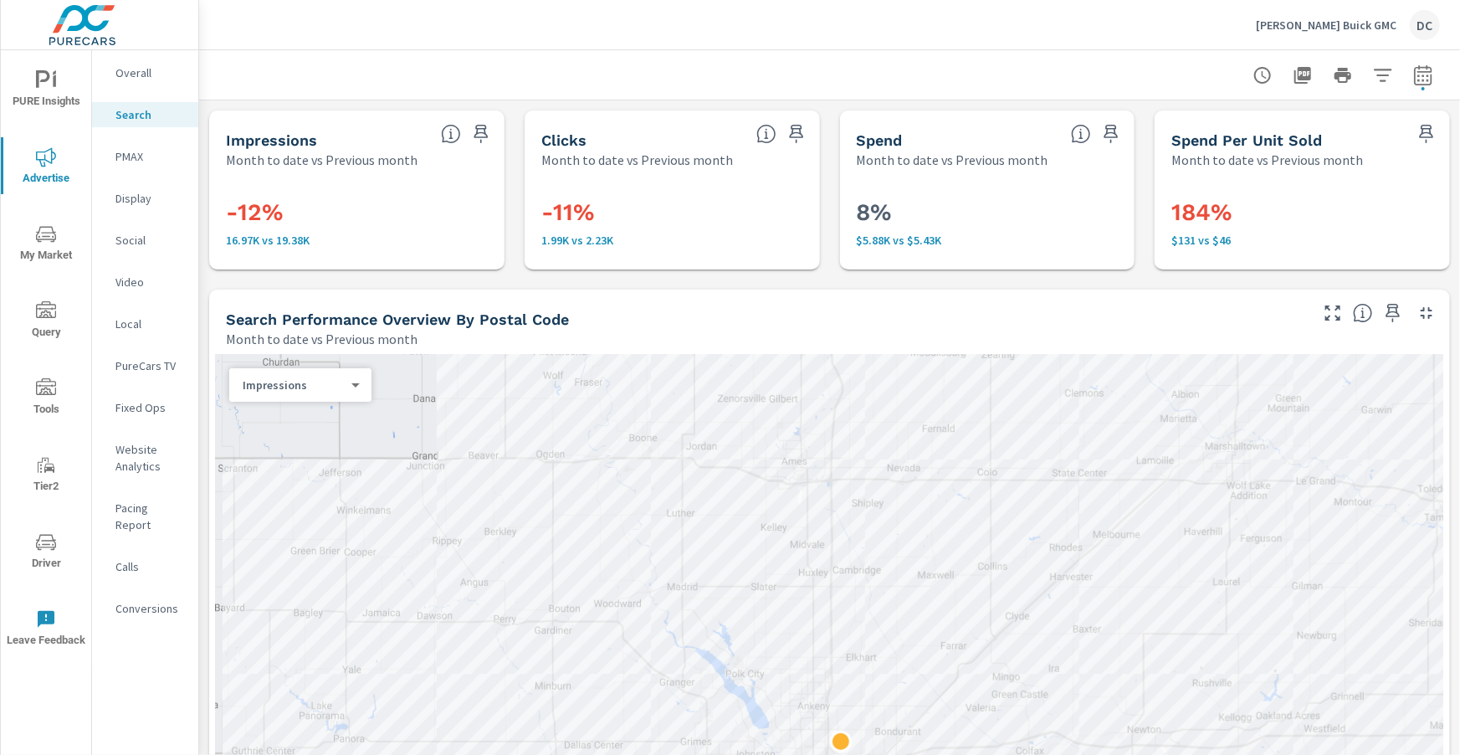
click at [131, 159] on p "PMAX" at bounding box center [149, 156] width 69 height 17
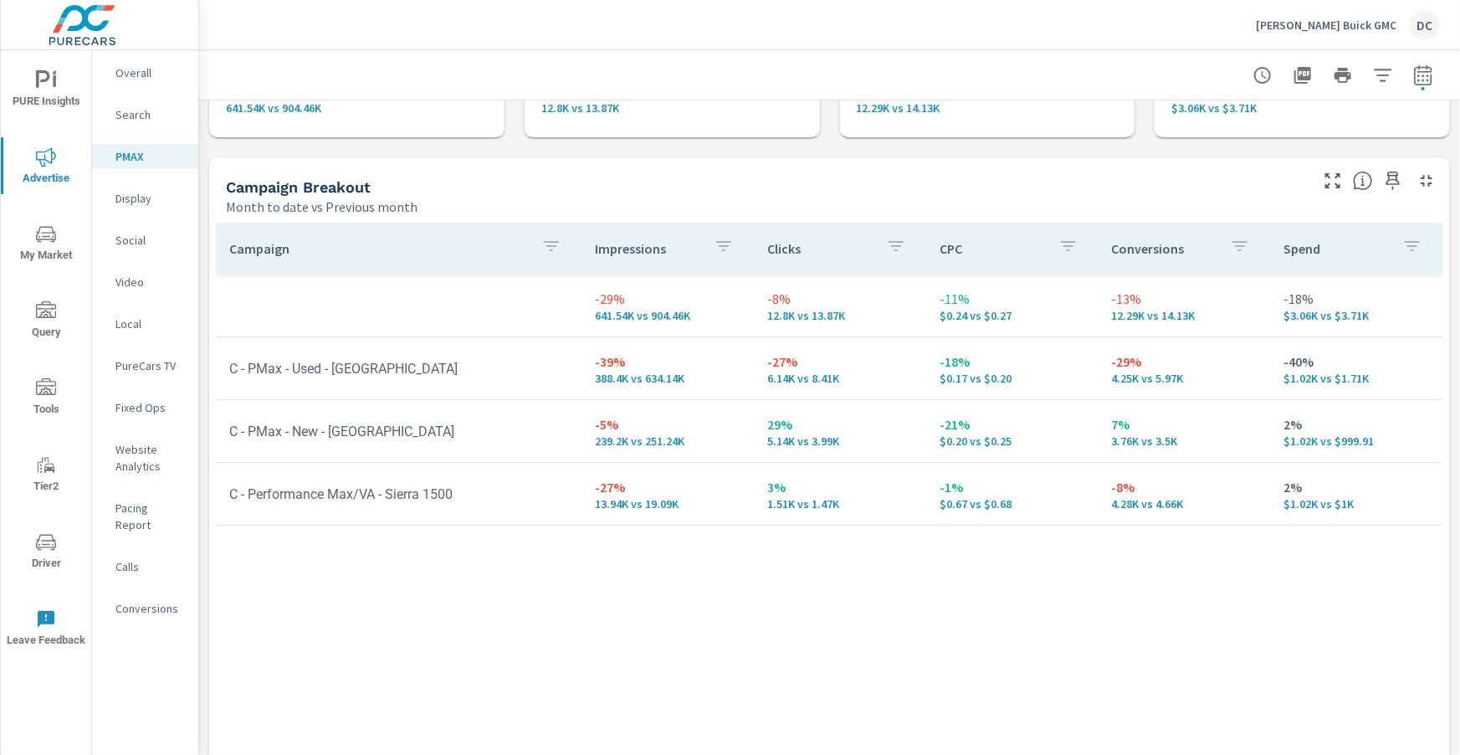
scroll to position [241, 0]
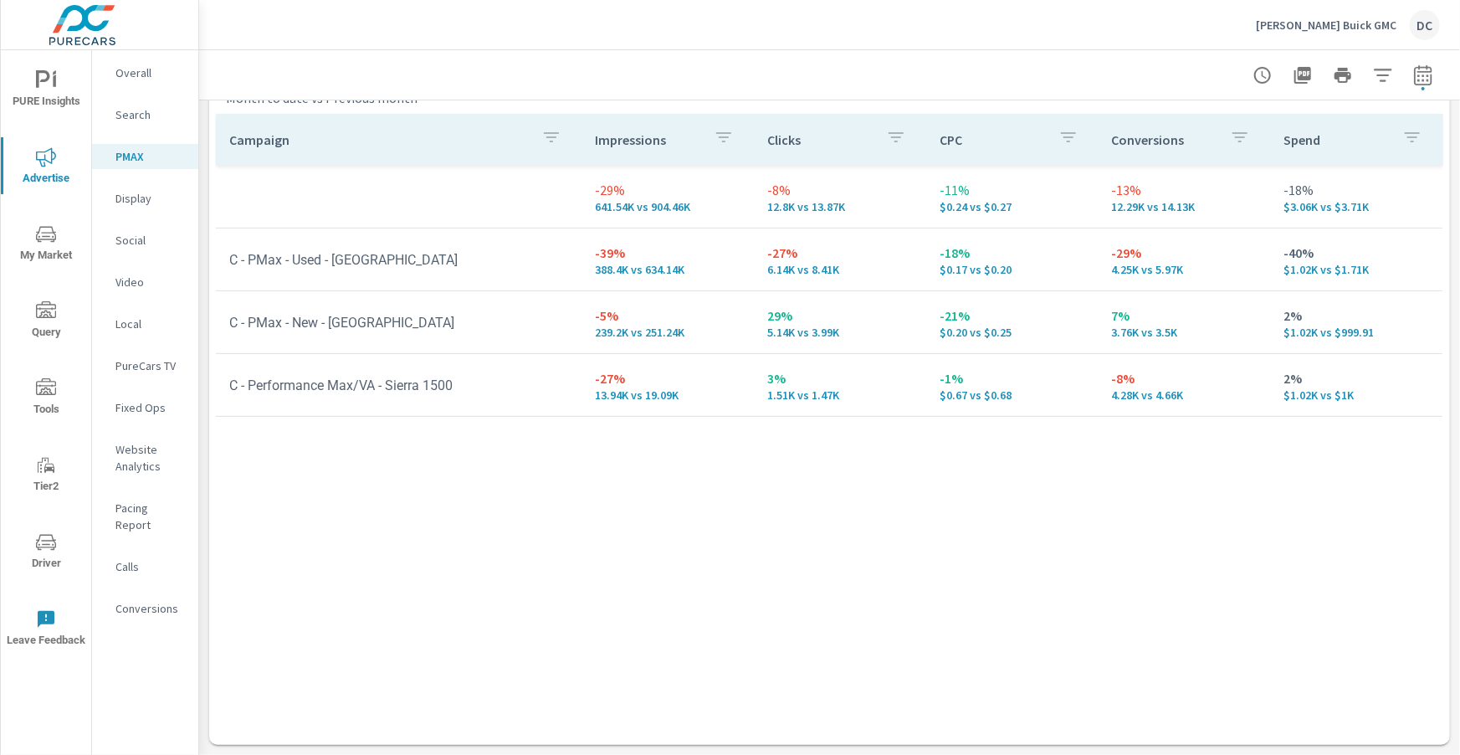
click at [156, 194] on p "Display" at bounding box center [149, 198] width 69 height 17
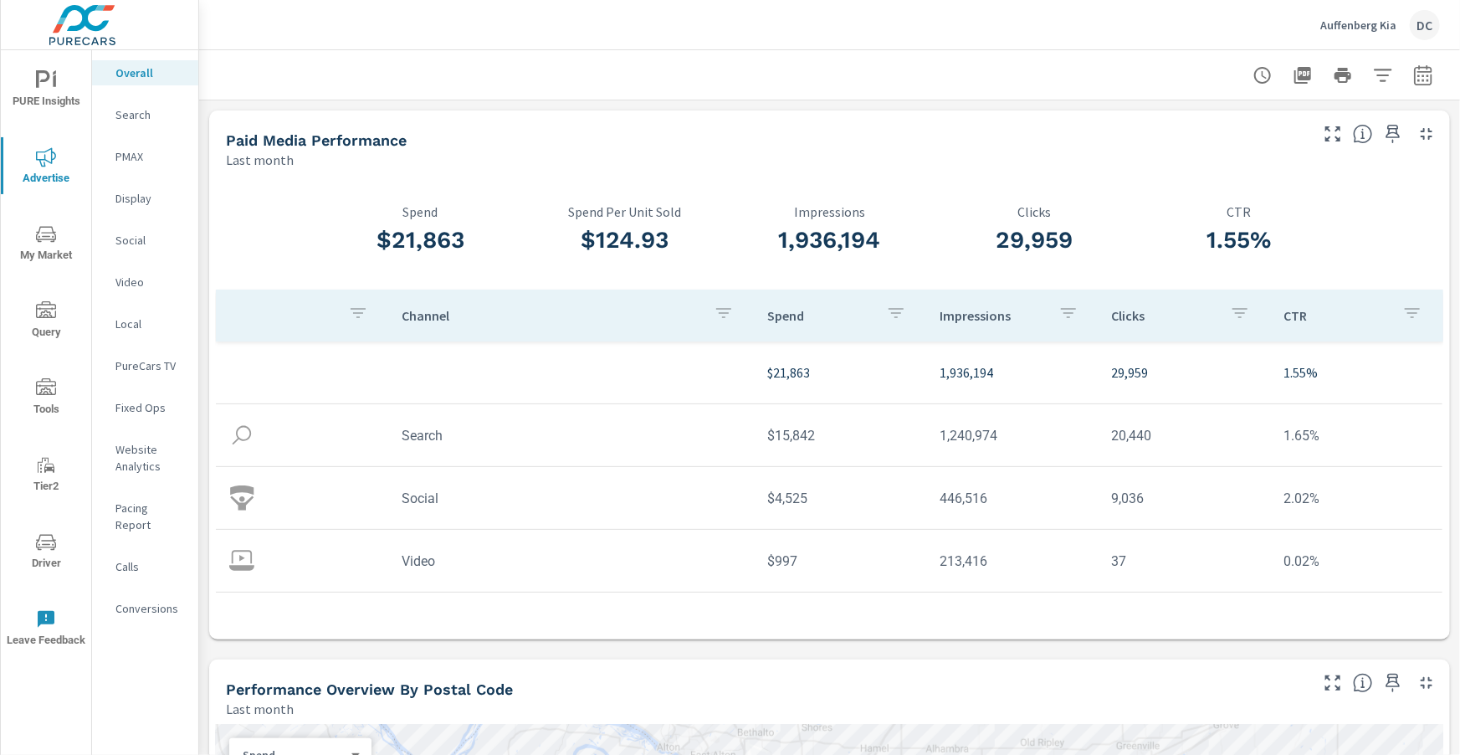
click at [126, 287] on p "Video" at bounding box center [149, 282] width 69 height 17
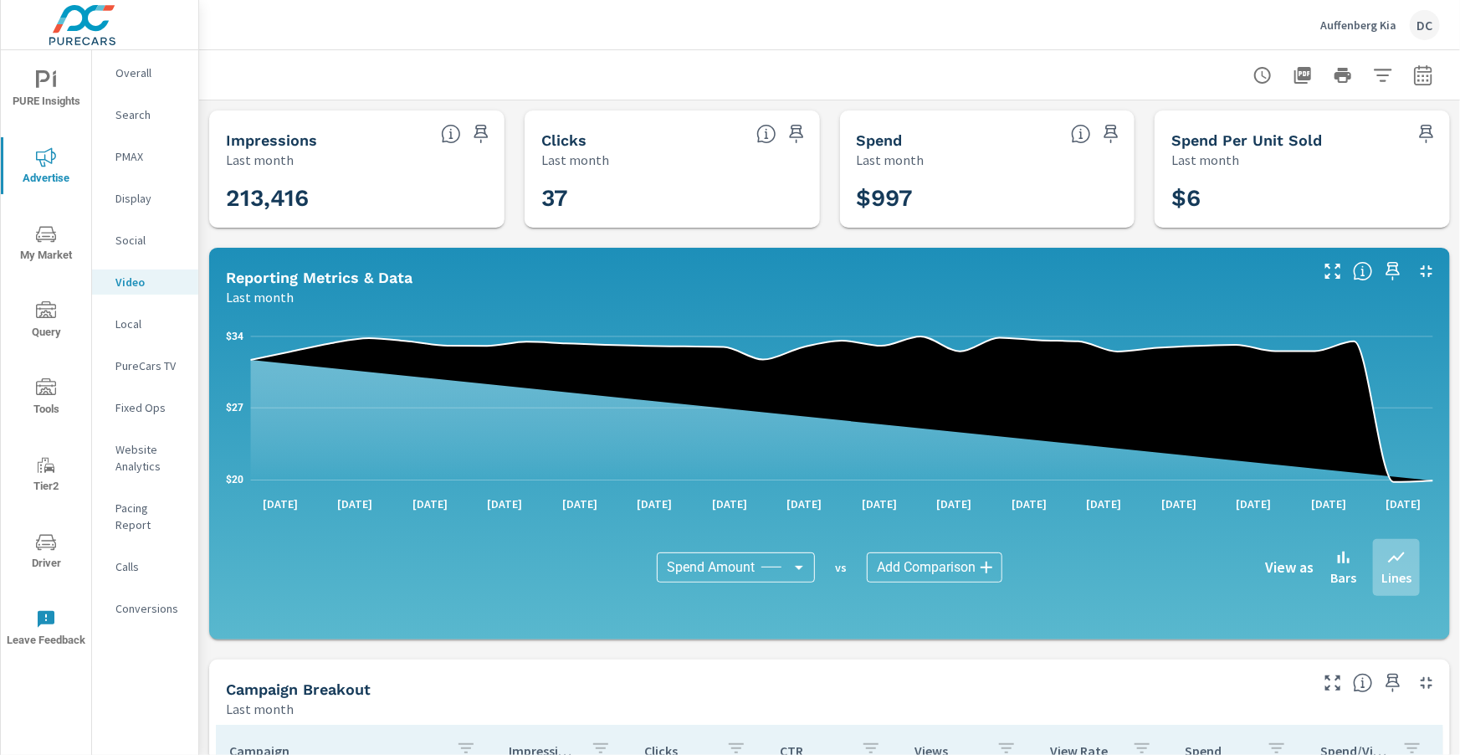
click at [120, 197] on p "Display" at bounding box center [149, 198] width 69 height 17
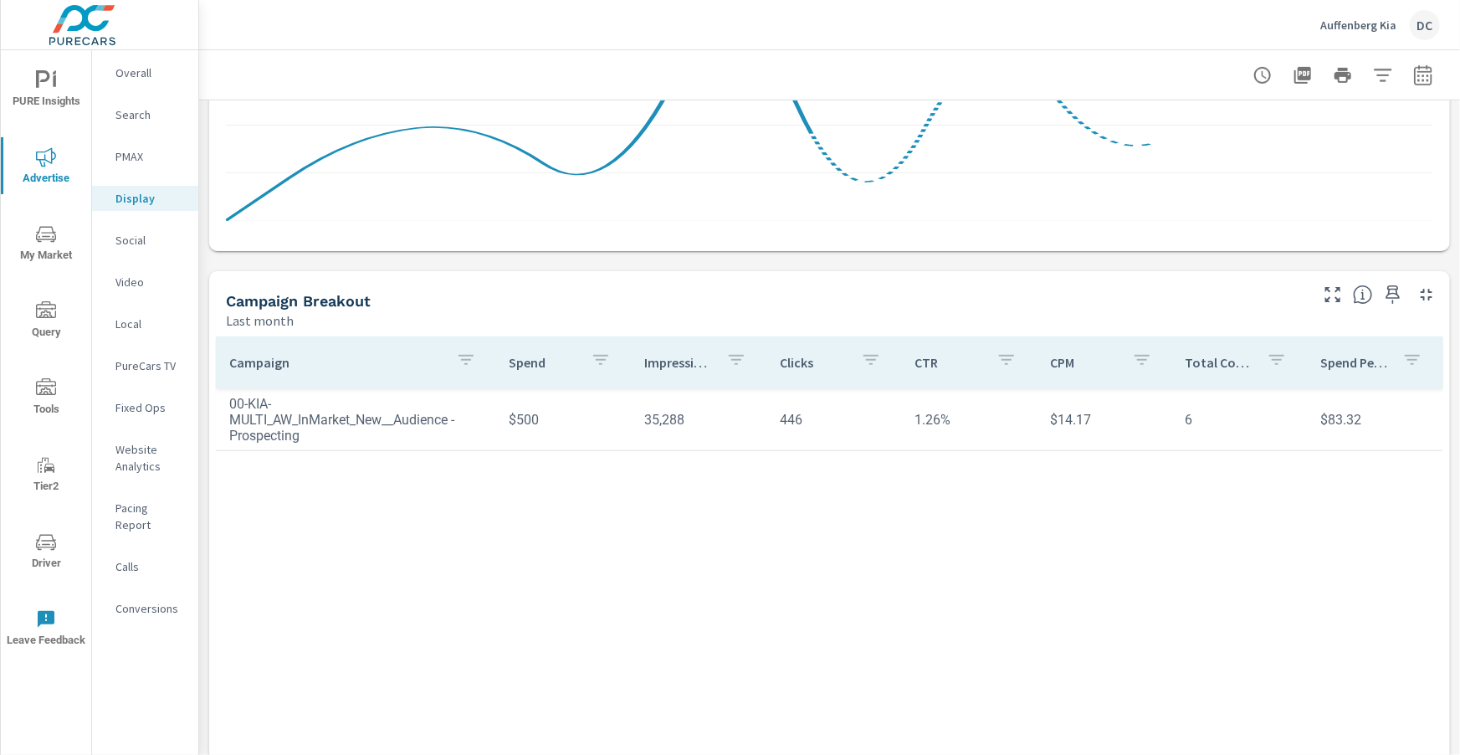
scroll to position [443, 0]
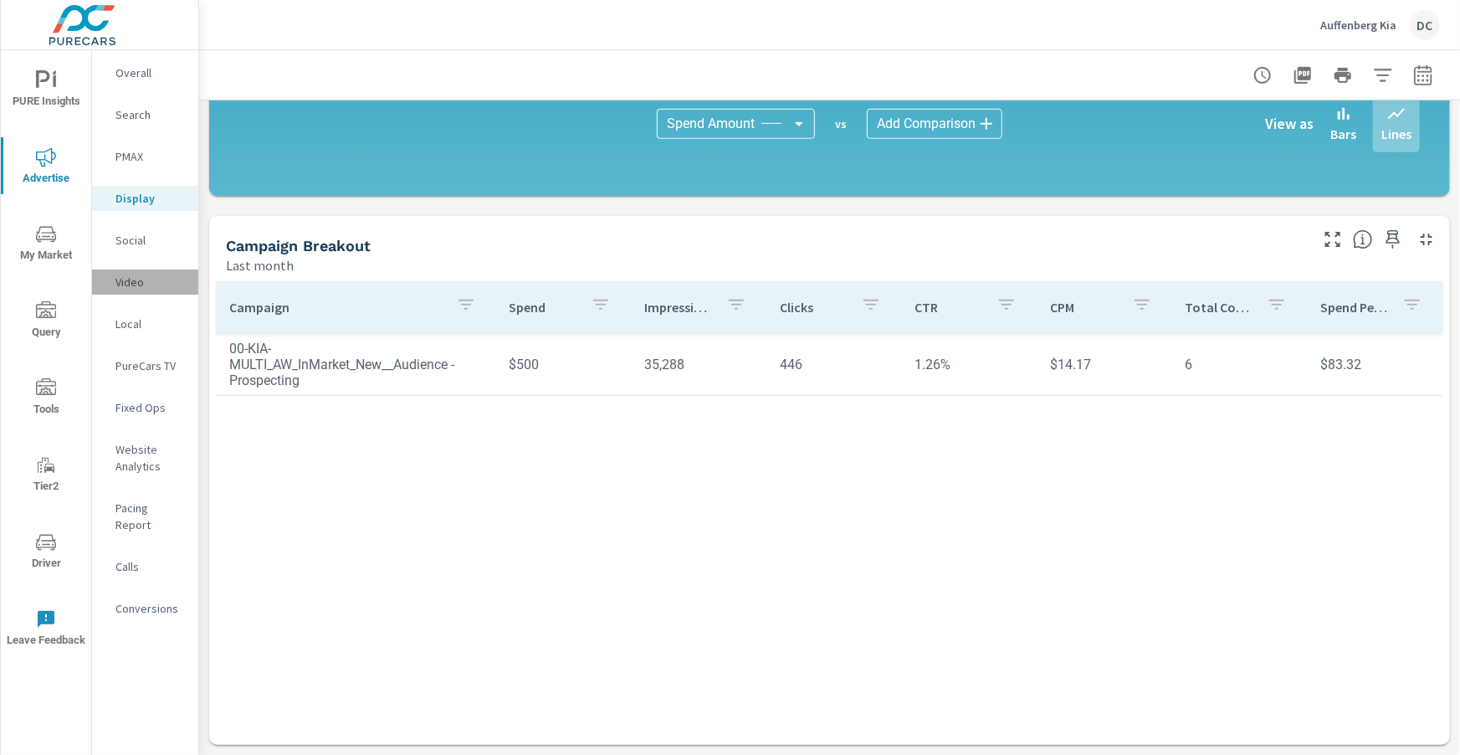
click at [138, 287] on p "Video" at bounding box center [149, 282] width 69 height 17
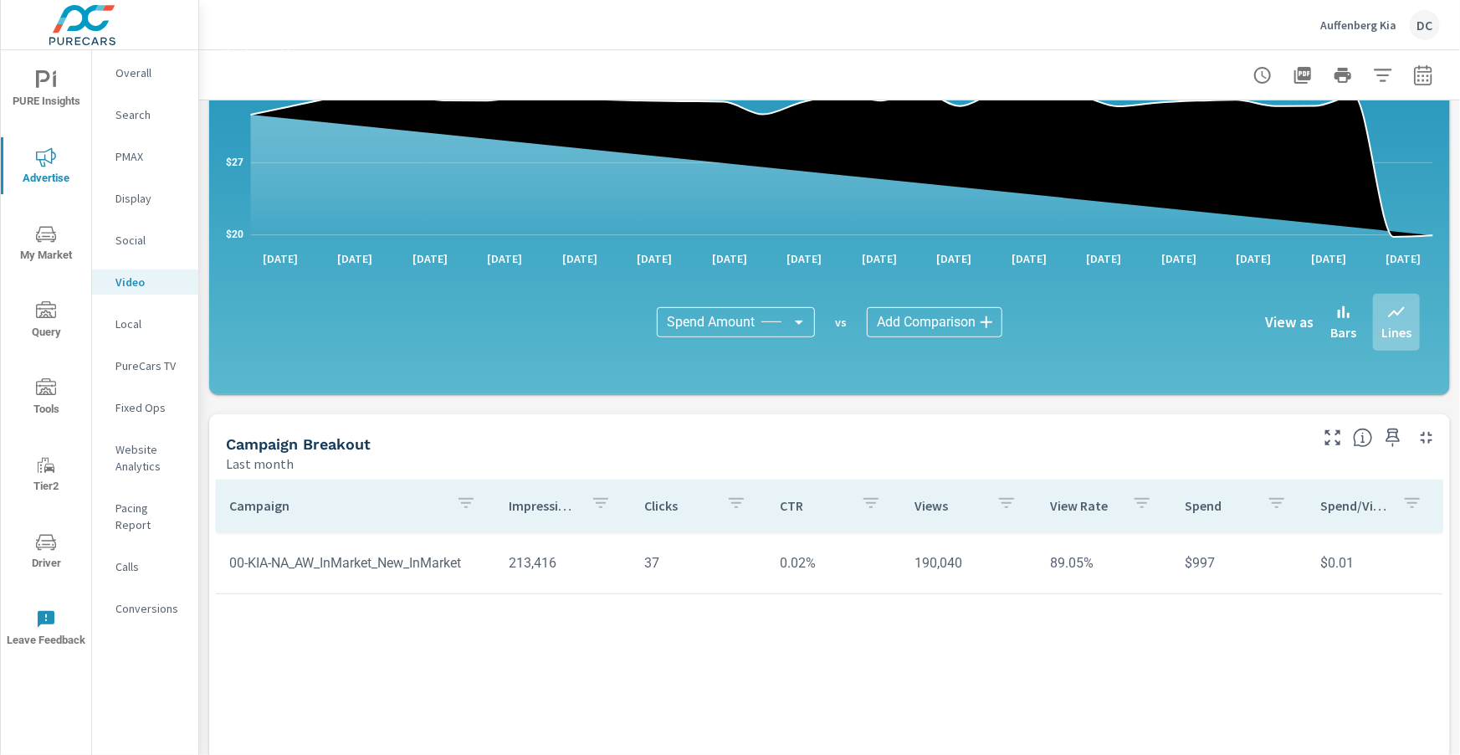
scroll to position [231, 0]
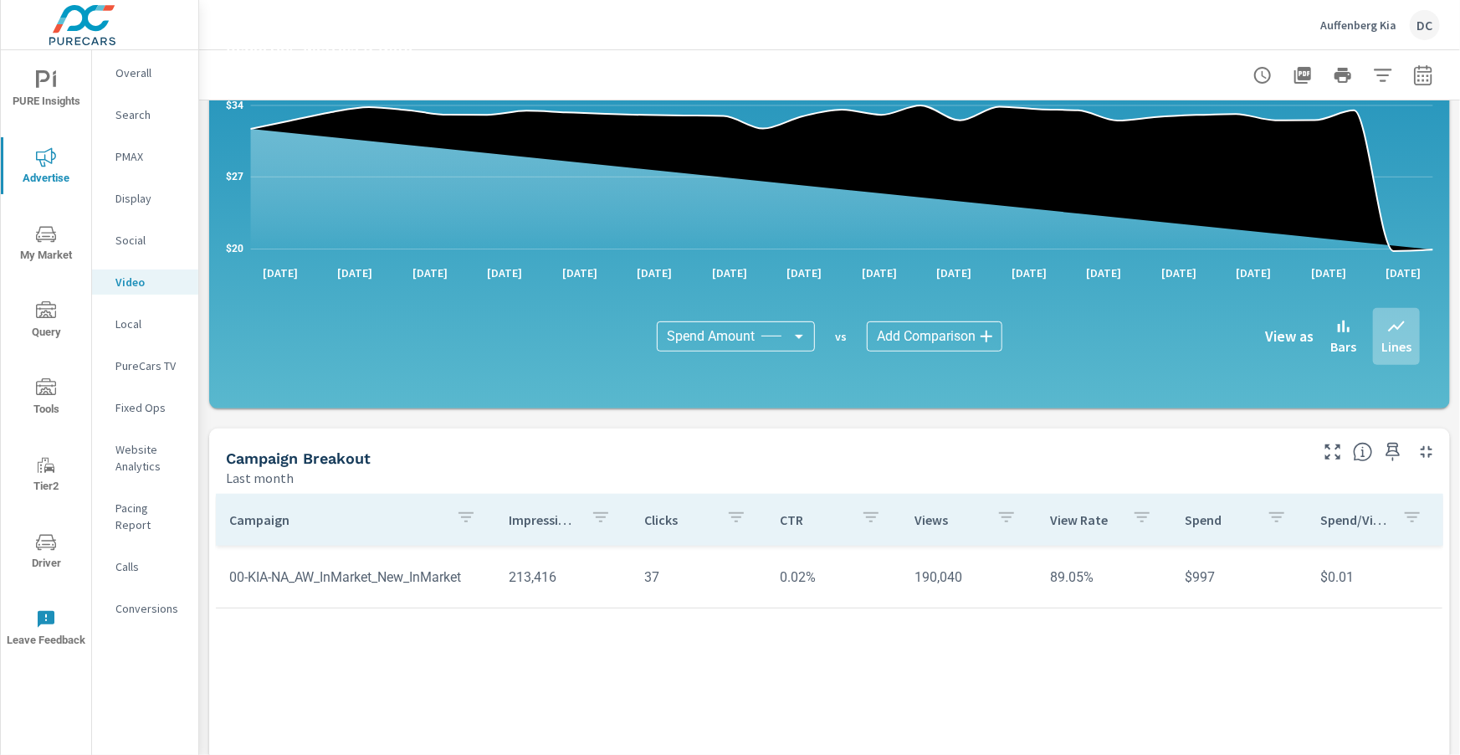
click at [137, 240] on p "Social" at bounding box center [149, 240] width 69 height 17
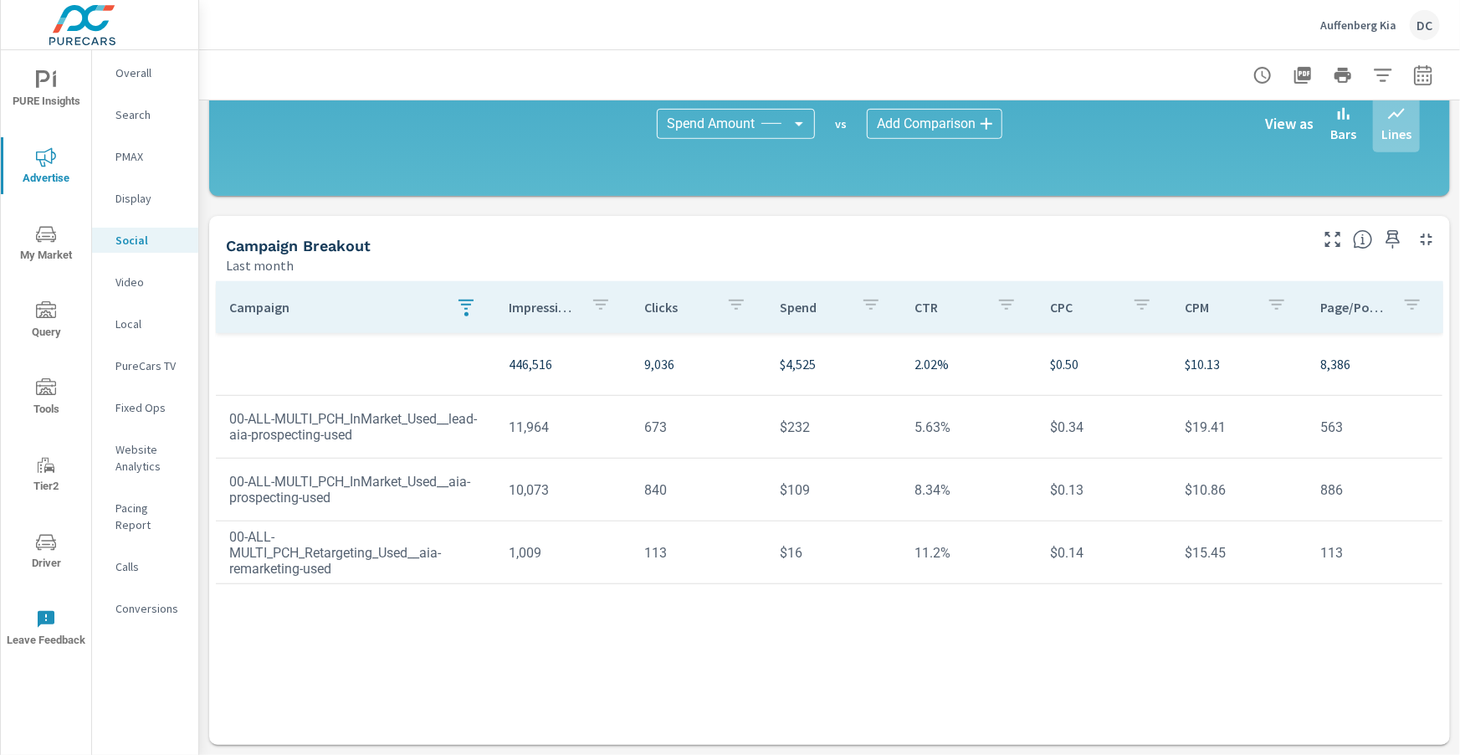
scroll to position [435, 0]
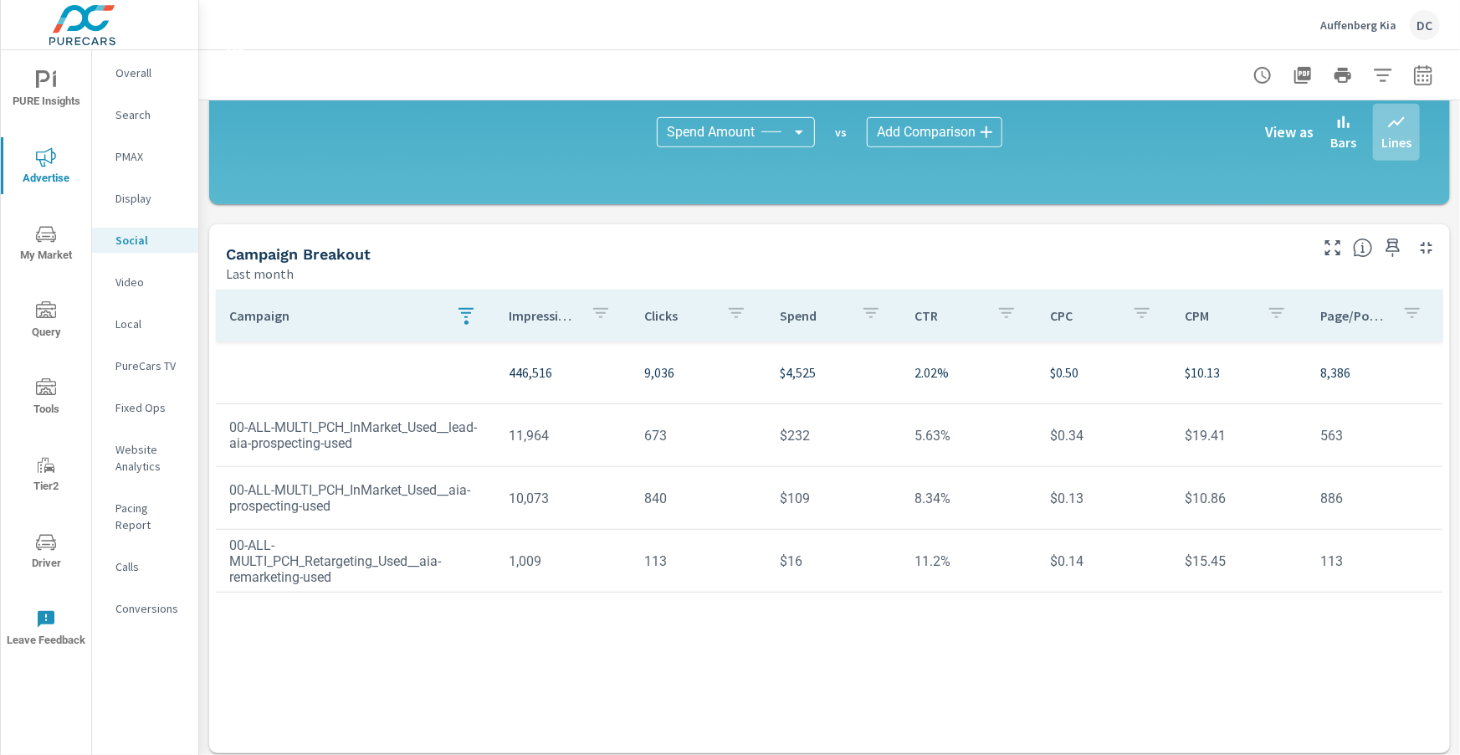
click at [460, 308] on icon "button" at bounding box center [466, 313] width 15 height 10
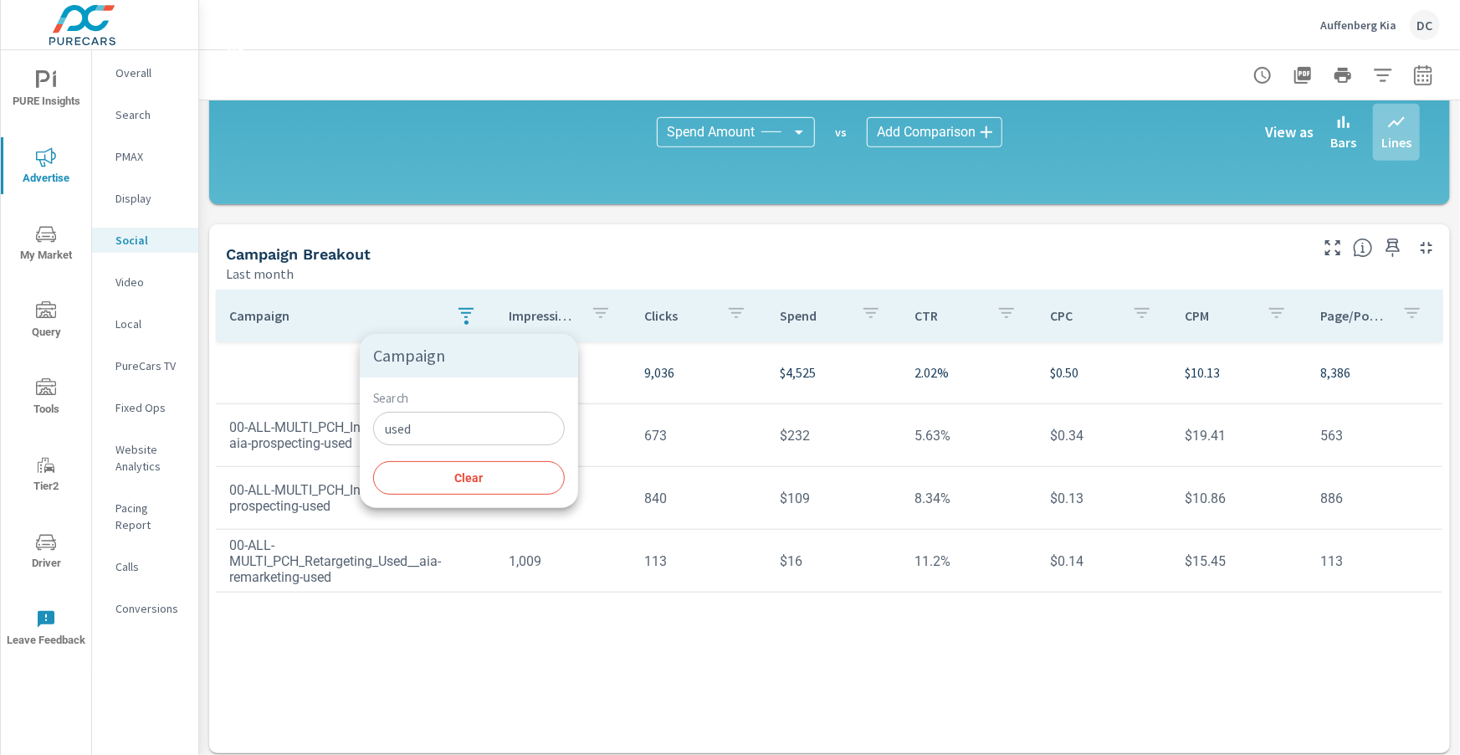
click at [443, 423] on input "used" at bounding box center [469, 428] width 192 height 33
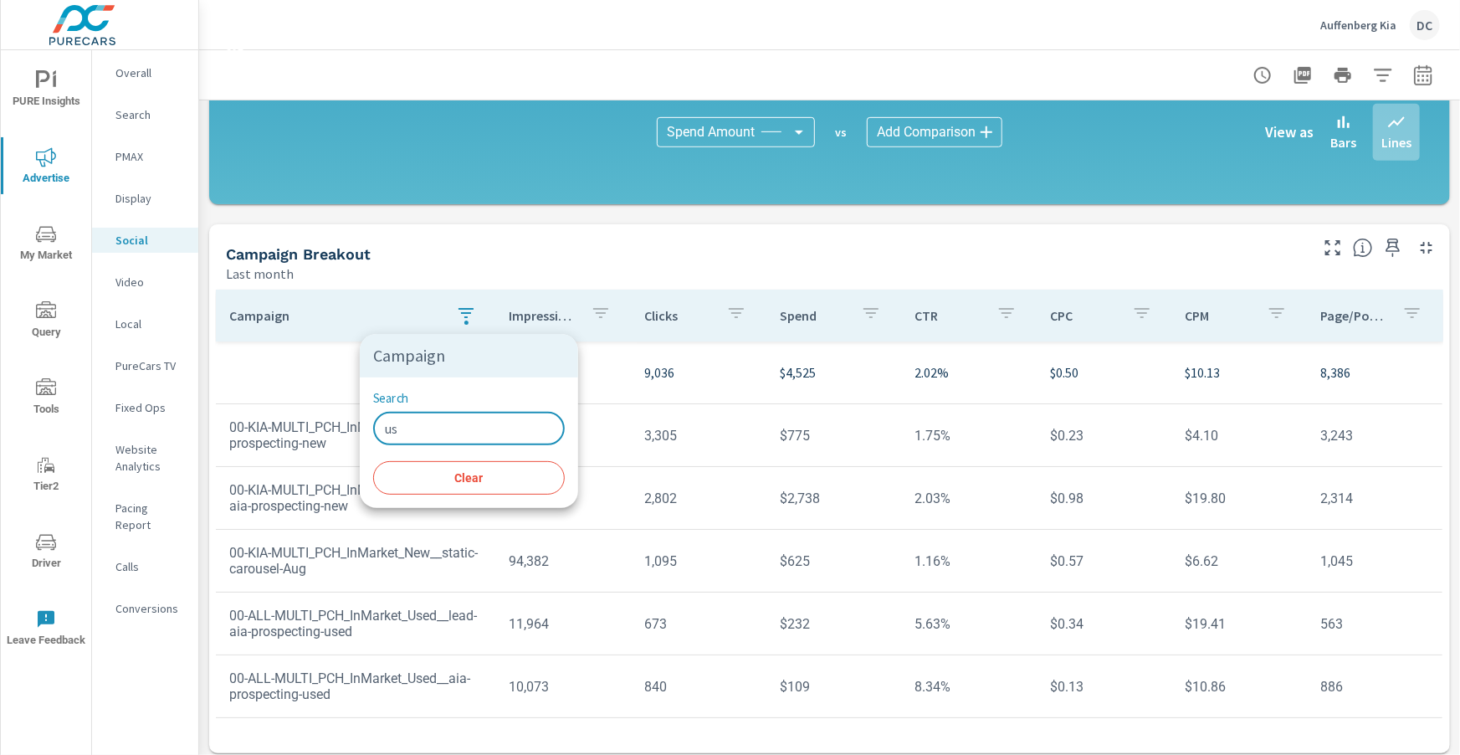
type input "u"
click at [503, 253] on div at bounding box center [730, 377] width 1460 height 755
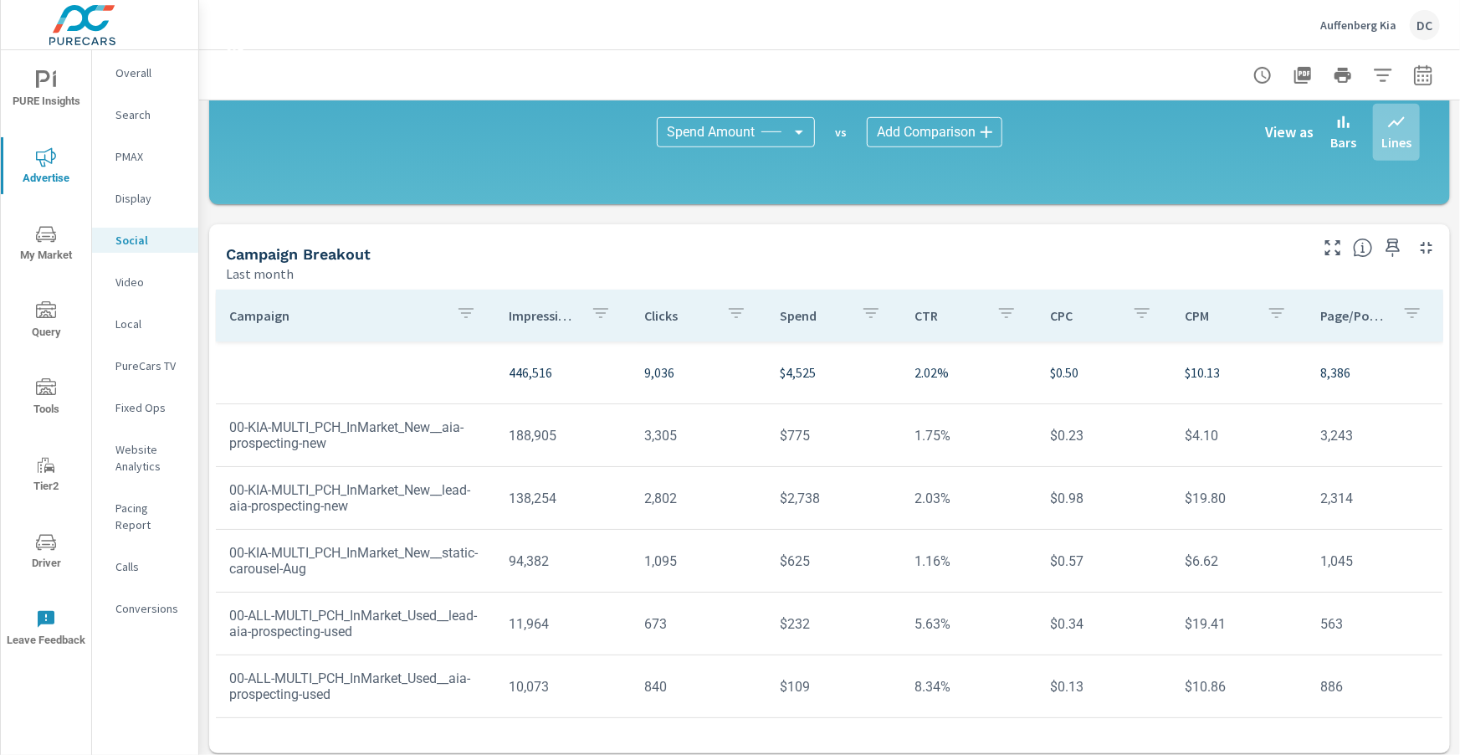
scroll to position [438, 0]
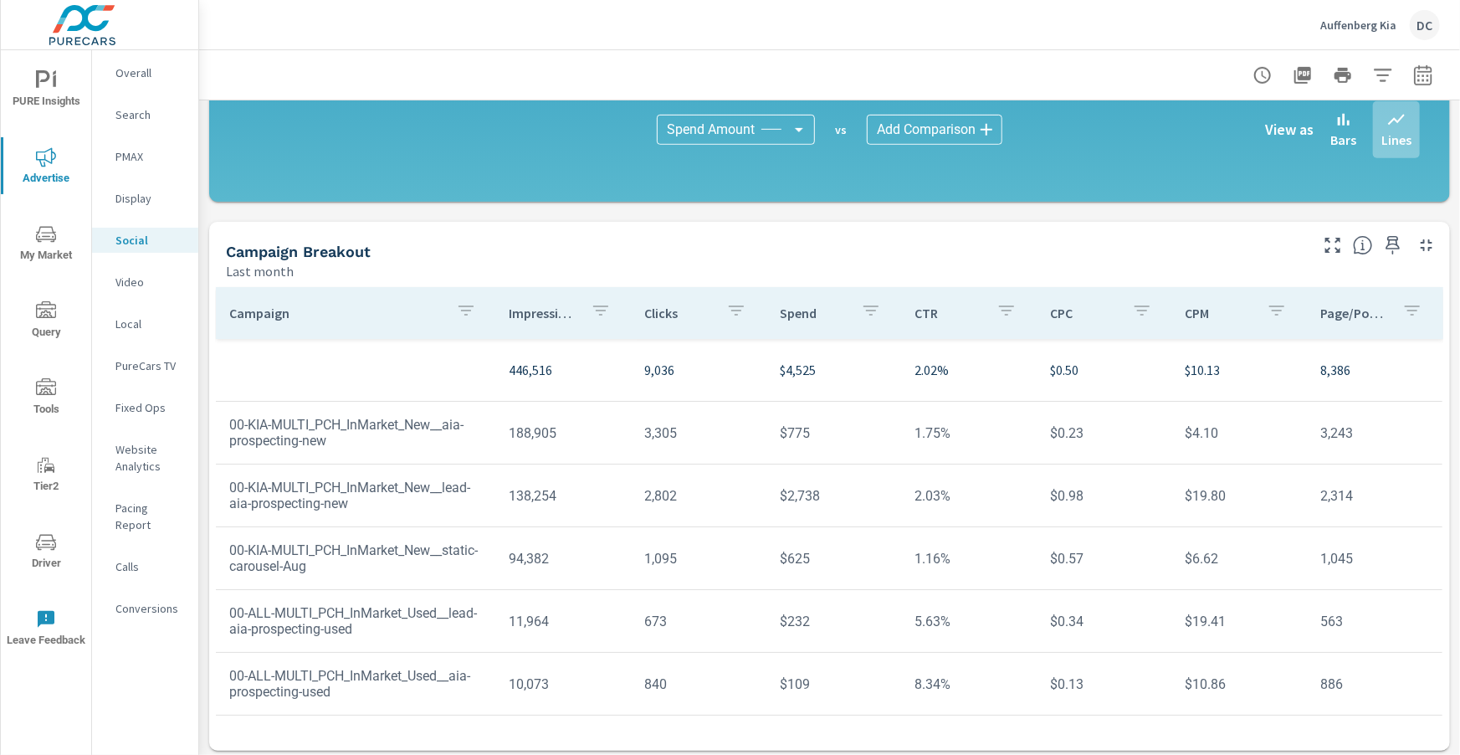
click at [134, 208] on div "Display" at bounding box center [145, 198] width 106 height 25
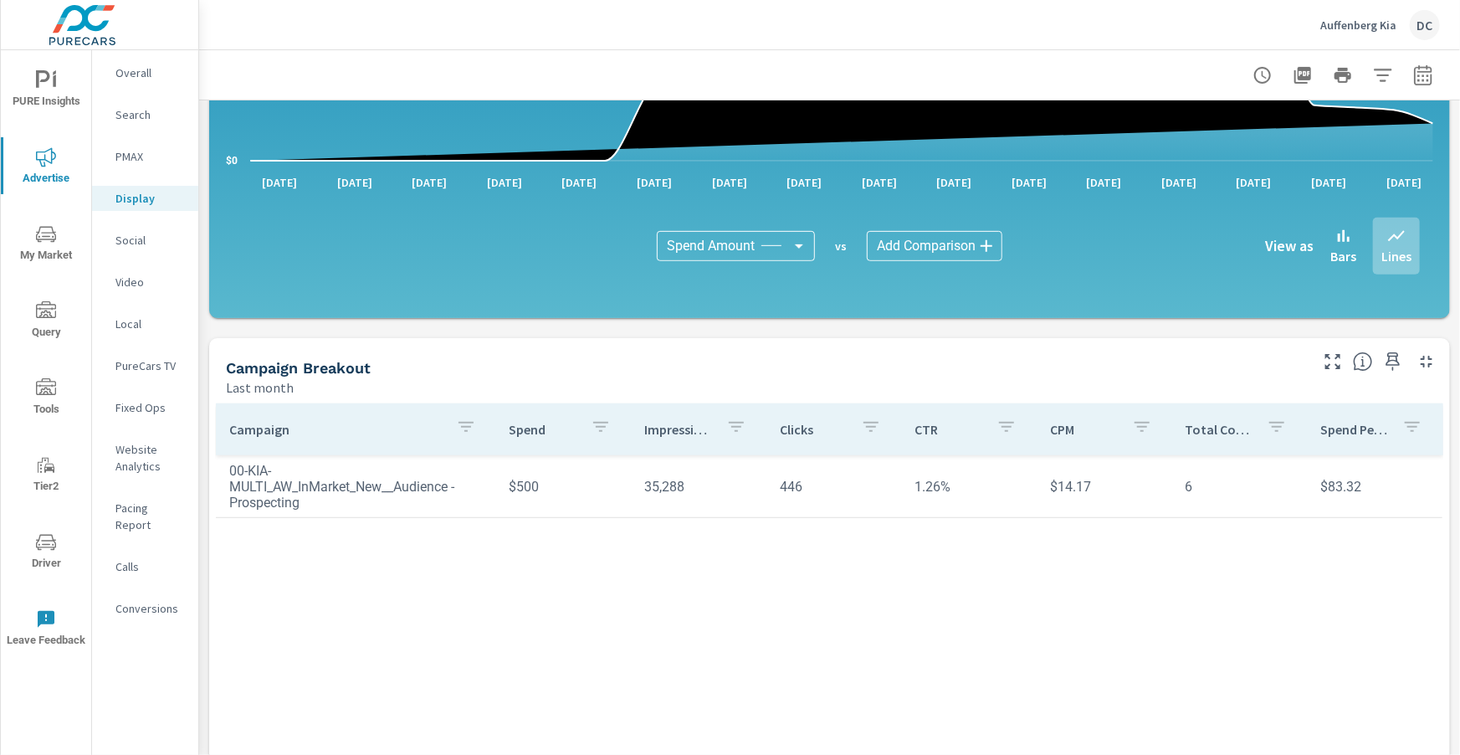
scroll to position [443, 0]
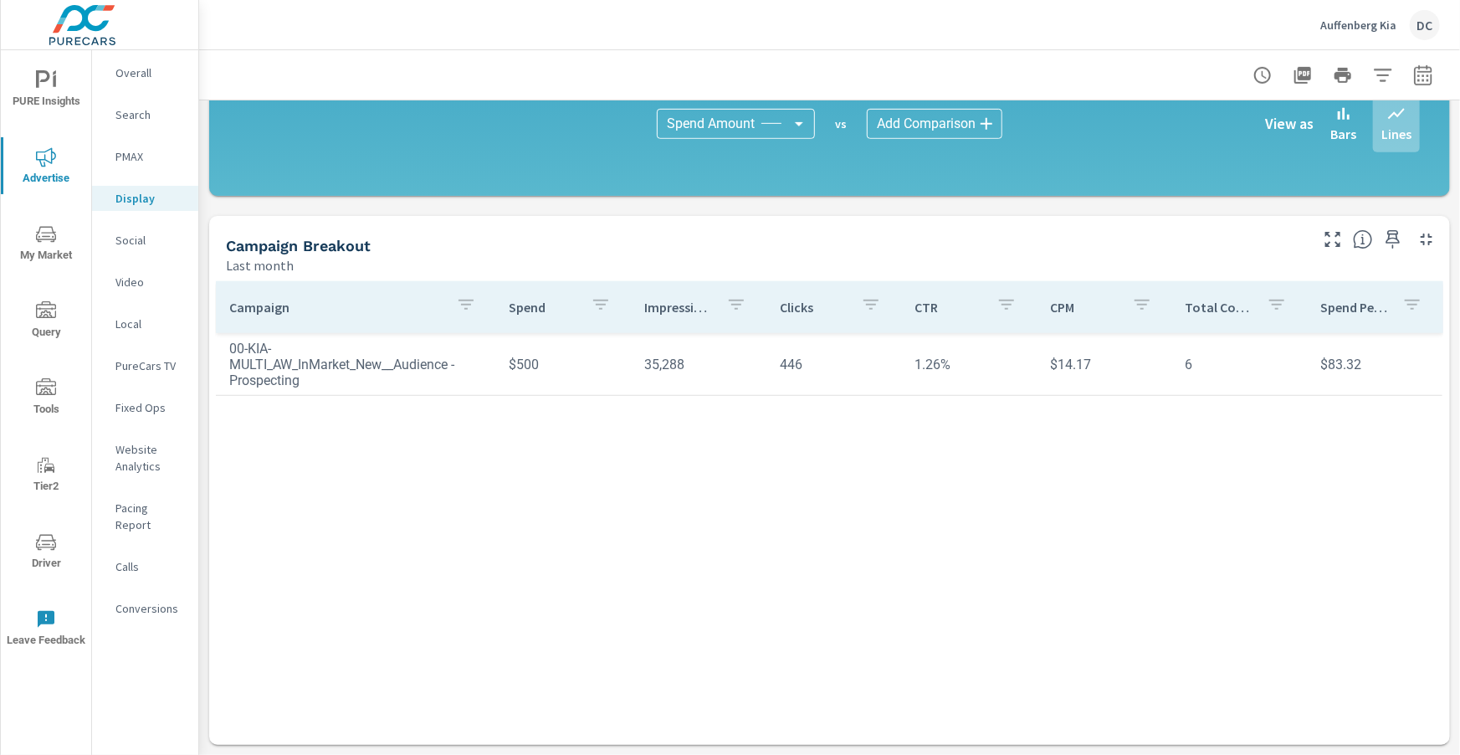
click at [461, 303] on icon "button" at bounding box center [466, 305] width 20 height 20
click at [150, 164] on div at bounding box center [730, 377] width 1460 height 755
click at [142, 159] on p "PMAX" at bounding box center [149, 156] width 69 height 17
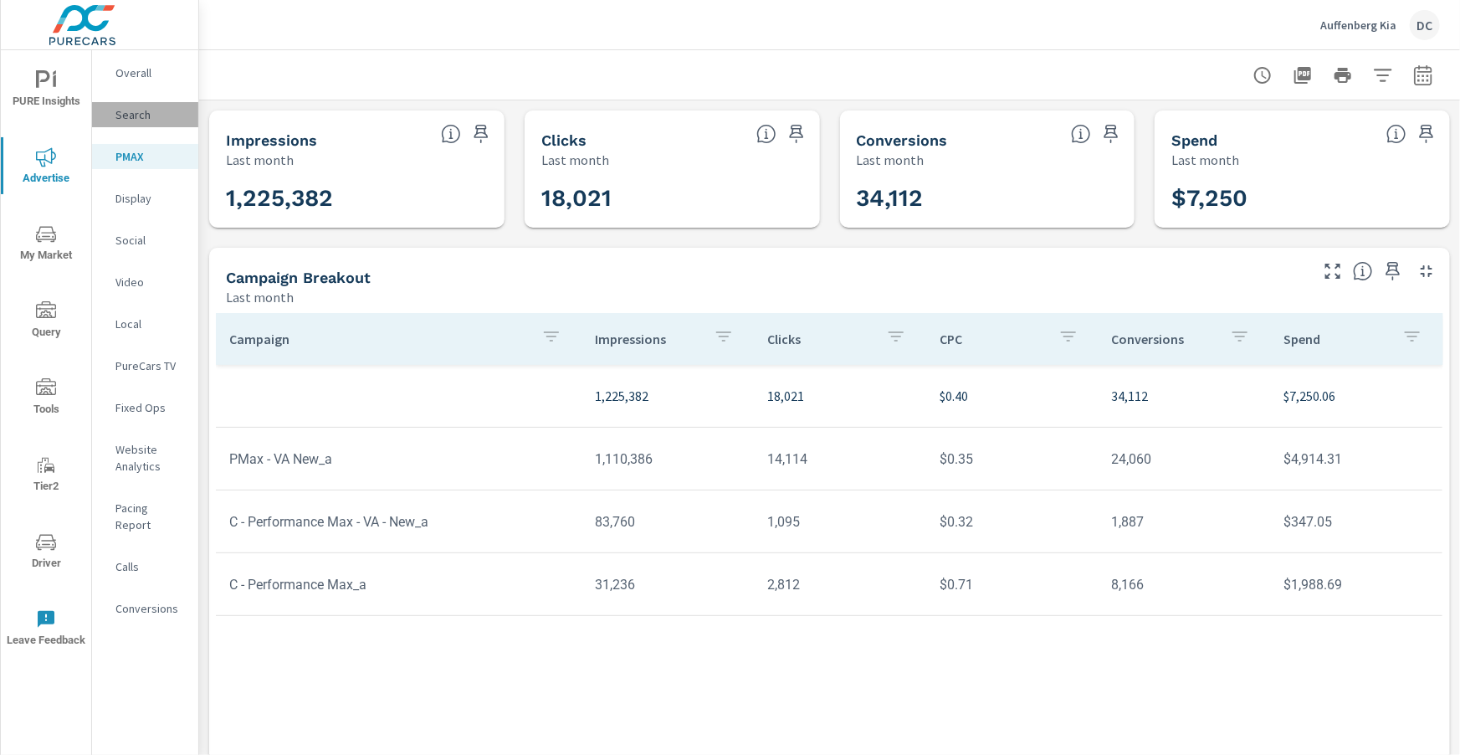
click at [139, 118] on p "Search" at bounding box center [149, 114] width 69 height 17
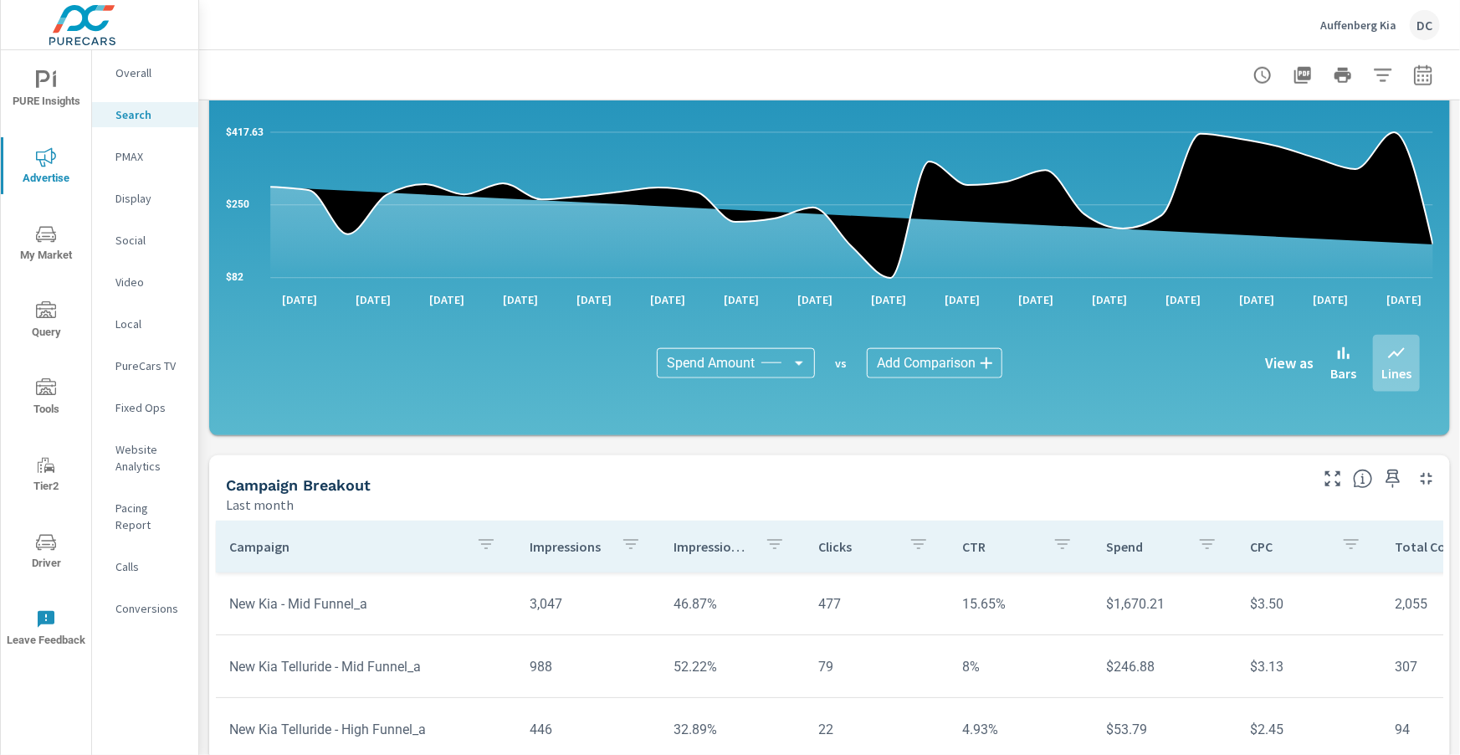
scroll to position [1130, 0]
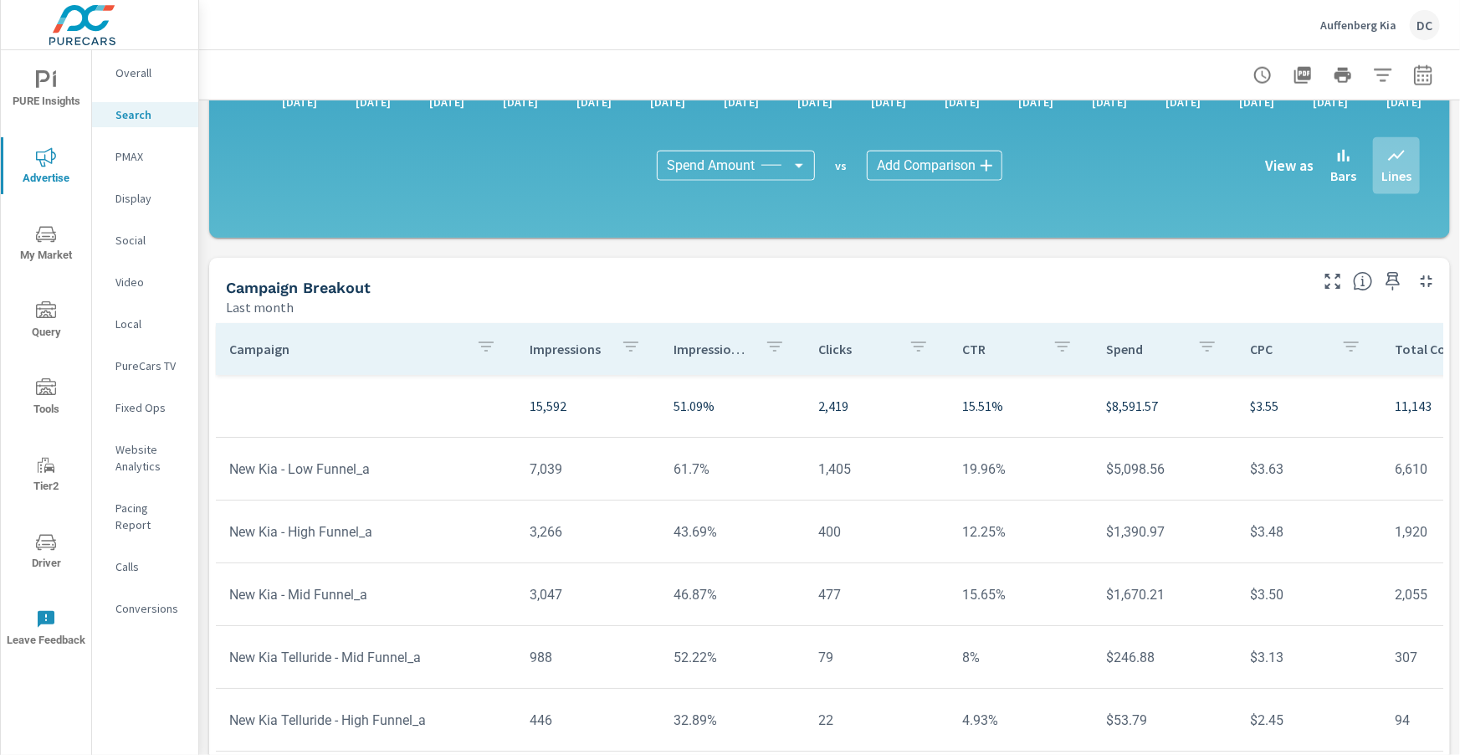
scroll to position [1088, 0]
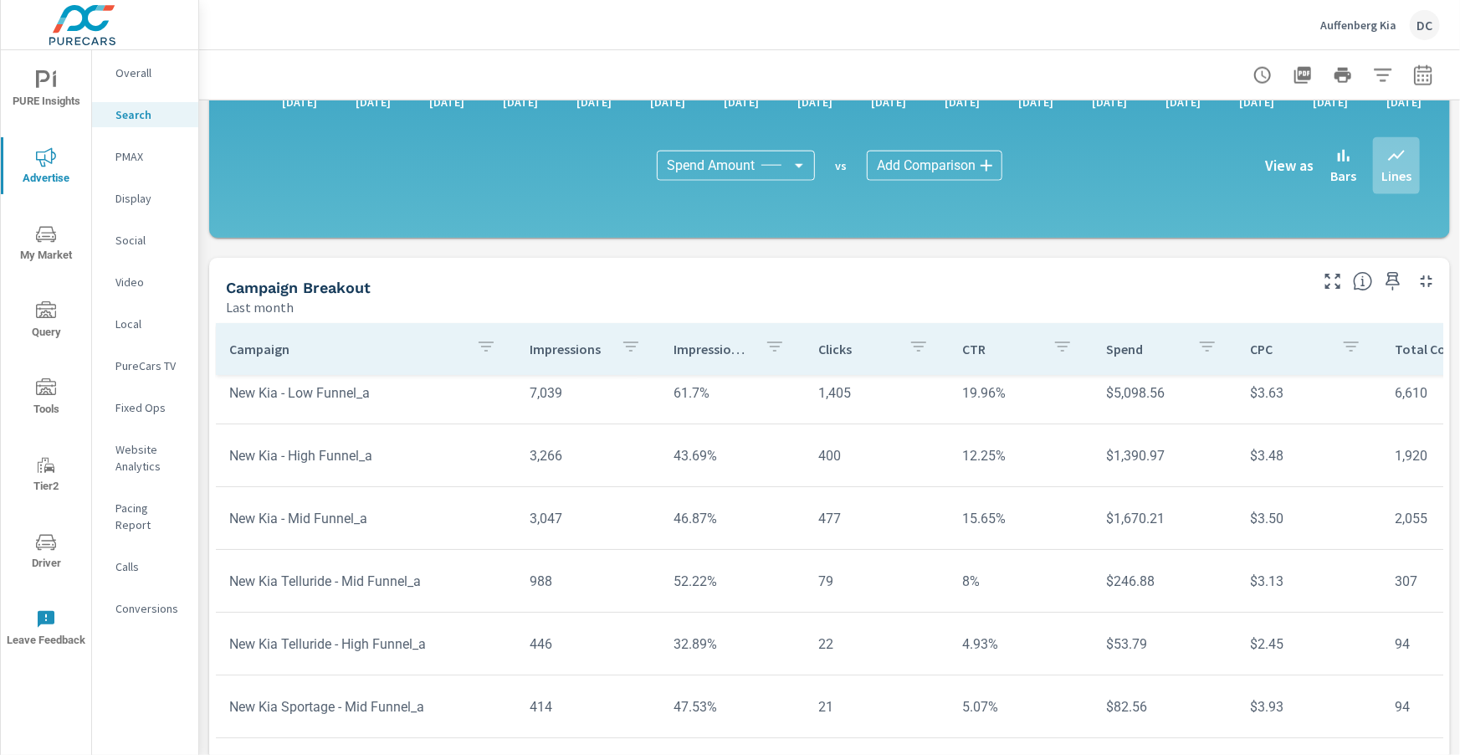
scroll to position [76, 3]
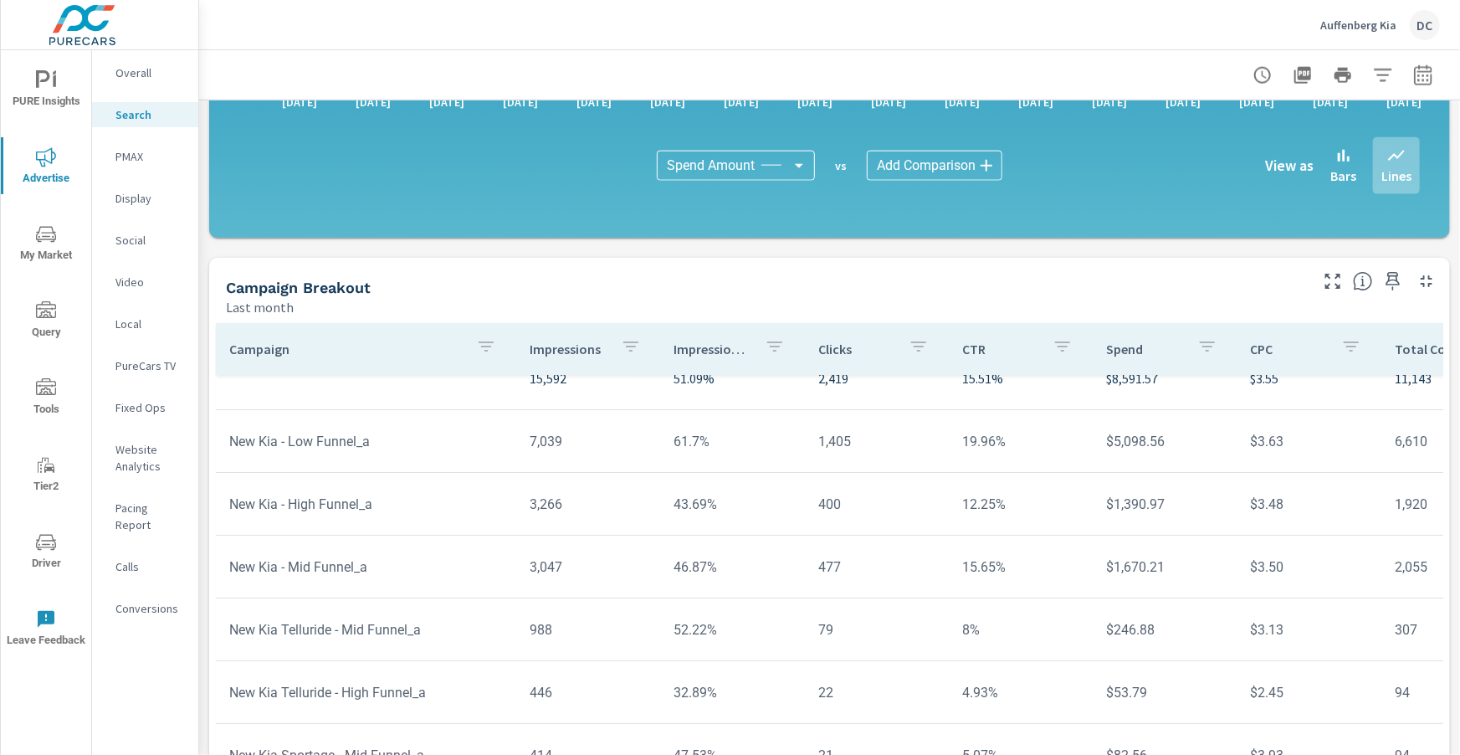
scroll to position [28, 0]
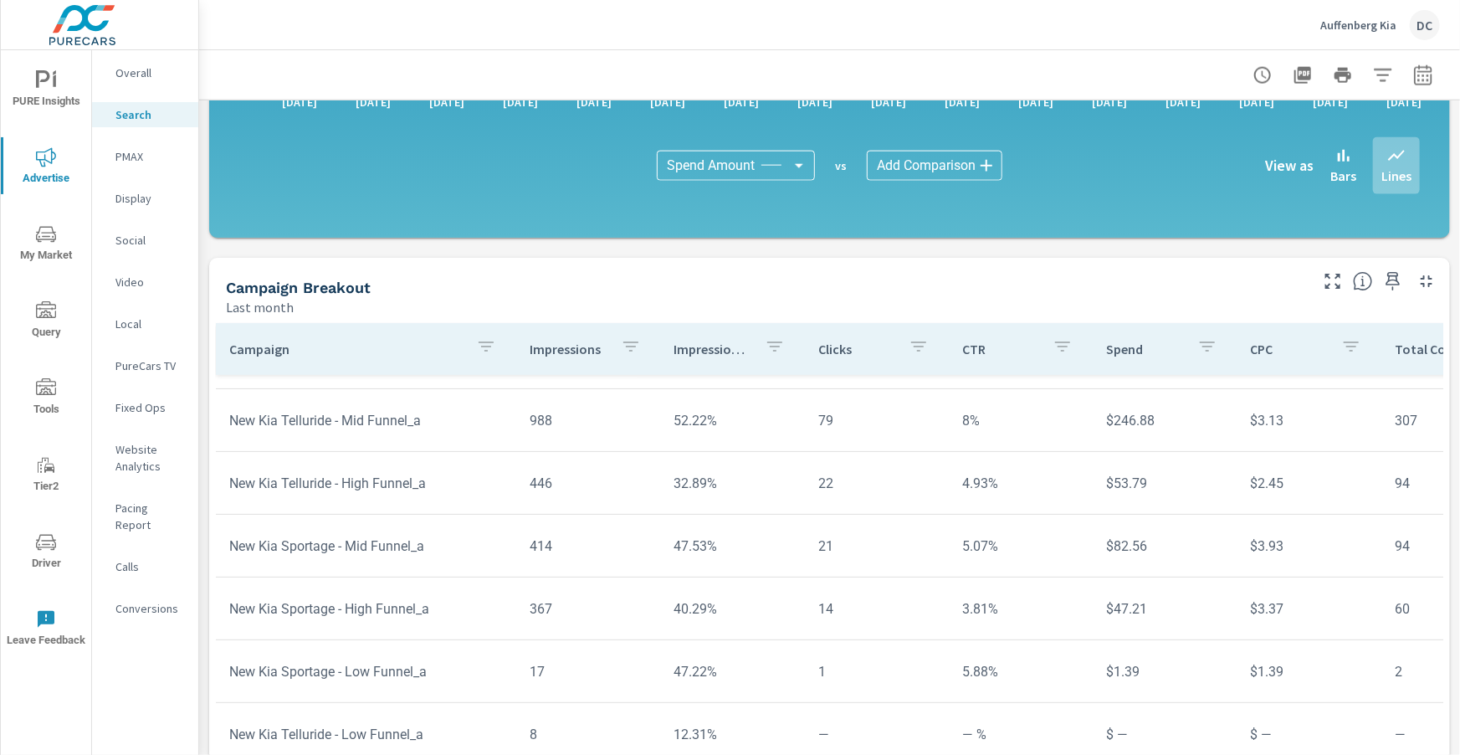
scroll to position [247, 0]
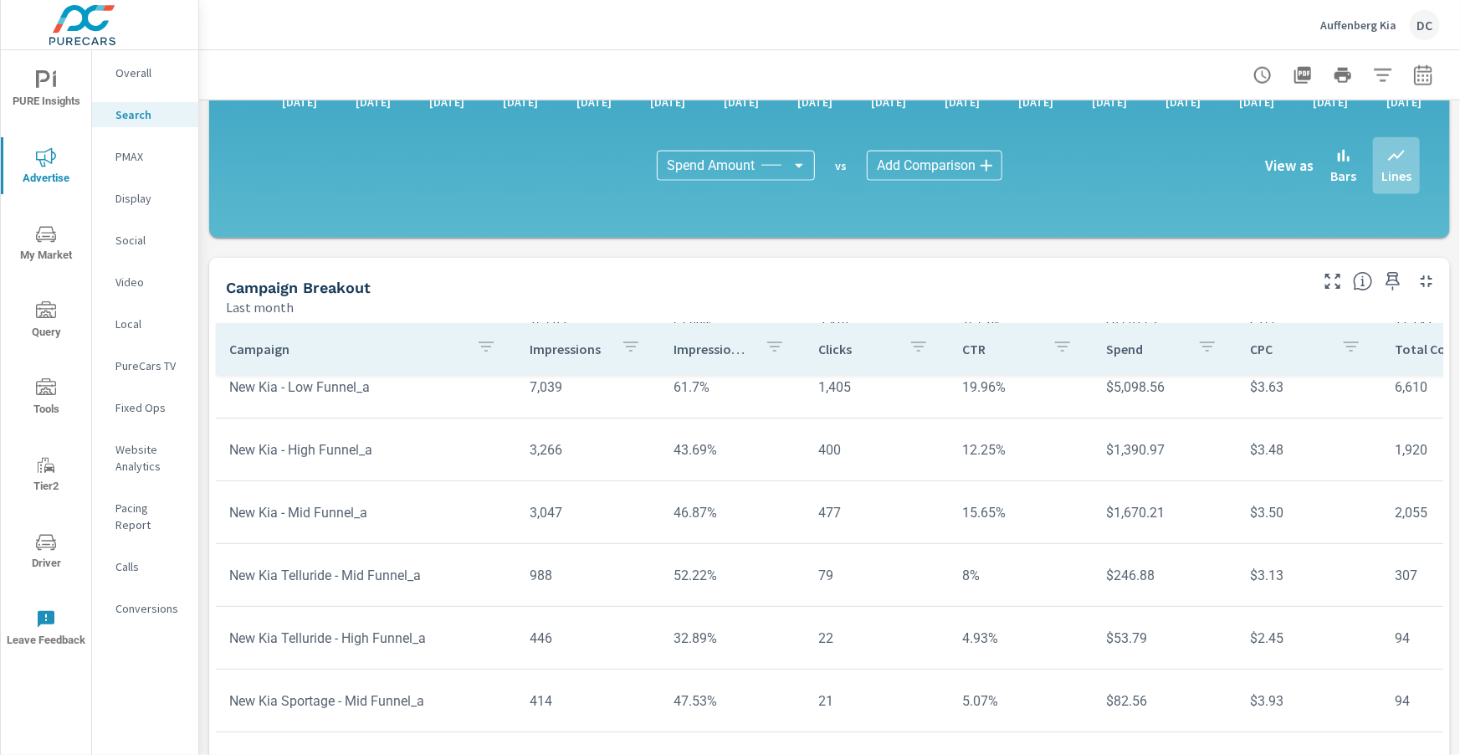
scroll to position [247, 0]
